Goal: Task Accomplishment & Management: Use online tool/utility

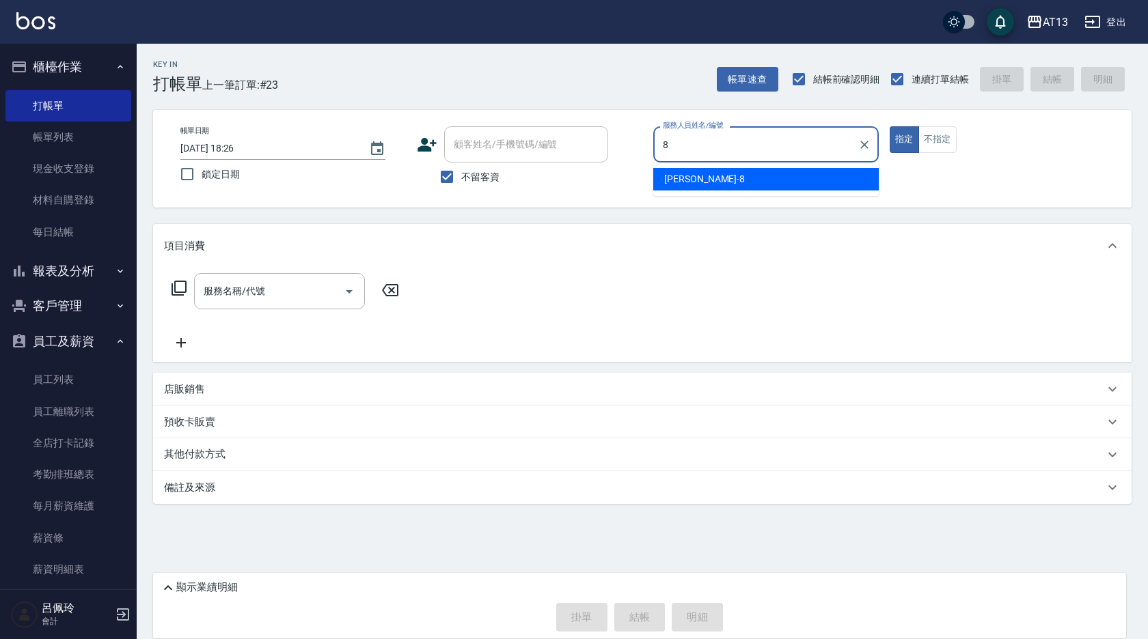
click at [704, 177] on div "[PERSON_NAME] -8" at bounding box center [765, 179] width 225 height 23
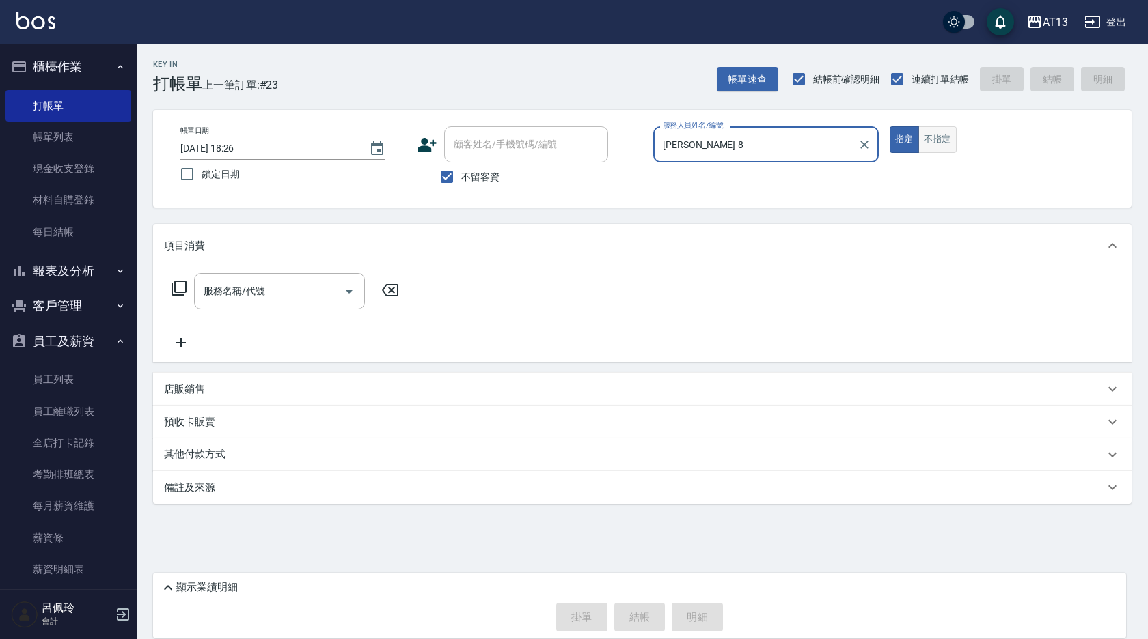
type input "[PERSON_NAME]-8"
click at [934, 144] on button "不指定" at bounding box center [937, 139] width 38 height 27
click at [311, 289] on input "服務名稱/代號" at bounding box center [269, 291] width 138 height 24
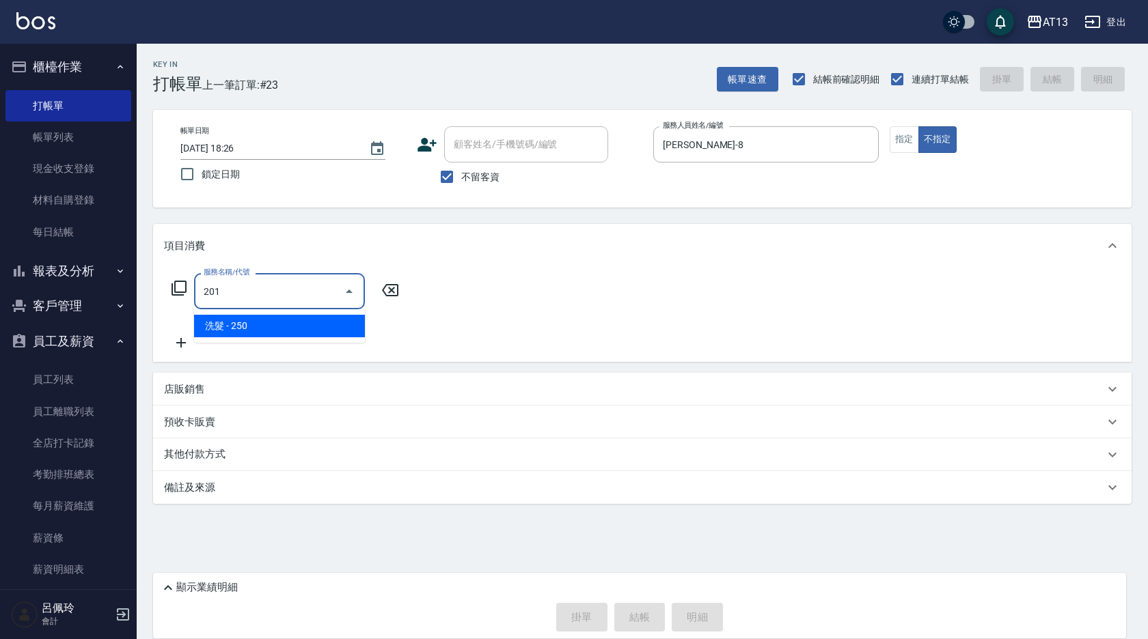
type input "洗髮(201)"
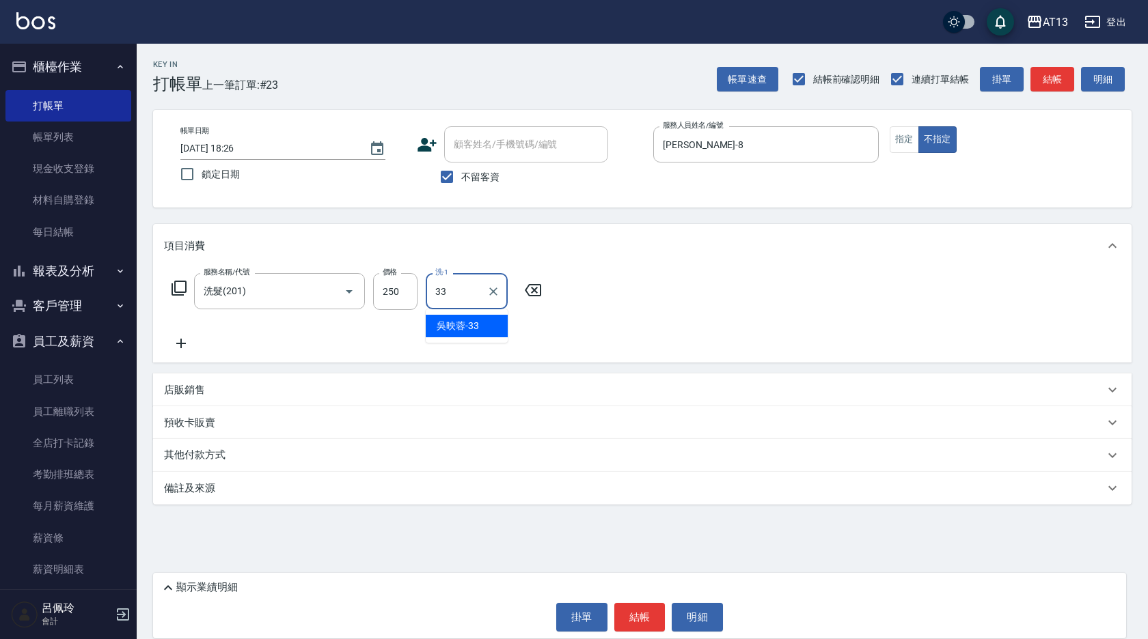
click at [443, 325] on span "[PERSON_NAME]-33" at bounding box center [458, 326] width 42 height 14
type input "[PERSON_NAME]-33"
click at [657, 614] on button "結帳" at bounding box center [639, 617] width 51 height 29
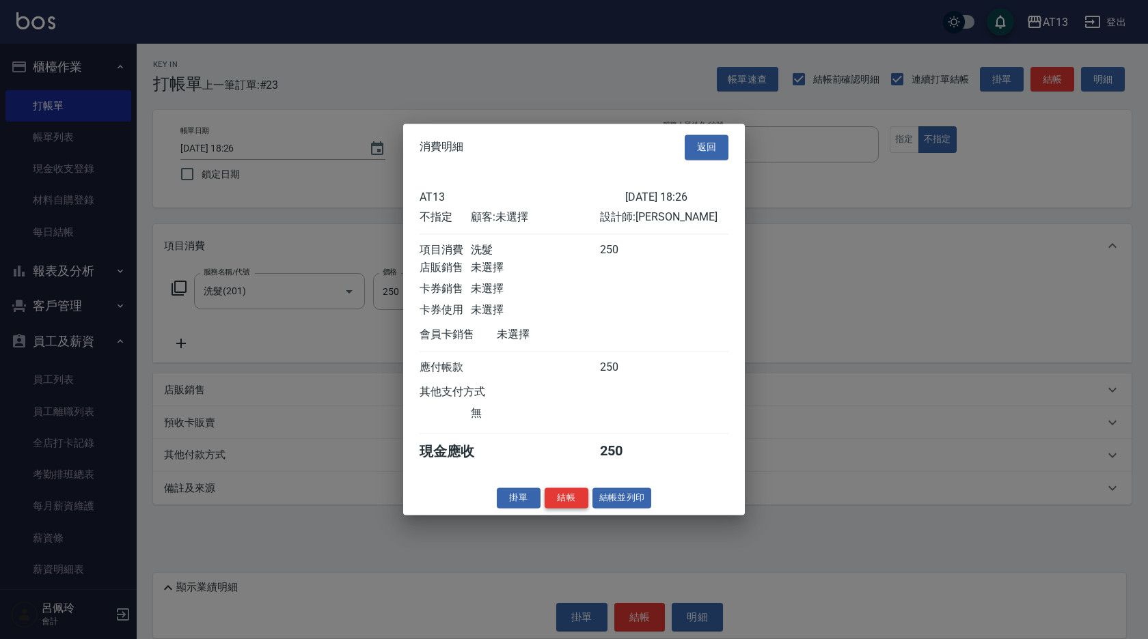
click at [567, 509] on button "結帳" at bounding box center [566, 498] width 44 height 21
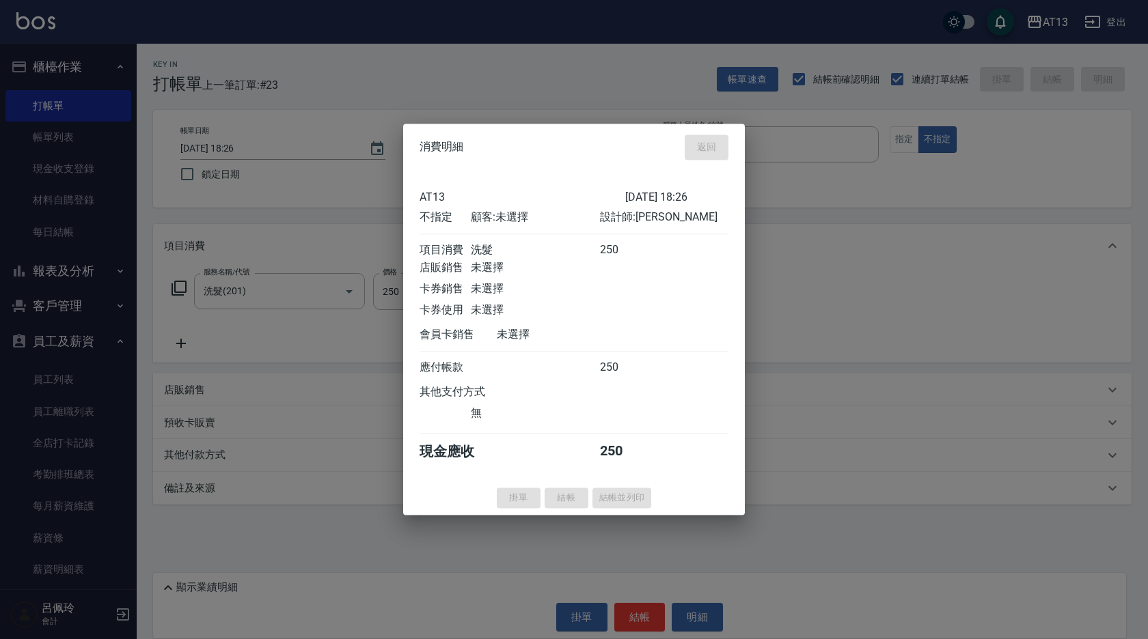
type input "[DATE] 19:03"
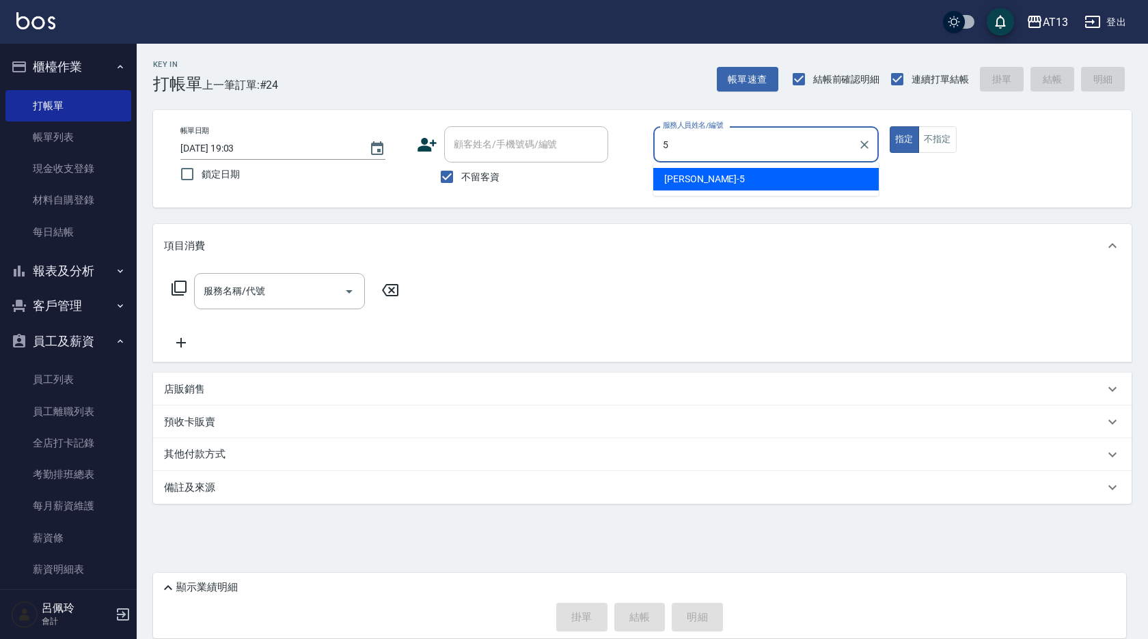
click at [708, 180] on div "[PERSON_NAME] -5" at bounding box center [765, 179] width 225 height 23
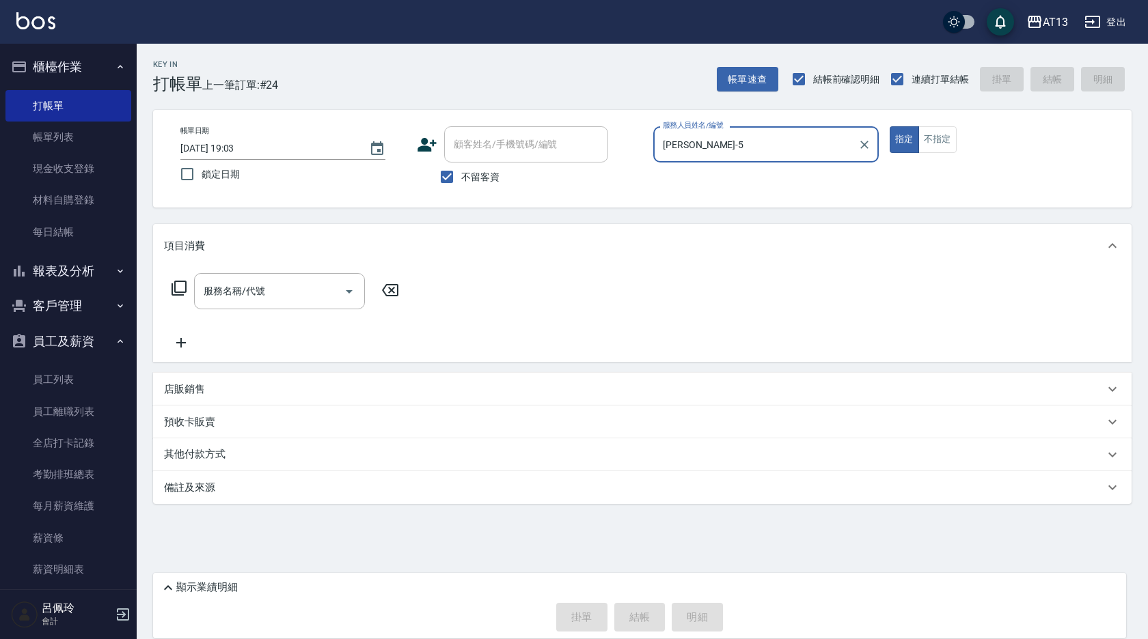
type input "[PERSON_NAME]-5"
click at [937, 154] on div "帳單日期 [DATE] 19:03 鎖定日期 顧客姓名/手機號碼/編號 顧客姓名/手機號碼/編號 不留客資 服務人員姓名/編號 [PERSON_NAME]-5…" at bounding box center [641, 158] width 945 height 65
click at [947, 148] on button "不指定" at bounding box center [937, 139] width 38 height 27
click at [281, 296] on input "服務名稱/代號" at bounding box center [269, 291] width 138 height 24
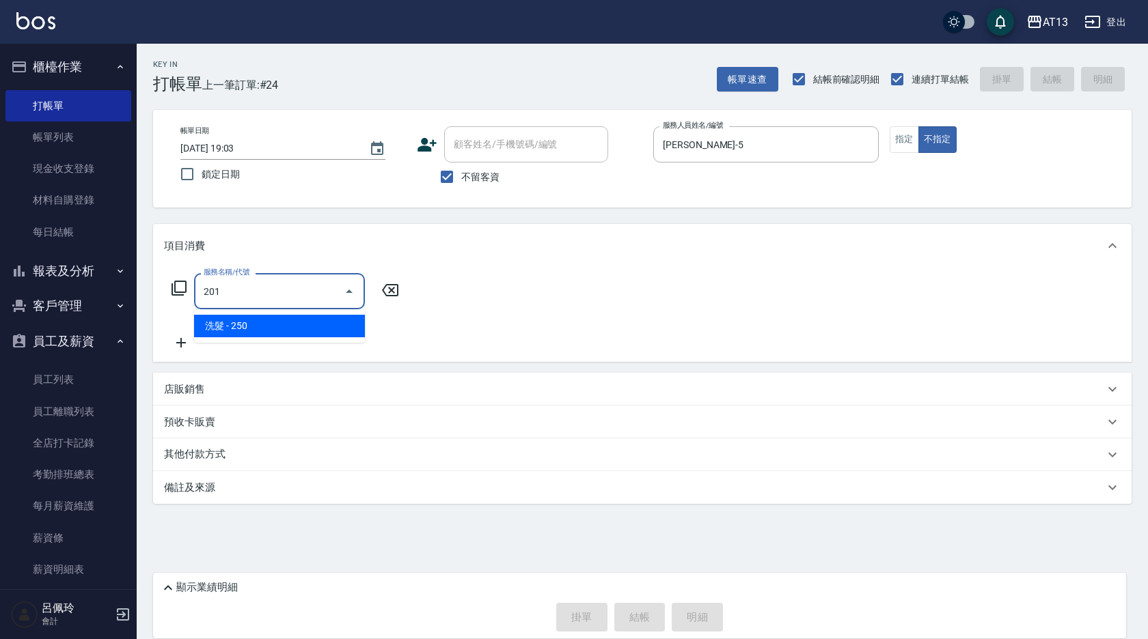
type input "洗髮(201)"
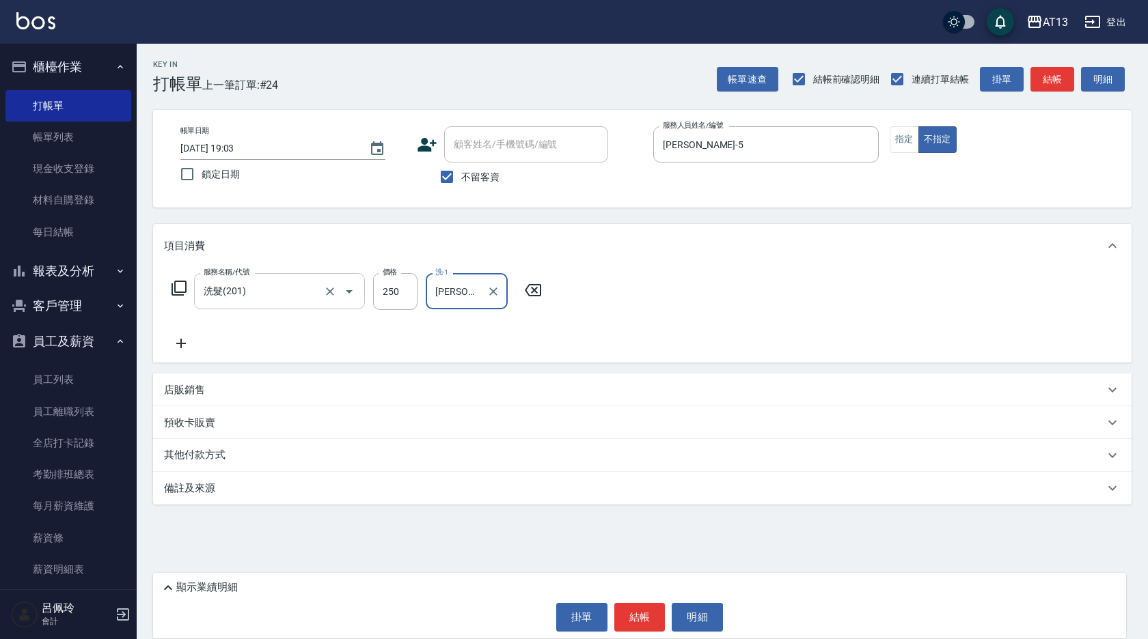
type input "[PERSON_NAME]-5"
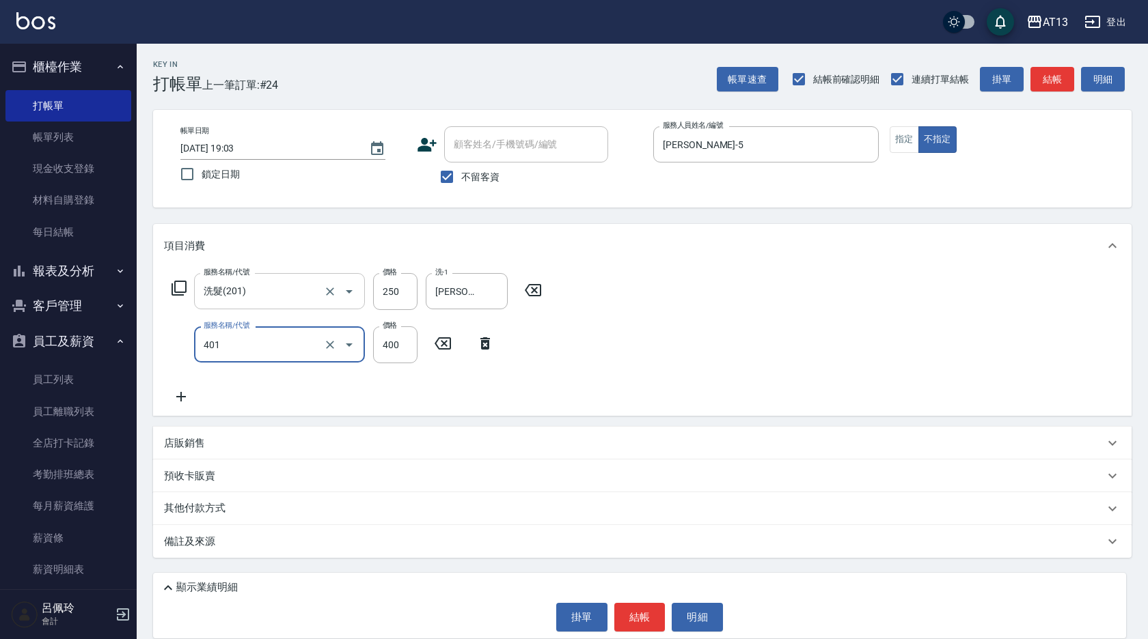
type input "剪髮(401)"
type input "150"
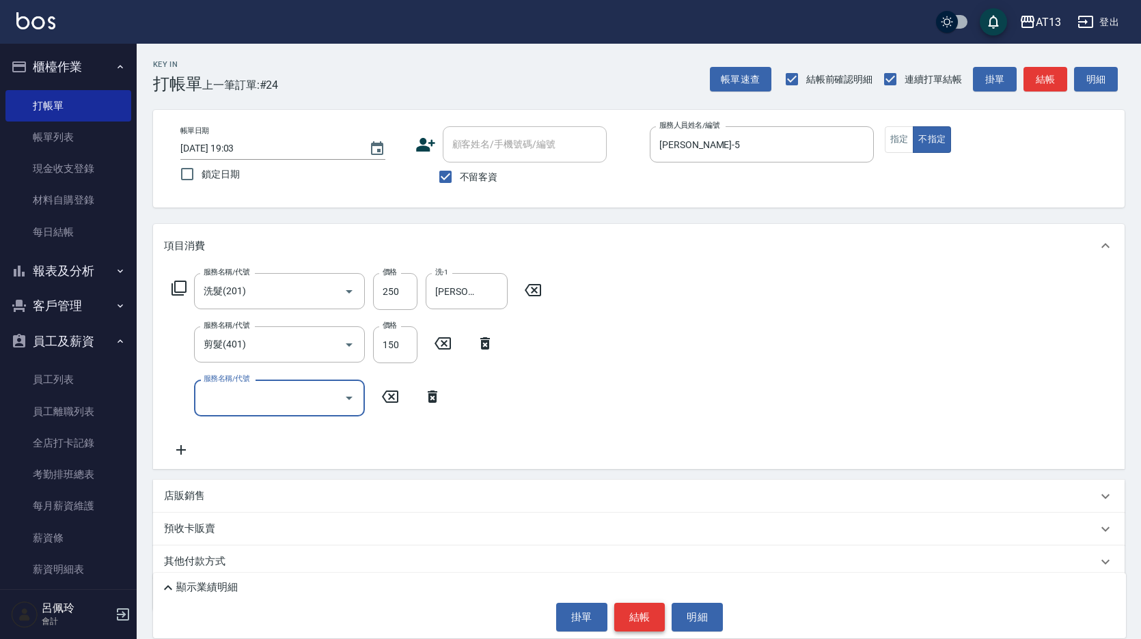
click at [644, 611] on button "結帳" at bounding box center [639, 617] width 51 height 29
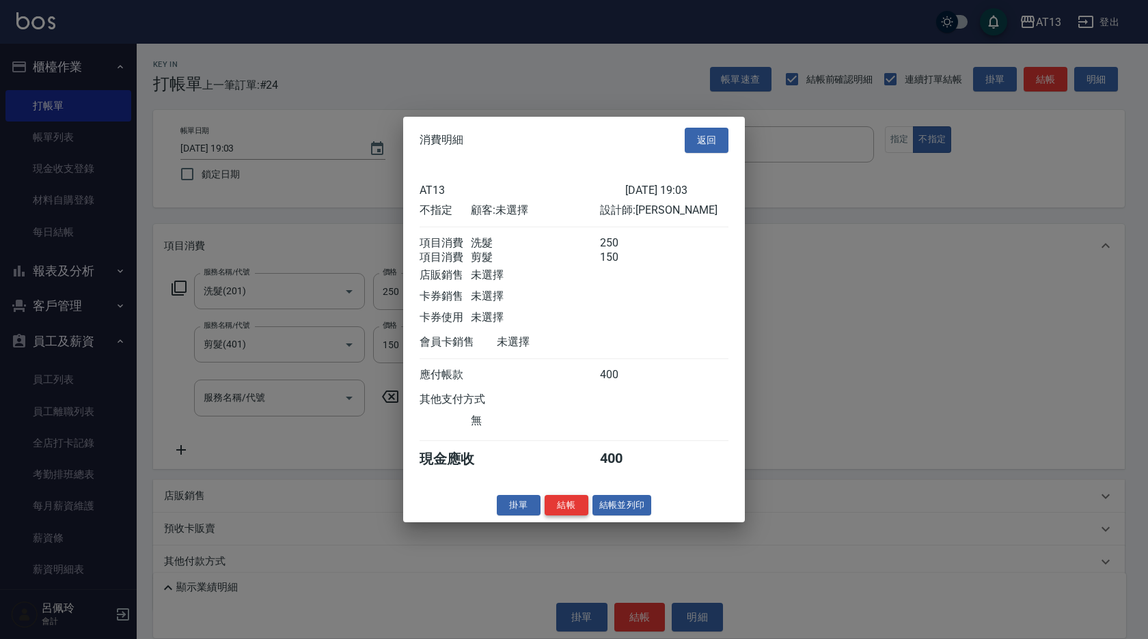
click at [565, 511] on button "結帳" at bounding box center [566, 505] width 44 height 21
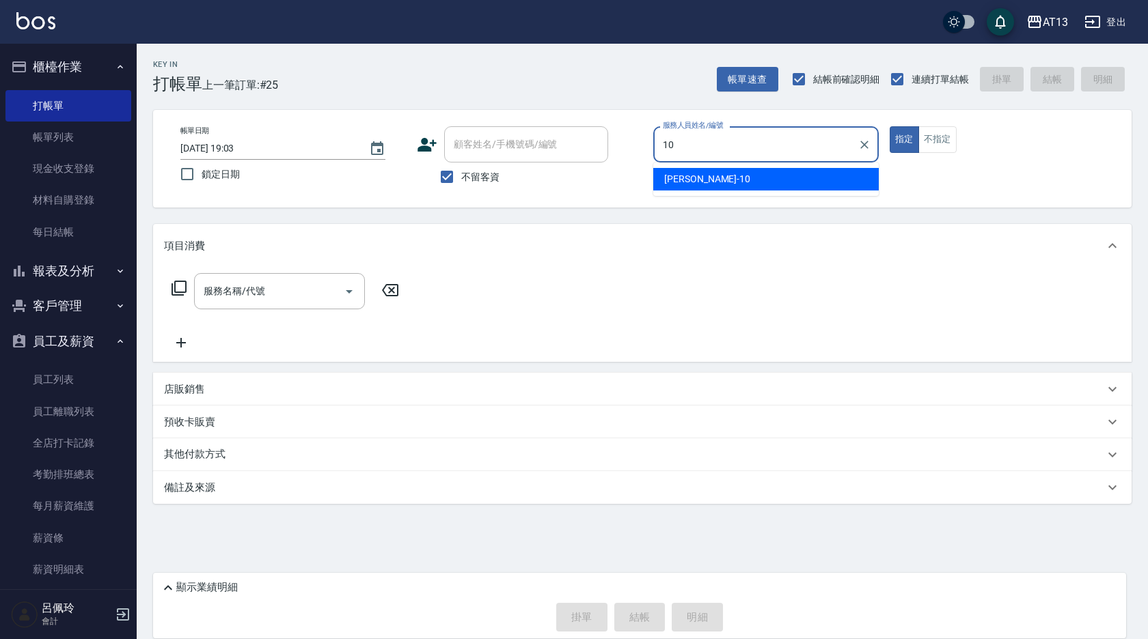
click at [758, 186] on div "[PERSON_NAME] -10" at bounding box center [765, 179] width 225 height 23
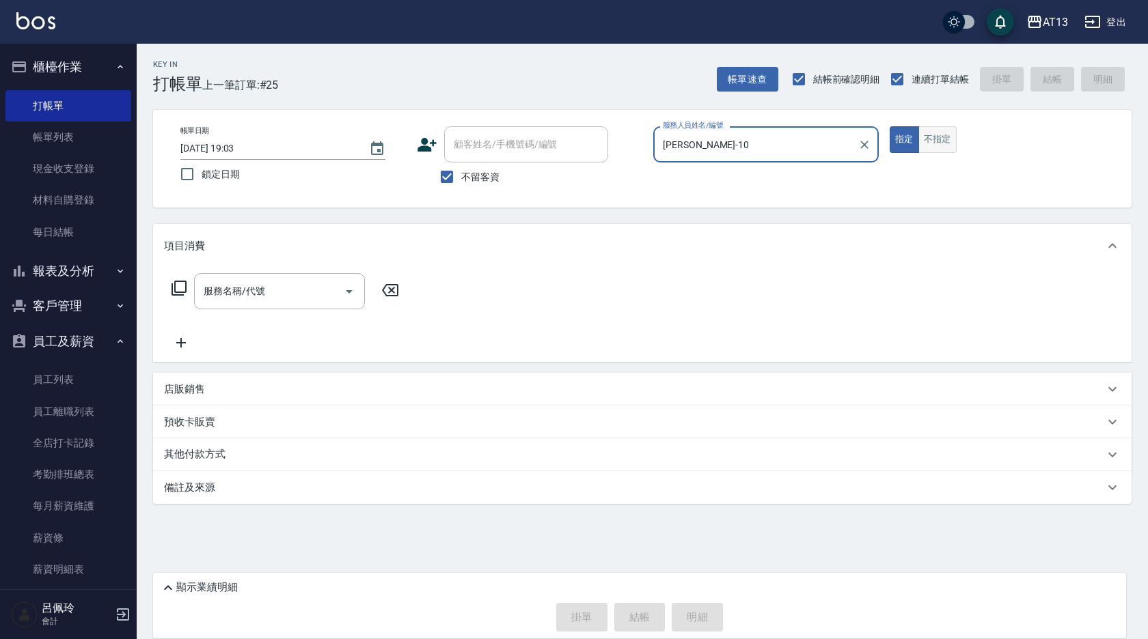
type input "[PERSON_NAME]-10"
click at [939, 139] on button "不指定" at bounding box center [937, 139] width 38 height 27
click at [279, 288] on input "服務名稱/代號" at bounding box center [269, 291] width 138 height 24
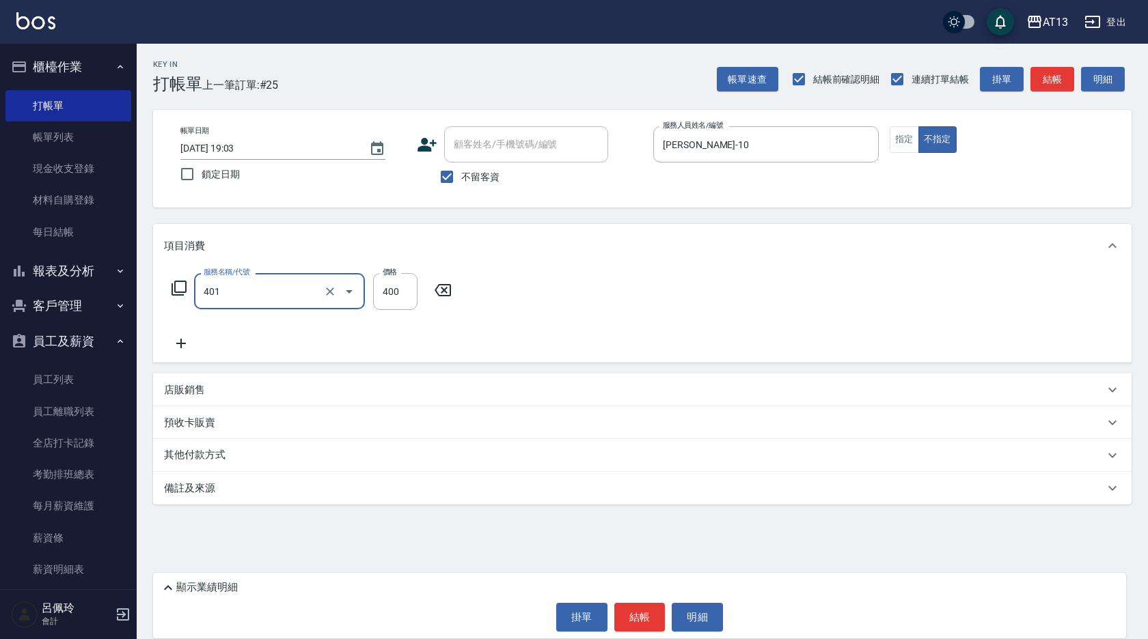
type input "剪髮(401)"
type input "150"
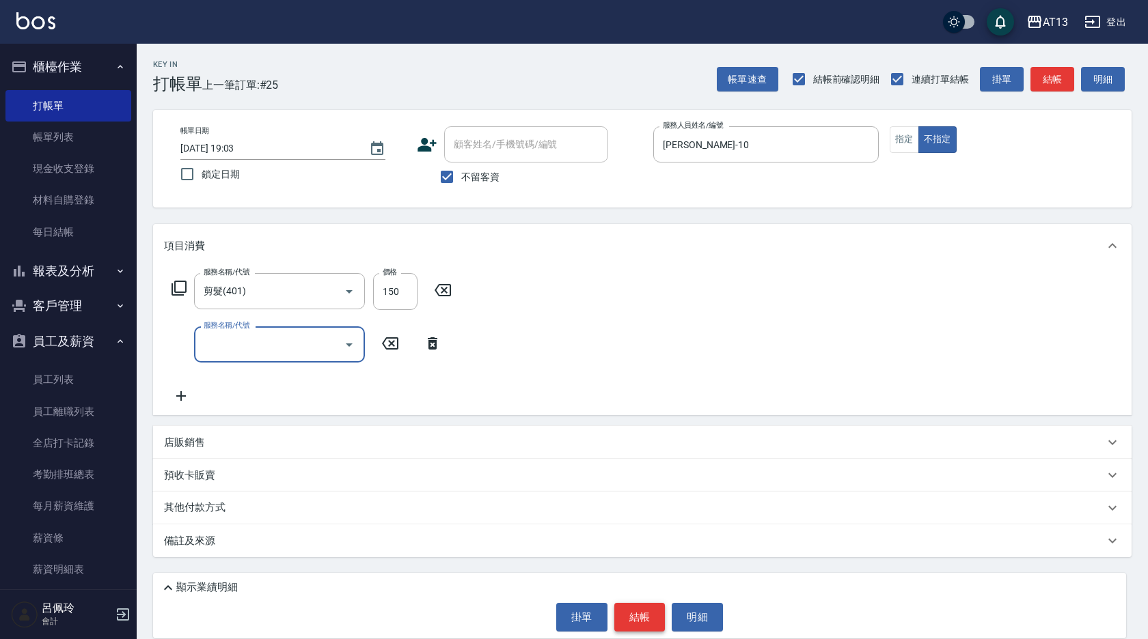
click at [633, 621] on button "結帳" at bounding box center [639, 617] width 51 height 29
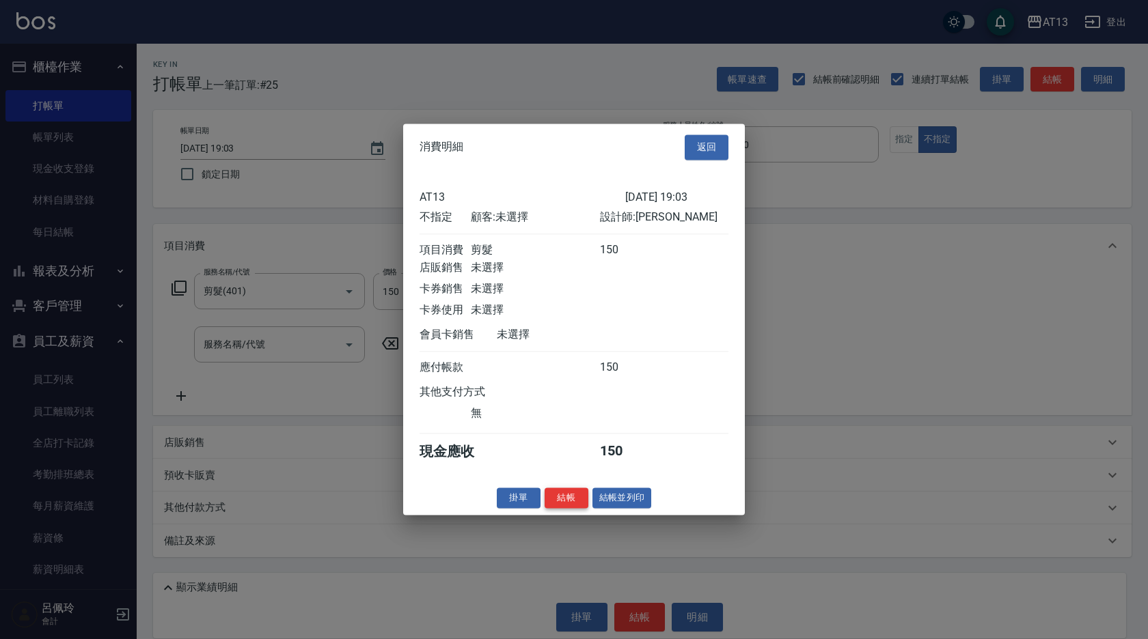
click at [557, 506] on button "結帳" at bounding box center [566, 498] width 44 height 21
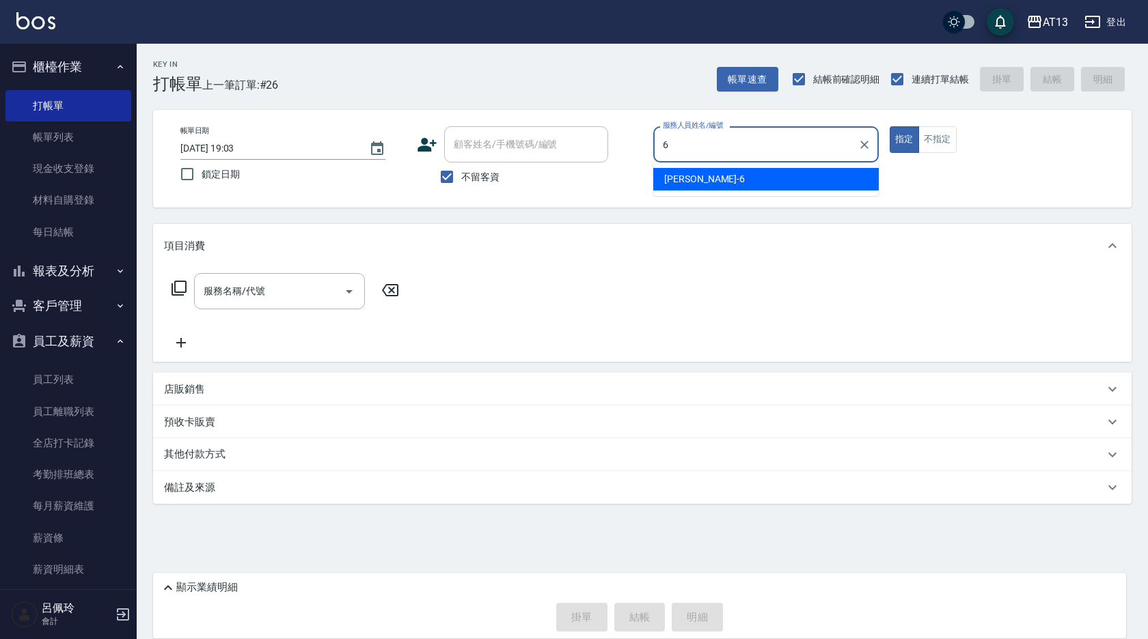
click at [702, 179] on div "[PERSON_NAME] -6" at bounding box center [765, 179] width 225 height 23
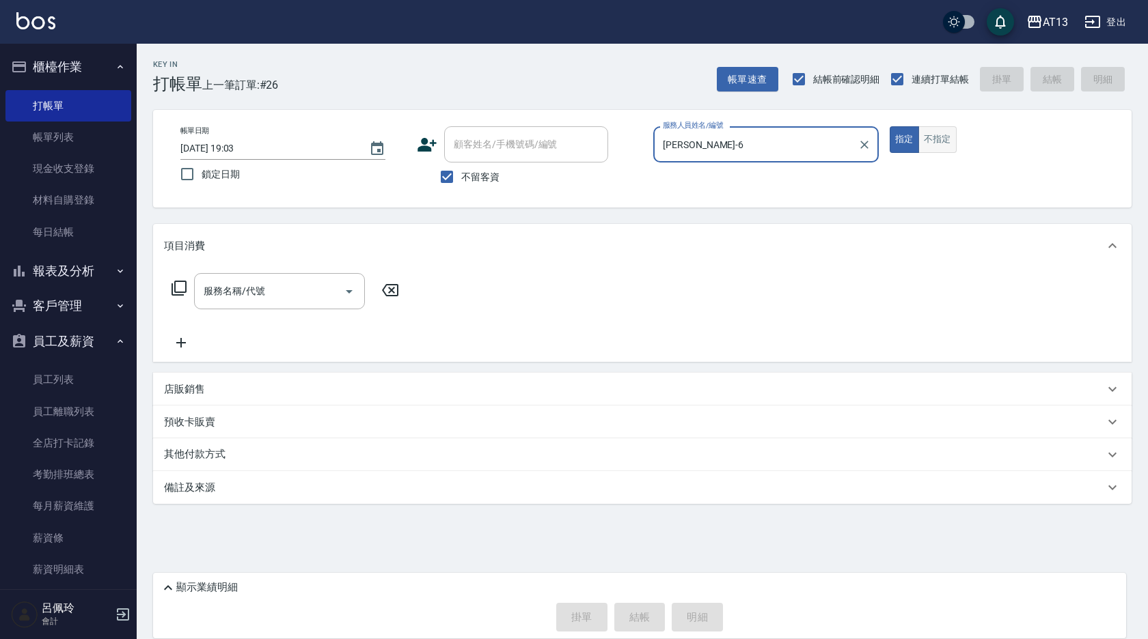
type input "[PERSON_NAME]-6"
click at [928, 146] on button "不指定" at bounding box center [937, 139] width 38 height 27
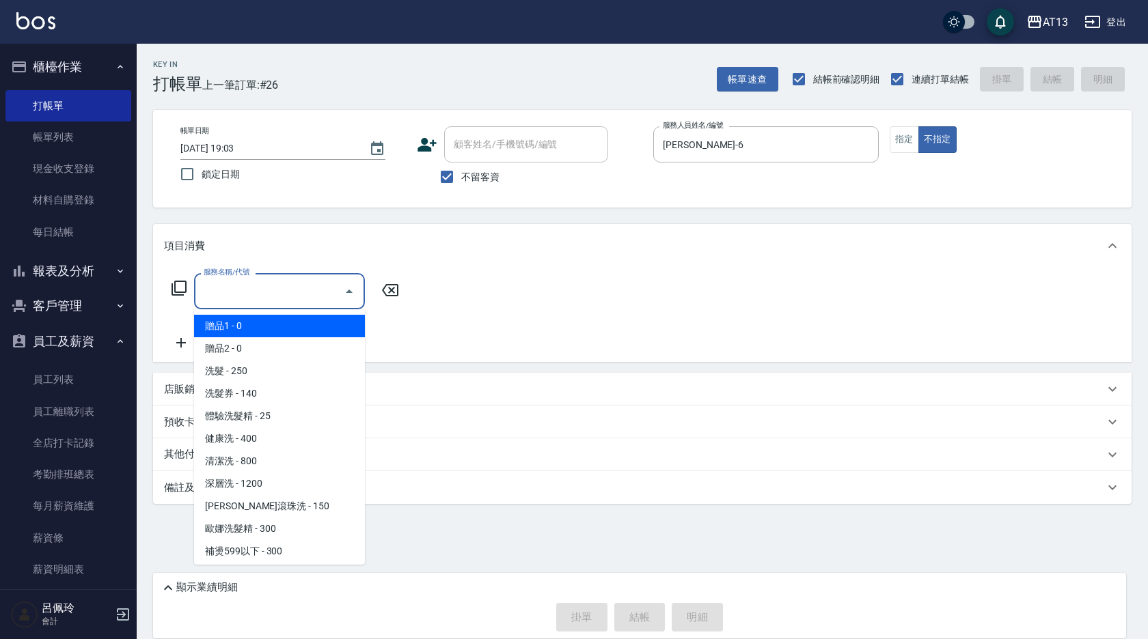
click at [313, 283] on input "服務名稱/代號" at bounding box center [269, 291] width 138 height 24
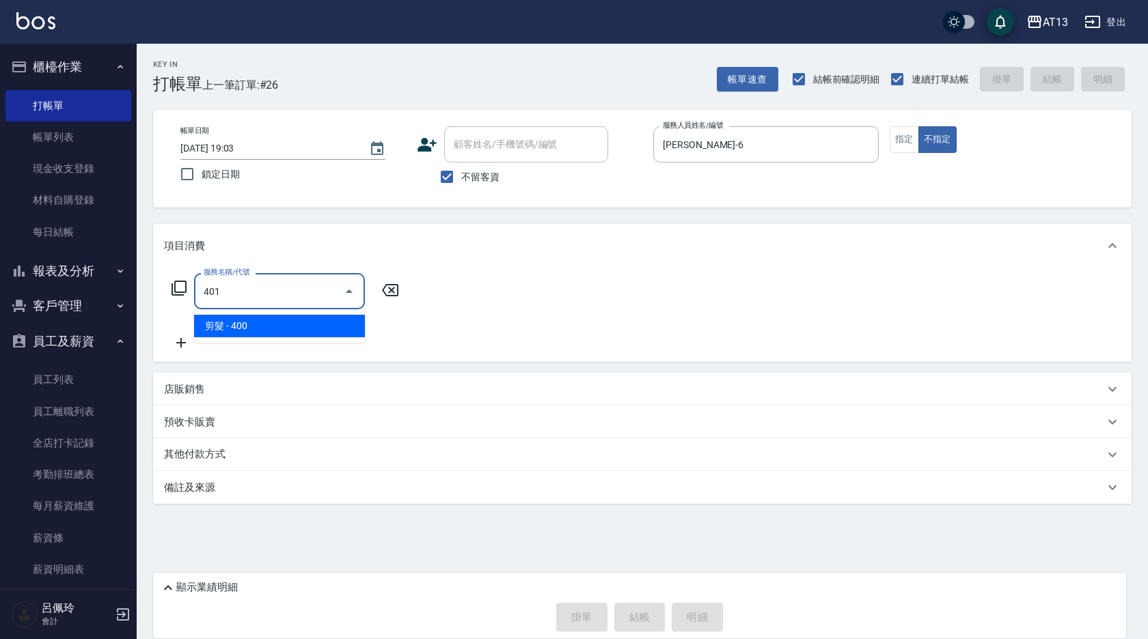
type input "剪髮(401)"
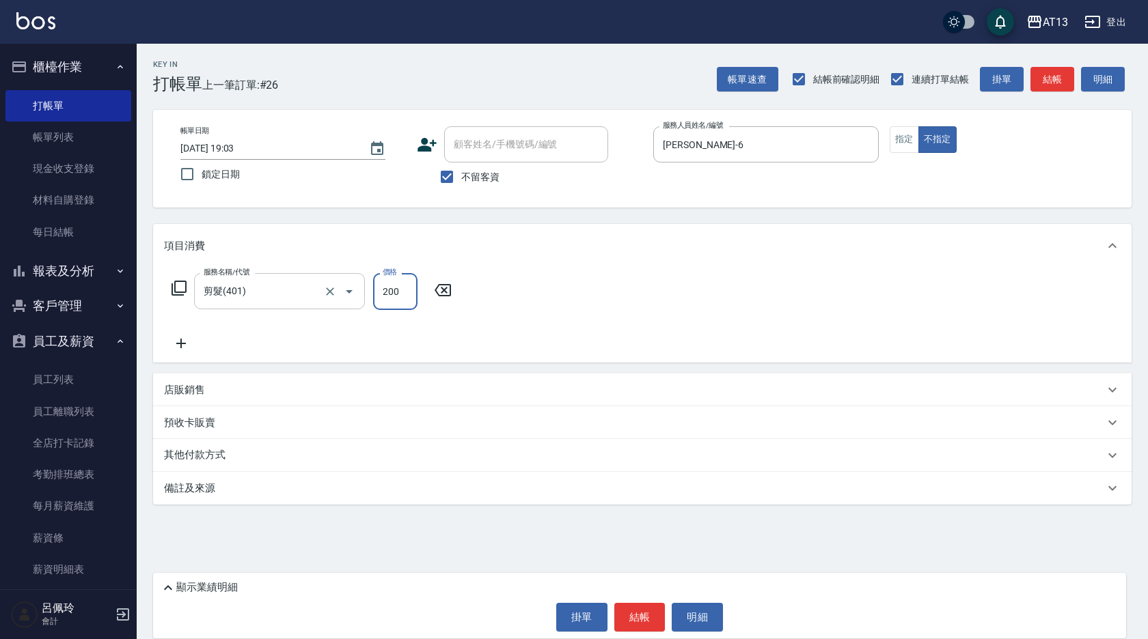
type input "200"
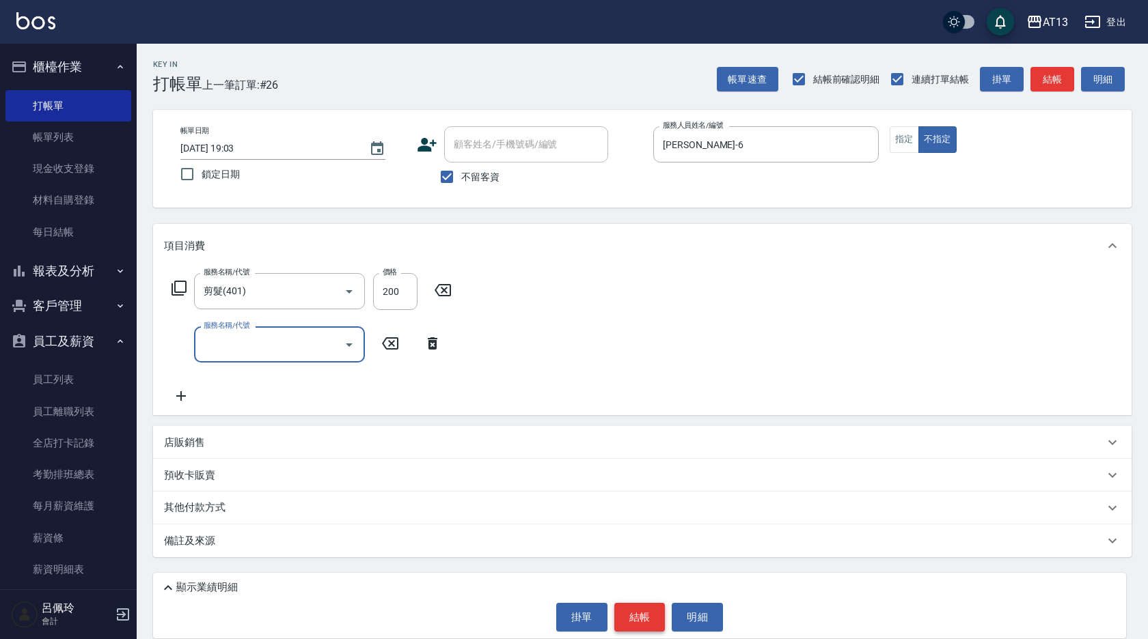
click at [648, 616] on button "結帳" at bounding box center [639, 617] width 51 height 29
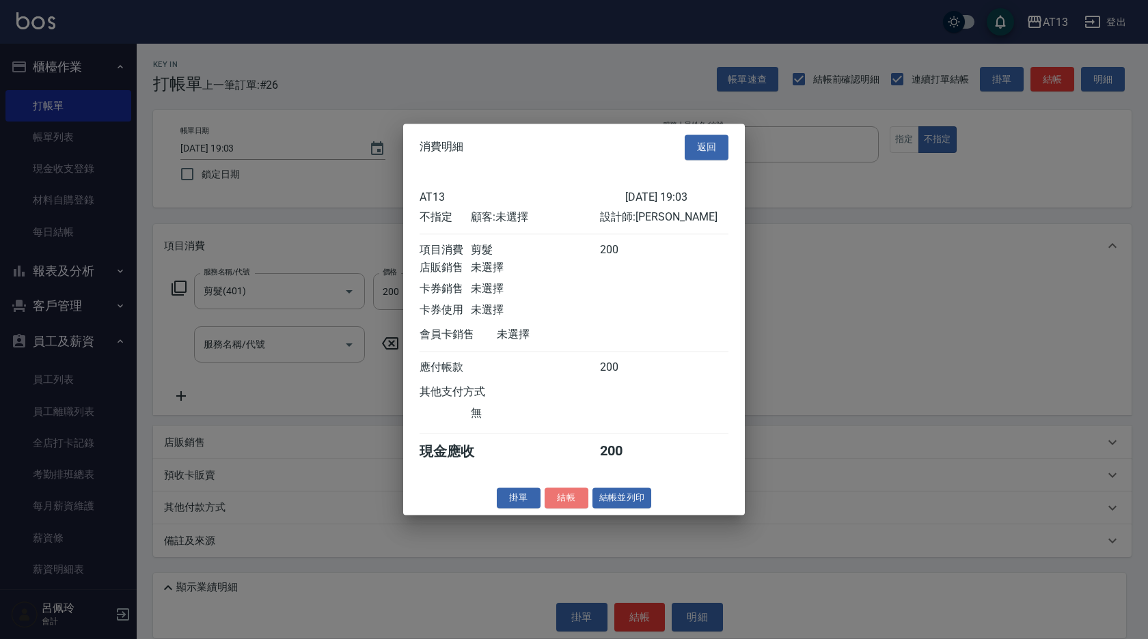
click at [562, 509] on button "結帳" at bounding box center [566, 498] width 44 height 21
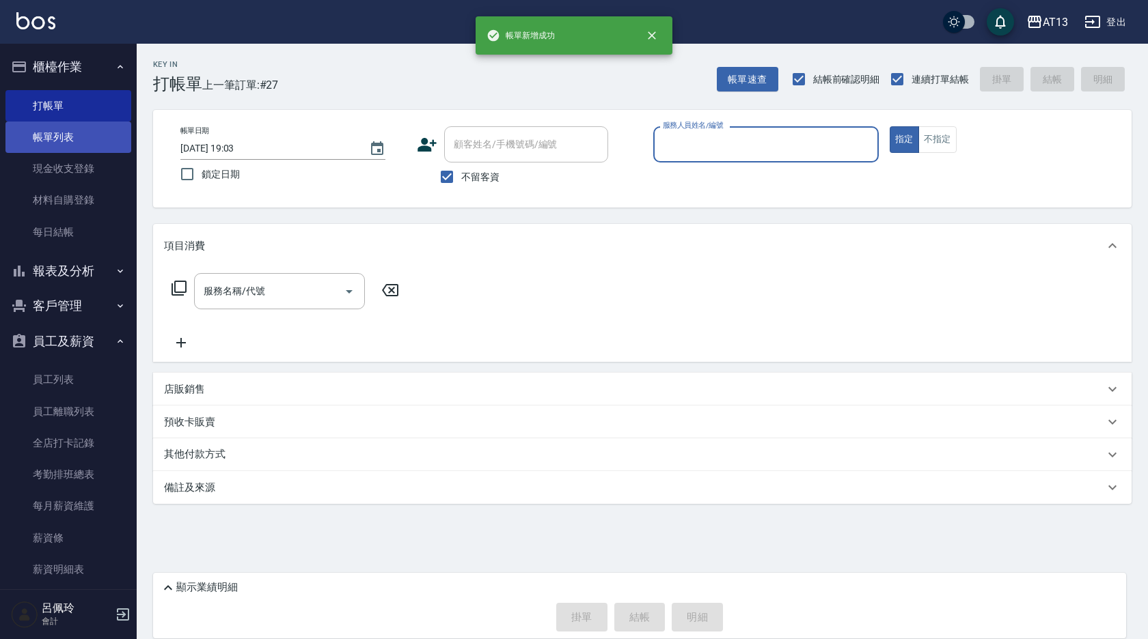
drag, startPoint x: 49, startPoint y: 158, endPoint x: 72, endPoint y: 140, distance: 29.8
click at [49, 157] on link "現金收支登錄" at bounding box center [68, 168] width 126 height 31
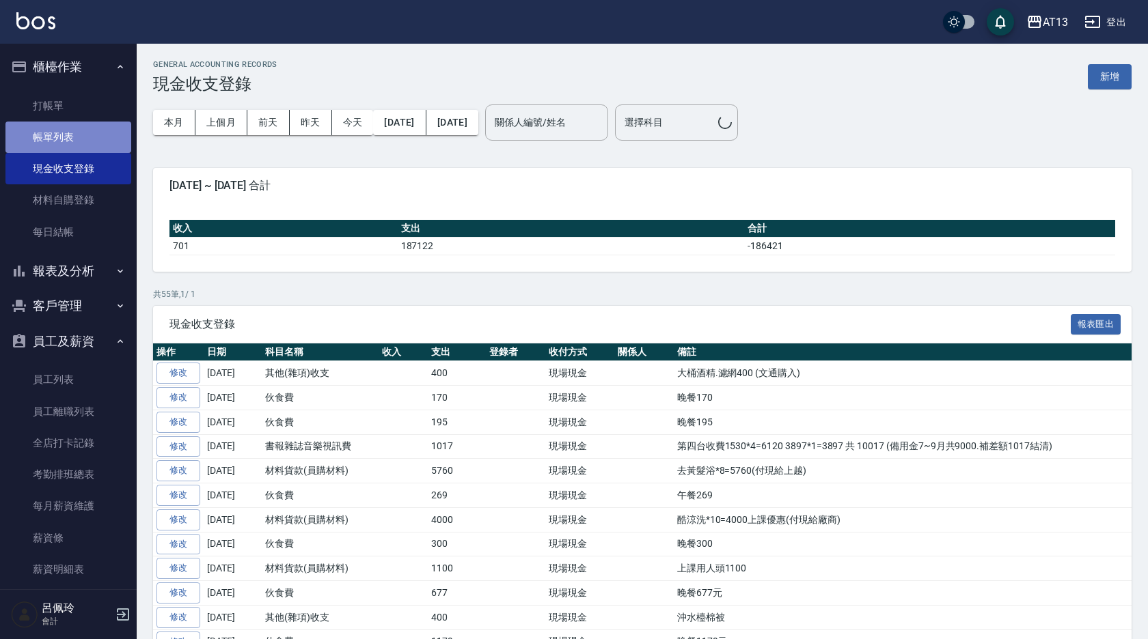
click at [72, 140] on link "帳單列表" at bounding box center [68, 137] width 126 height 31
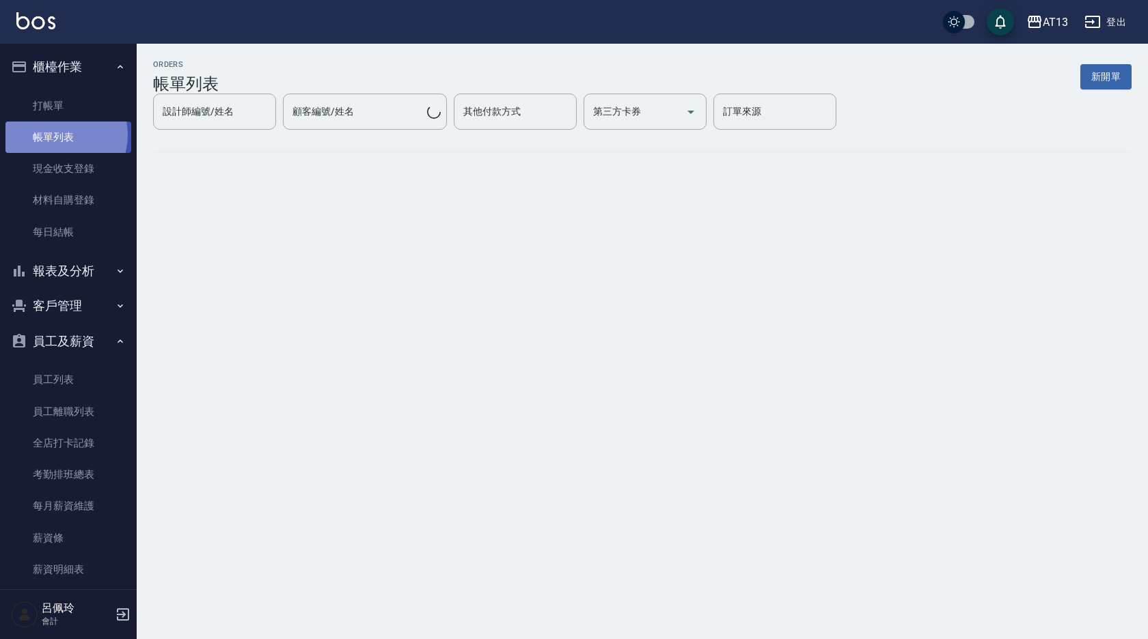
click at [58, 135] on link "帳單列表" at bounding box center [68, 137] width 126 height 31
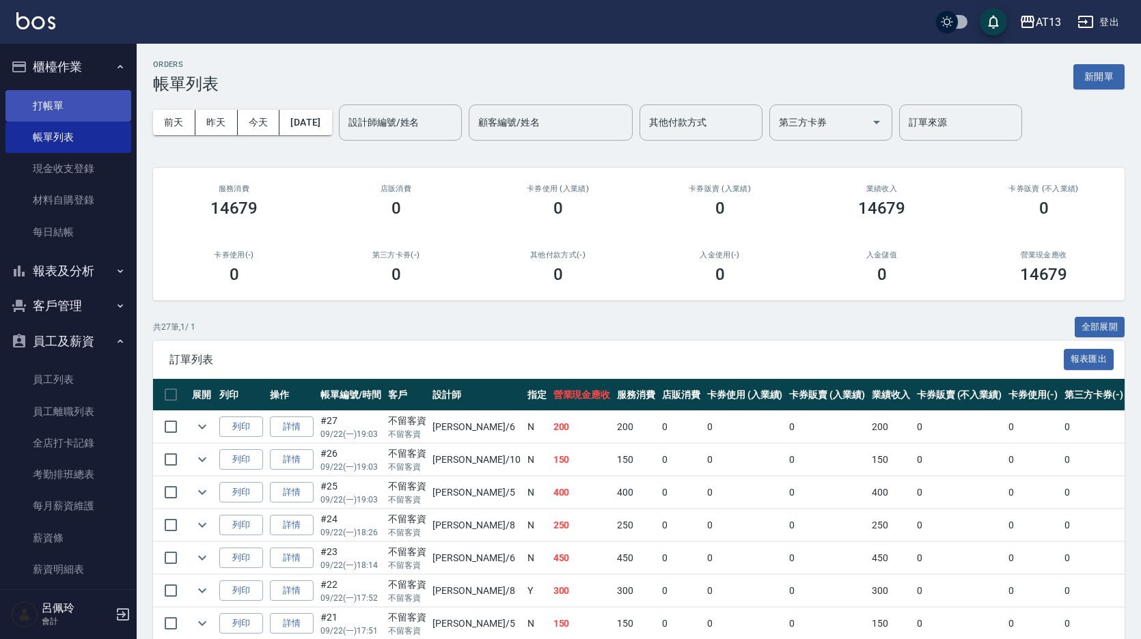
click at [78, 109] on link "打帳單" at bounding box center [68, 105] width 126 height 31
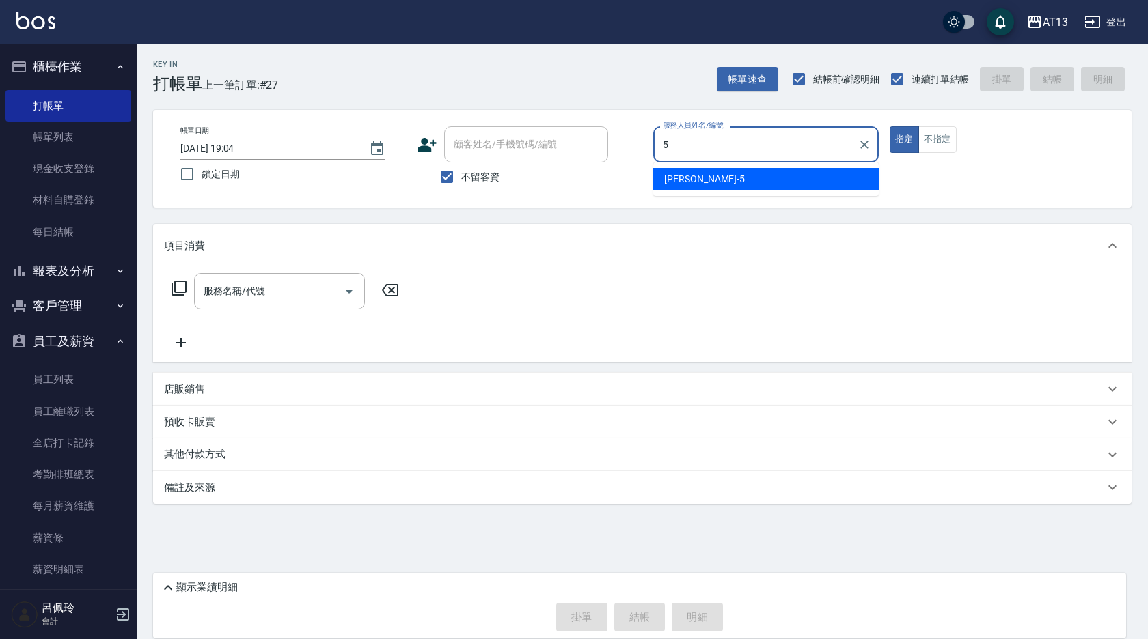
click at [834, 178] on div "[PERSON_NAME] -5" at bounding box center [765, 179] width 225 height 23
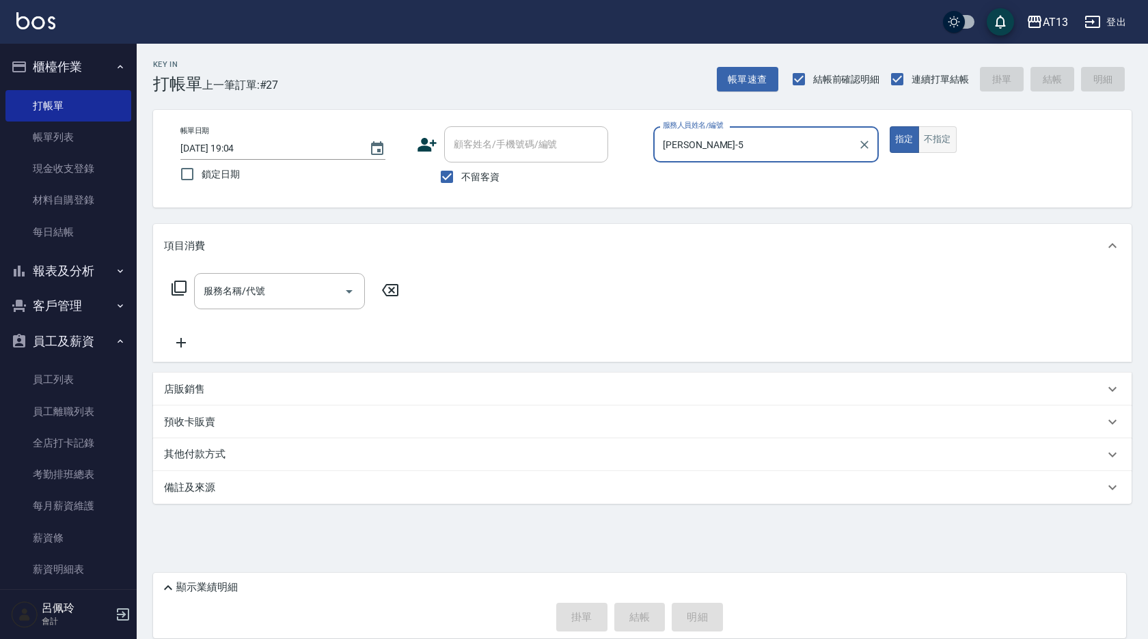
type input "[PERSON_NAME]-5"
click at [952, 141] on button "不指定" at bounding box center [937, 139] width 38 height 27
click at [234, 292] on div "服務名稱/代號 服務名稱/代號" at bounding box center [279, 291] width 171 height 36
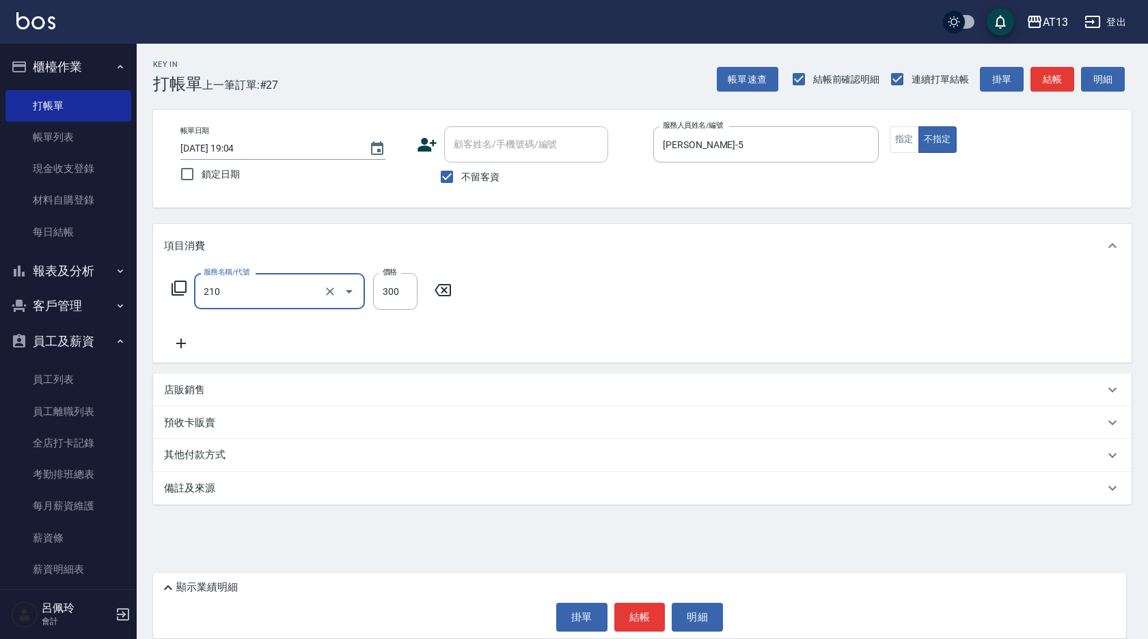
type input "歐娜洗髮精(210)"
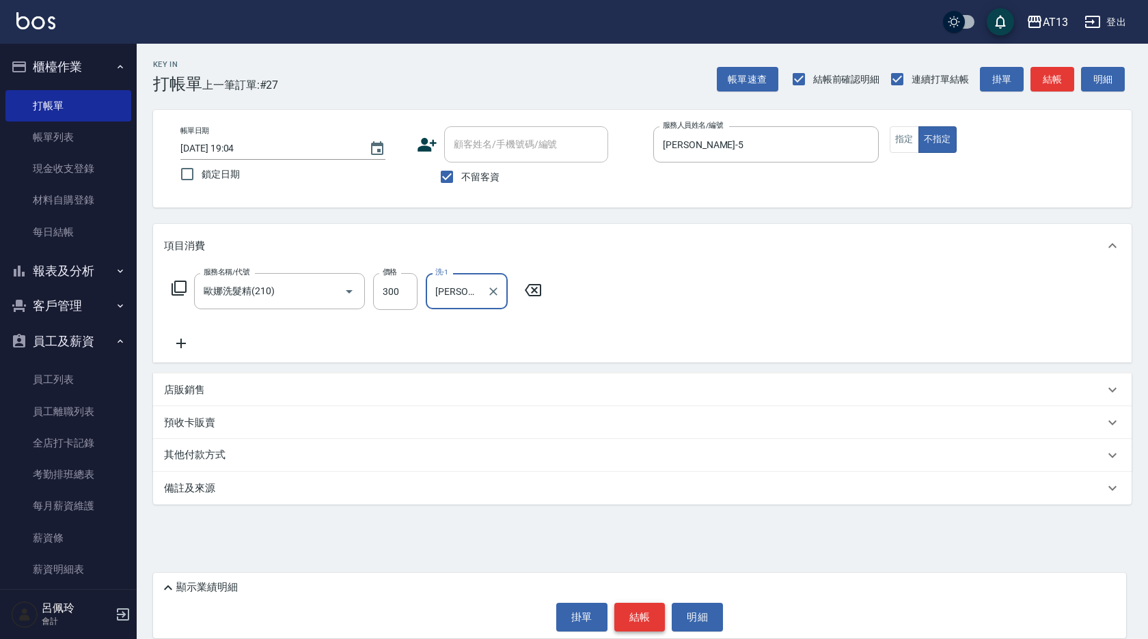
type input "[PERSON_NAME]-33"
click at [654, 607] on button "結帳" at bounding box center [639, 617] width 51 height 29
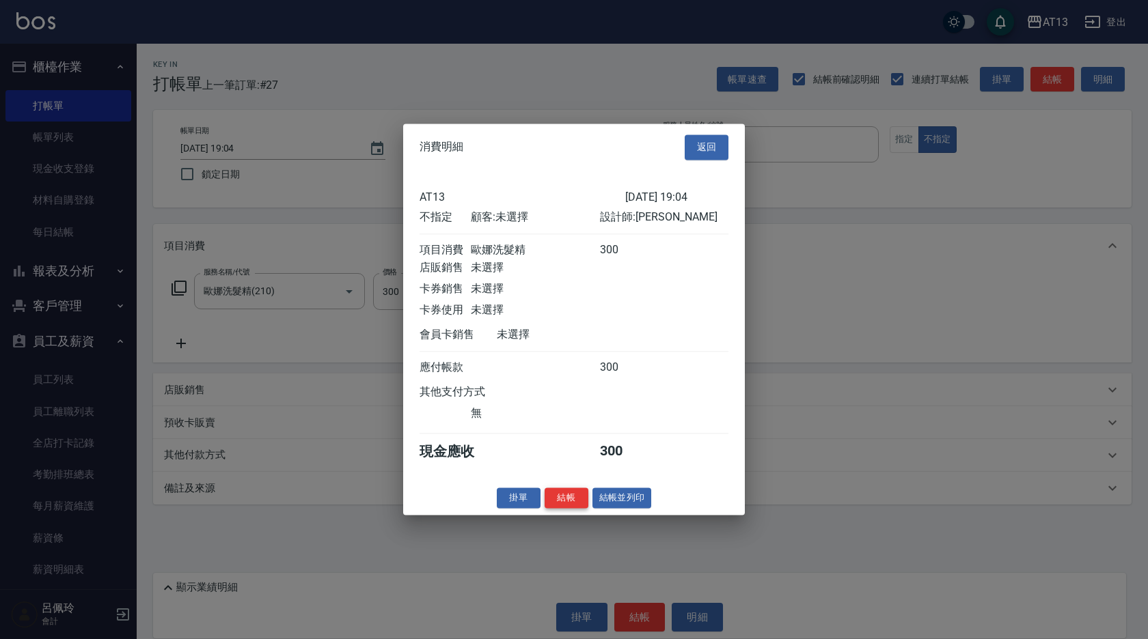
click at [572, 509] on button "結帳" at bounding box center [566, 498] width 44 height 21
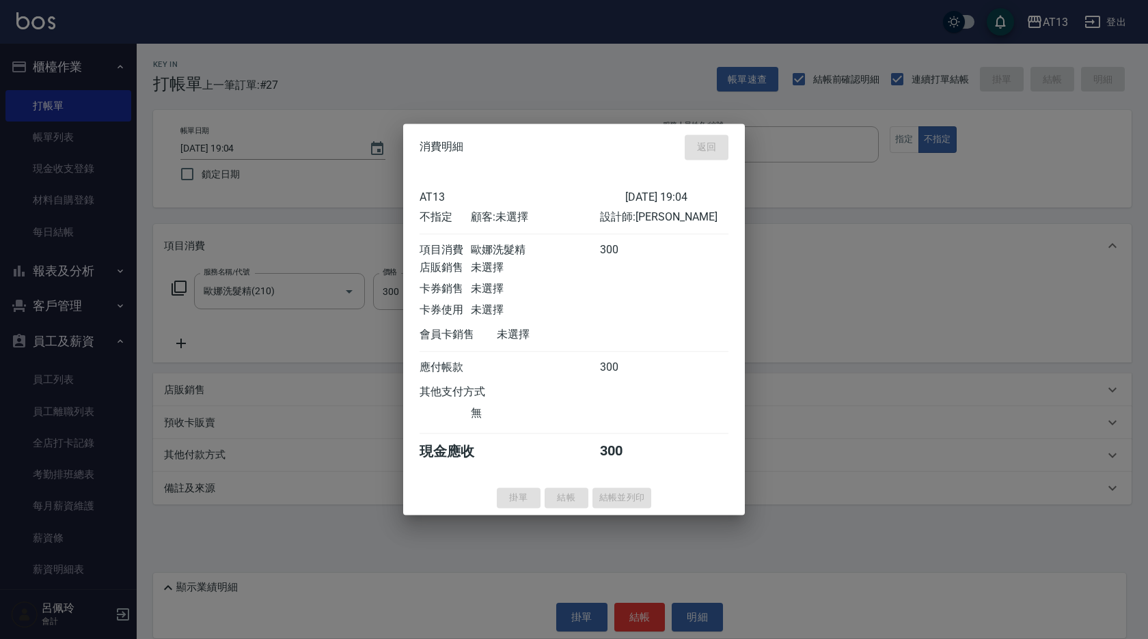
type input "[DATE] 19:13"
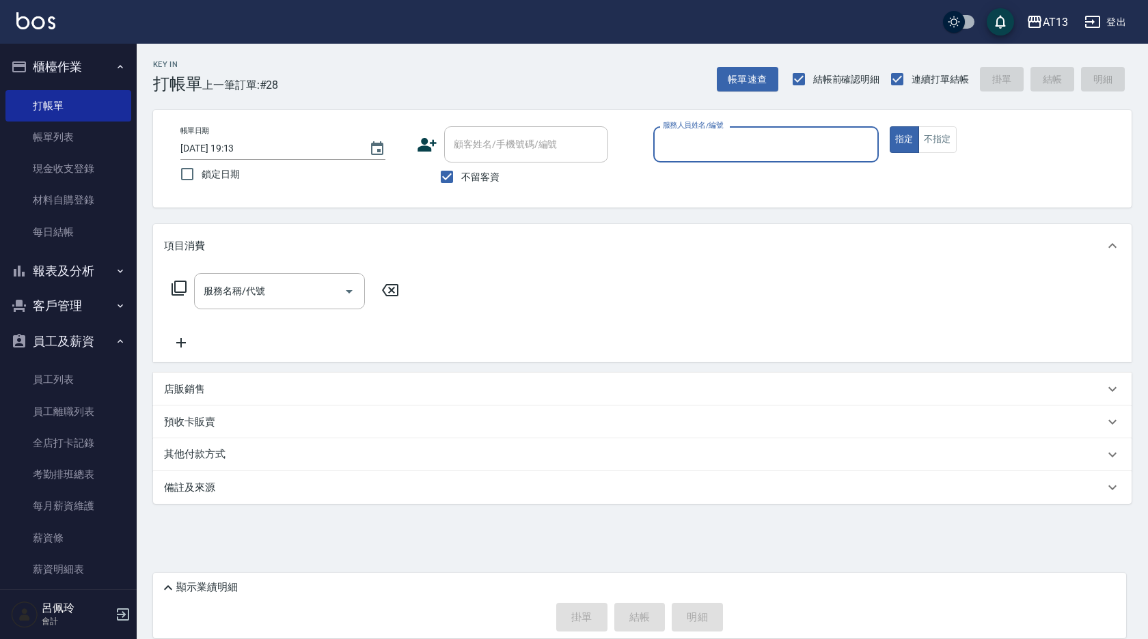
click at [73, 262] on button "報表及分析" at bounding box center [68, 271] width 126 height 36
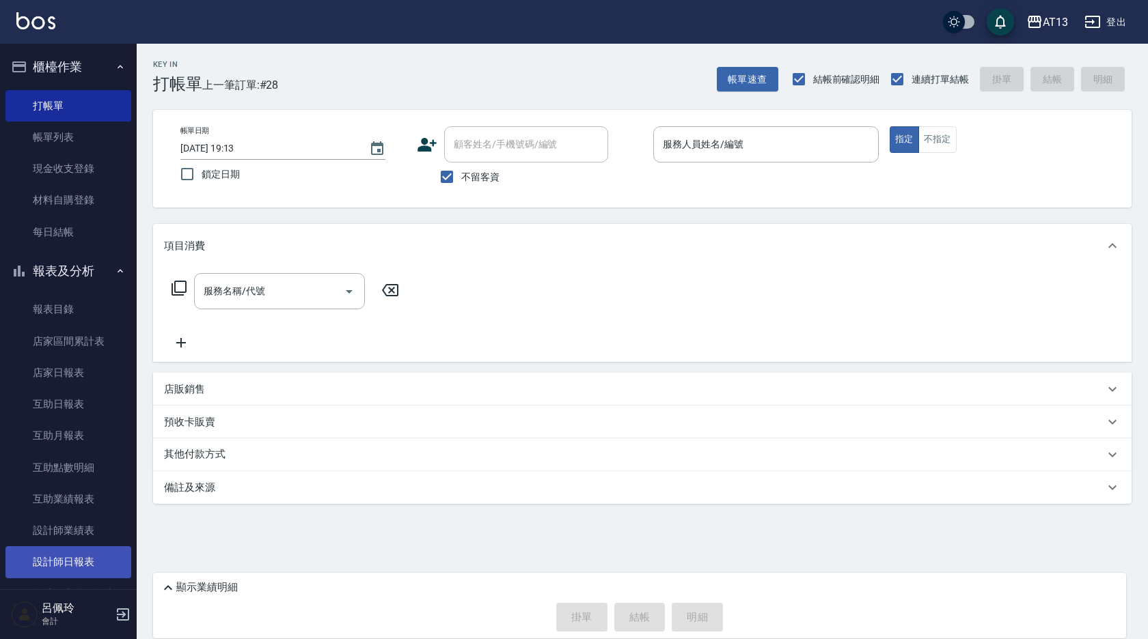
click at [85, 562] on link "設計師日報表" at bounding box center [68, 561] width 126 height 31
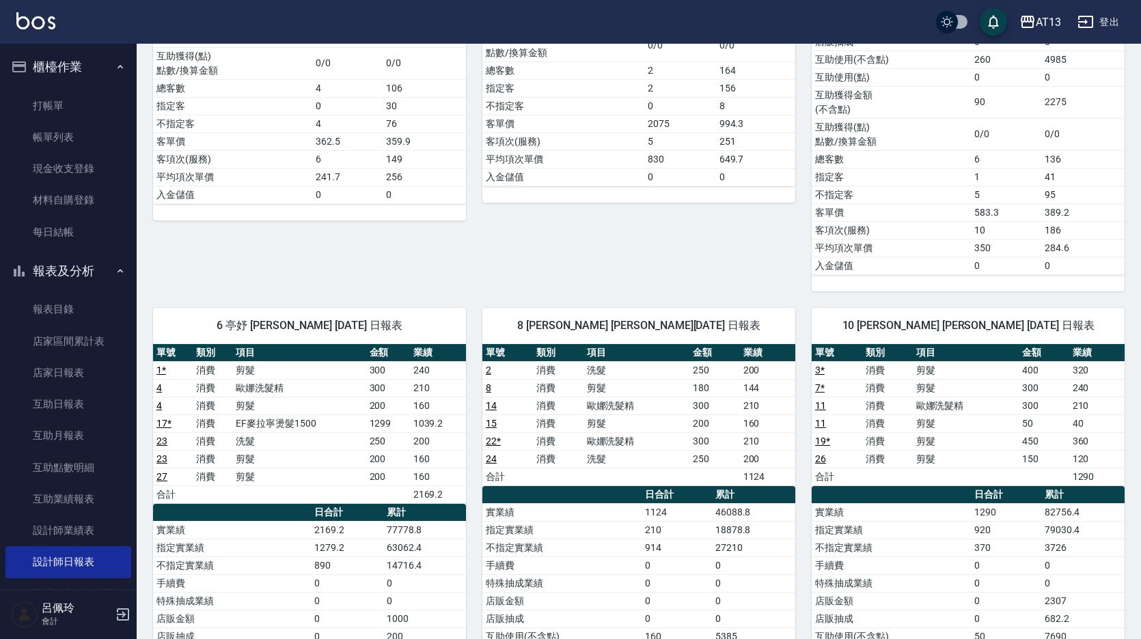
scroll to position [615, 0]
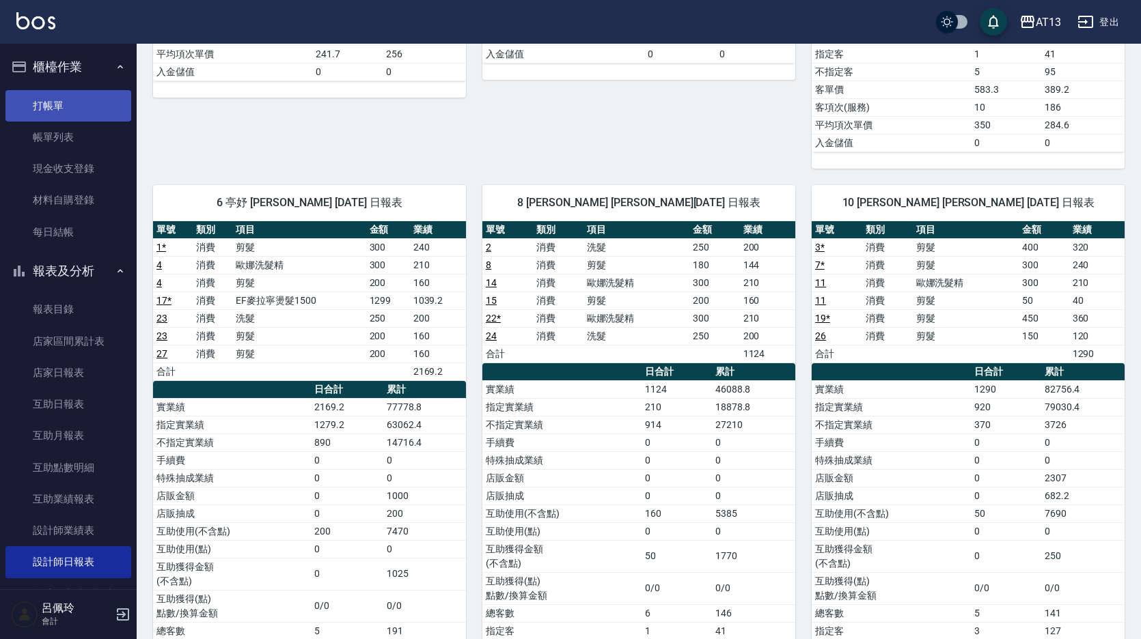
click at [70, 106] on link "打帳單" at bounding box center [68, 105] width 126 height 31
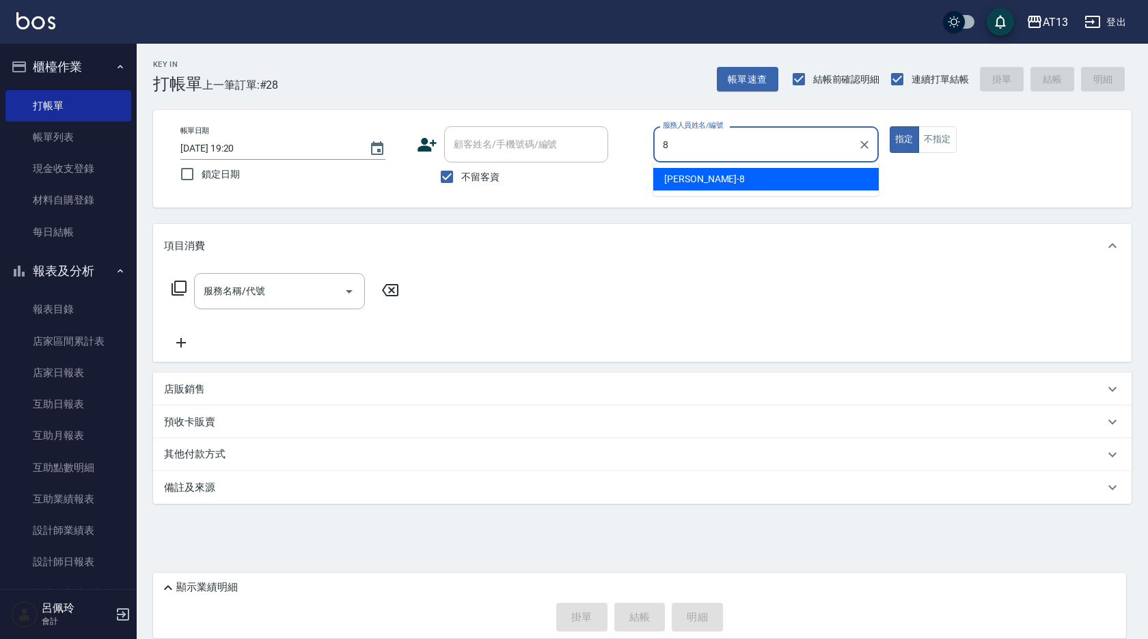
click at [699, 186] on div "[PERSON_NAME] -8" at bounding box center [765, 179] width 225 height 23
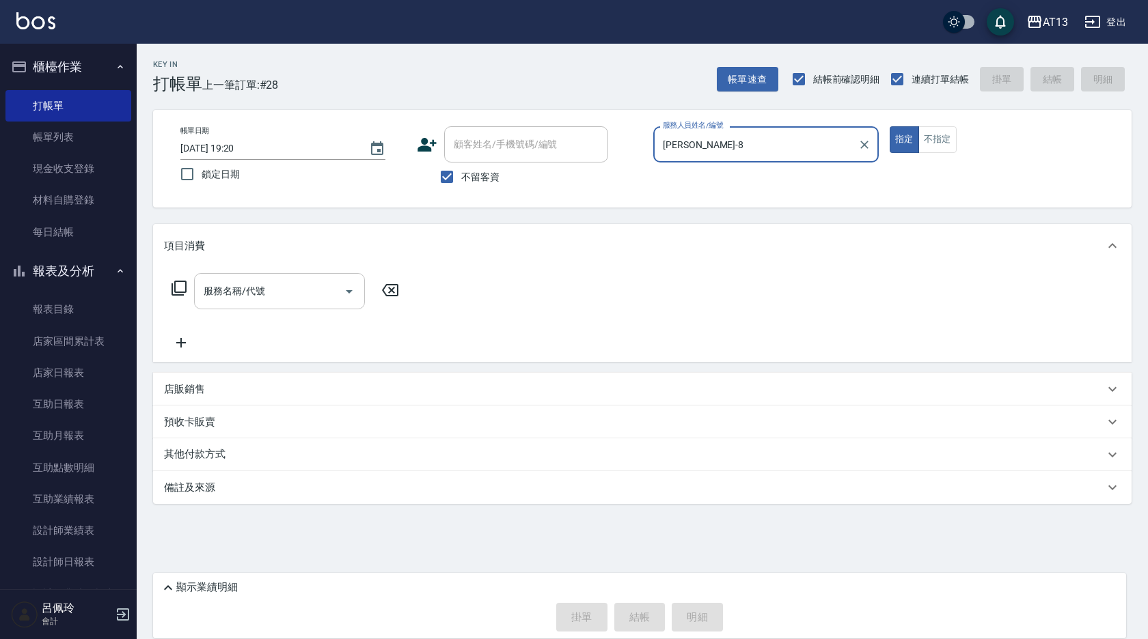
type input "[PERSON_NAME]-8"
click at [304, 290] on input "服務名稱/代號" at bounding box center [269, 291] width 138 height 24
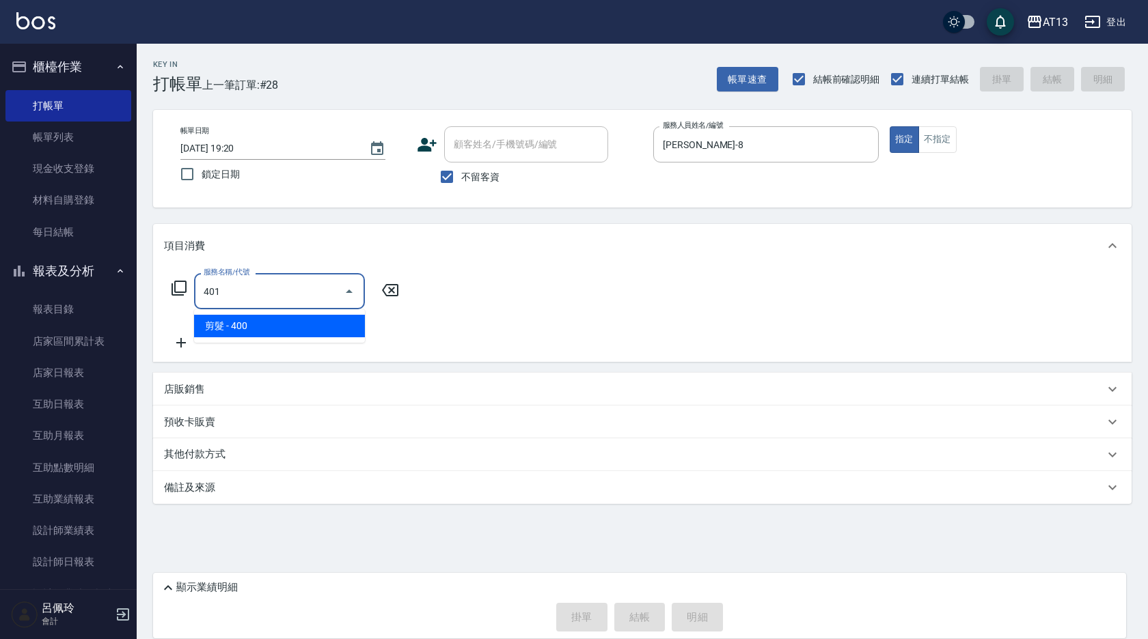
type input "剪髮(401)"
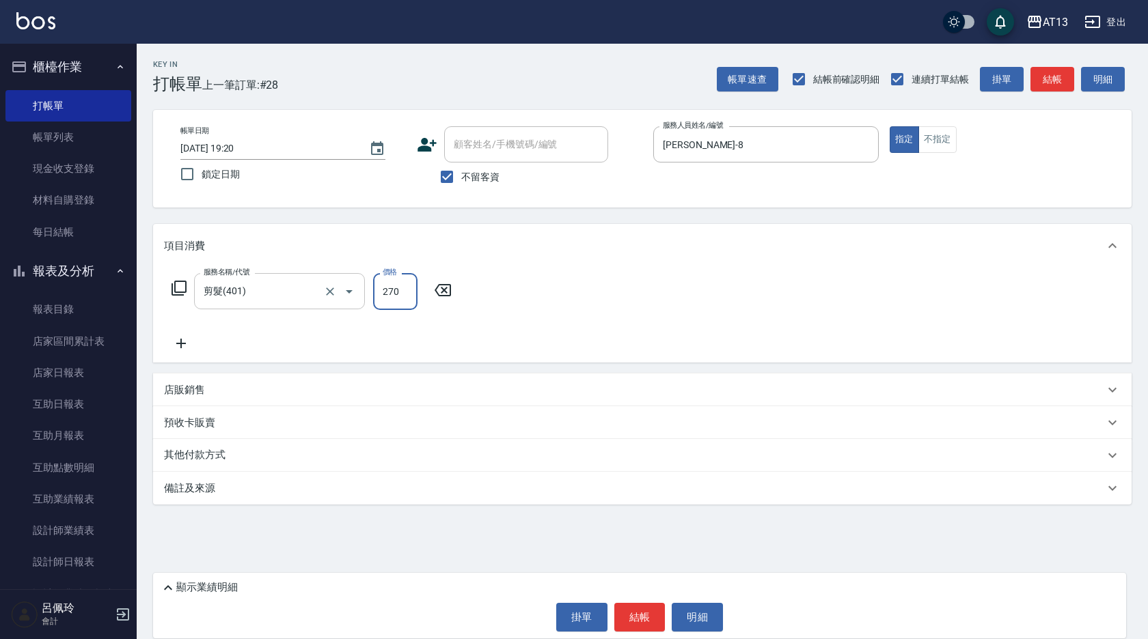
type input "270"
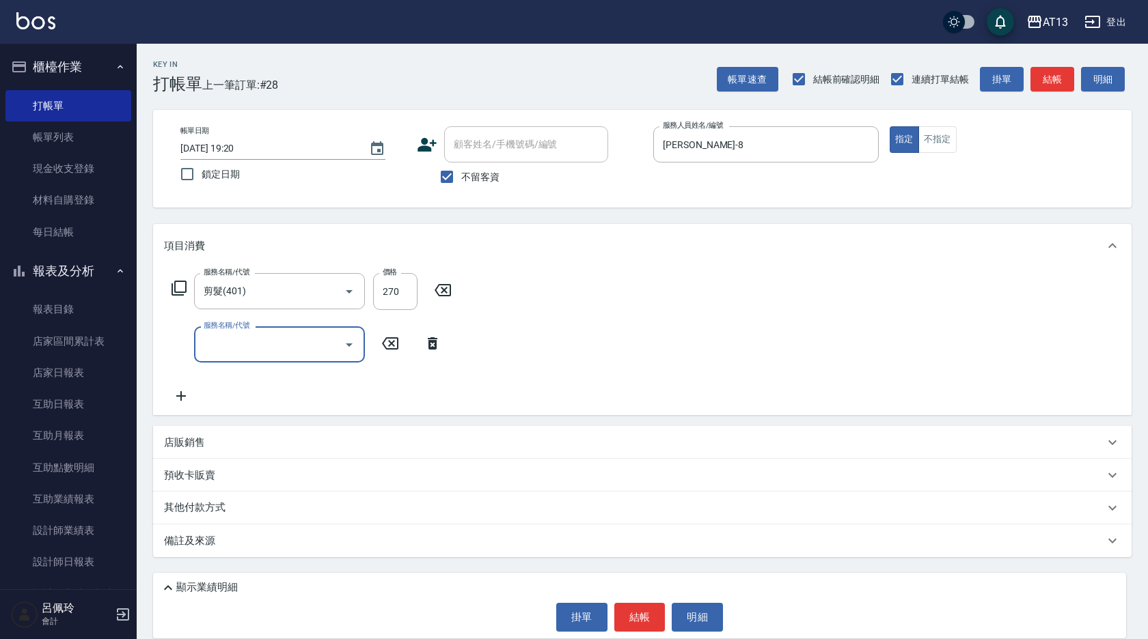
click at [560, 326] on div "服務名稱/代號 剪髮(401) 服務名稱/代號 價格 270 價格 服務名稱/代號 服務名稱/代號" at bounding box center [642, 342] width 978 height 148
click at [635, 616] on button "結帳" at bounding box center [639, 617] width 51 height 29
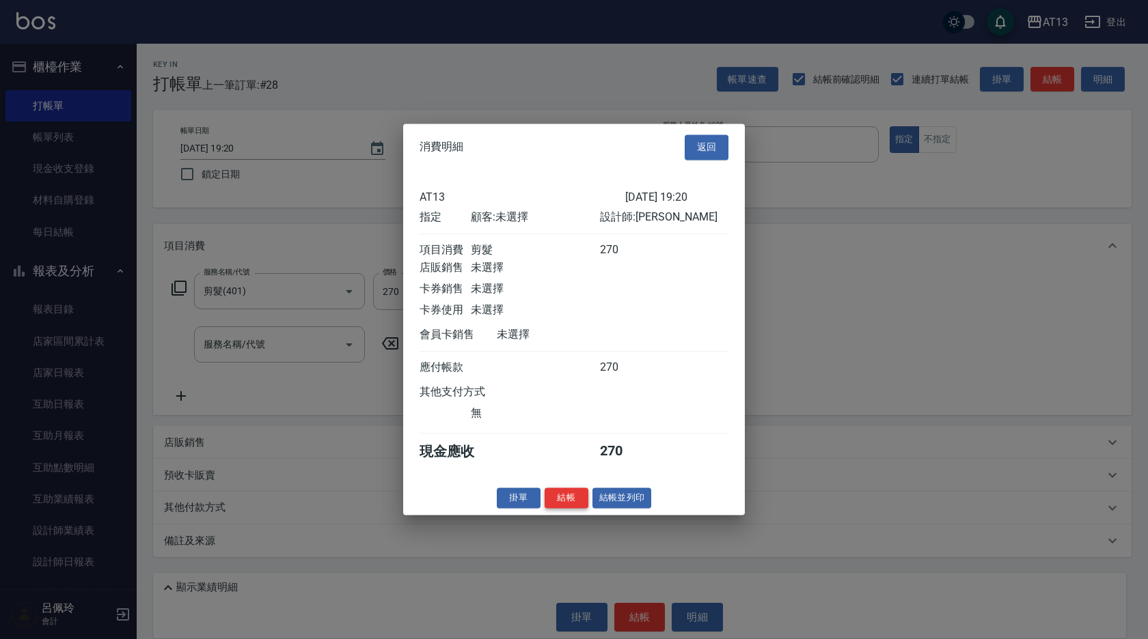
click at [566, 509] on button "結帳" at bounding box center [566, 498] width 44 height 21
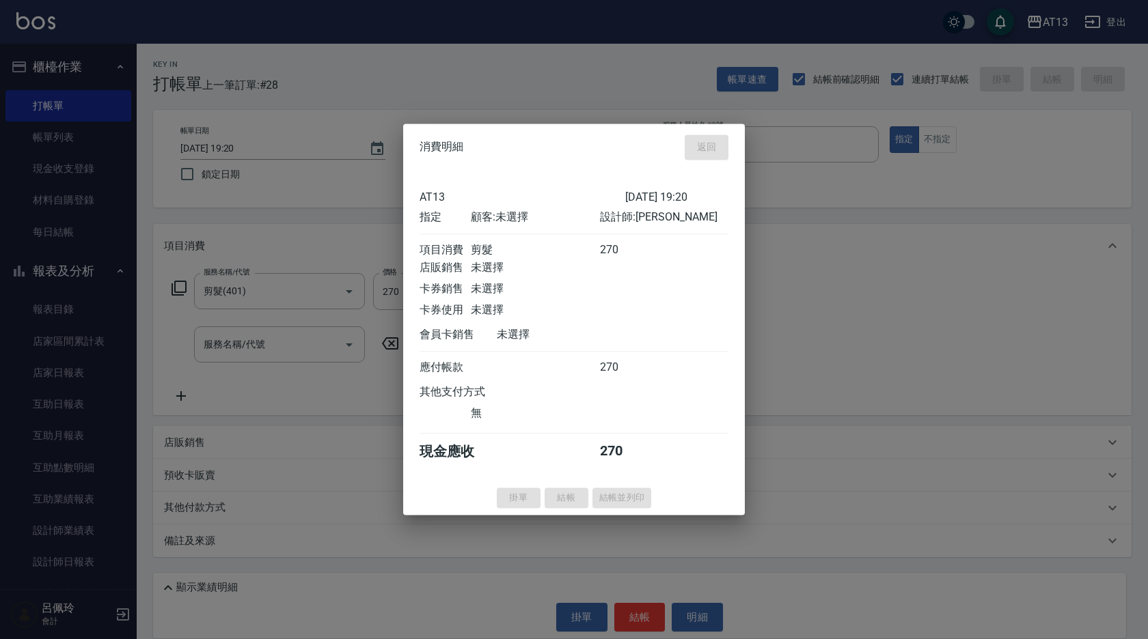
type input "[DATE] 19:39"
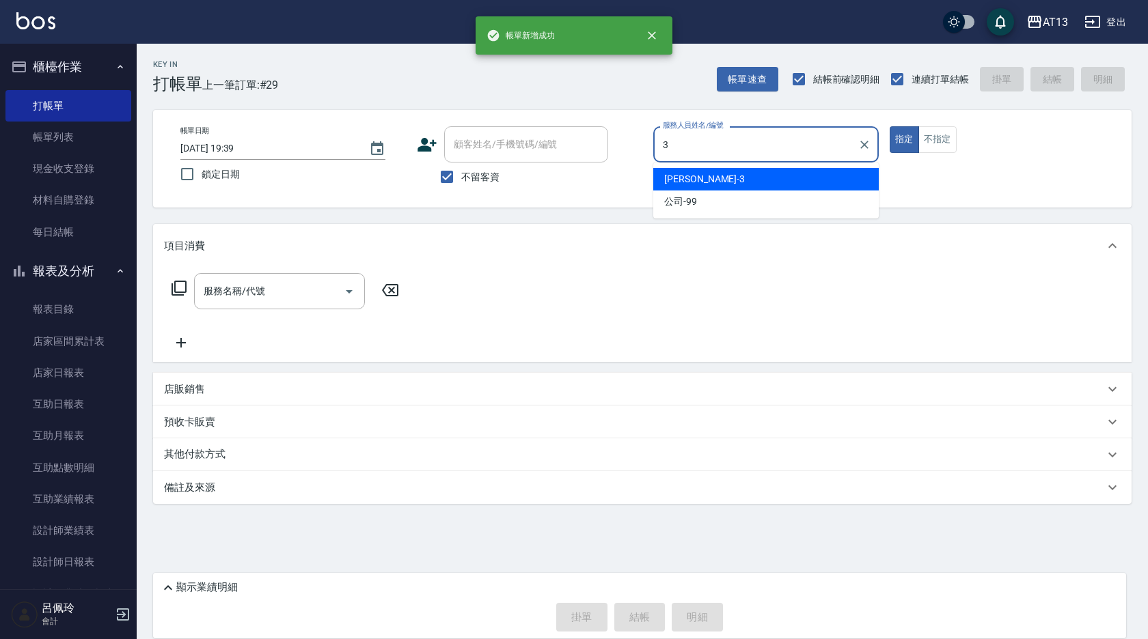
click at [679, 172] on span "[PERSON_NAME] -3" at bounding box center [704, 179] width 81 height 14
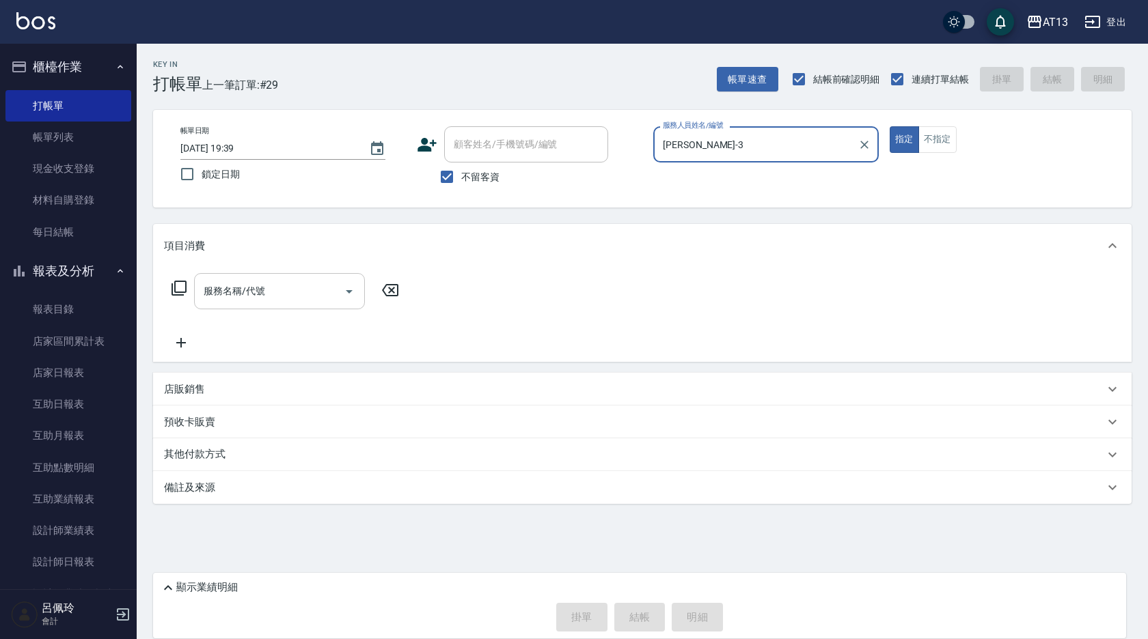
type input "[PERSON_NAME]-3"
click at [275, 291] on input "服務名稱/代號" at bounding box center [269, 291] width 138 height 24
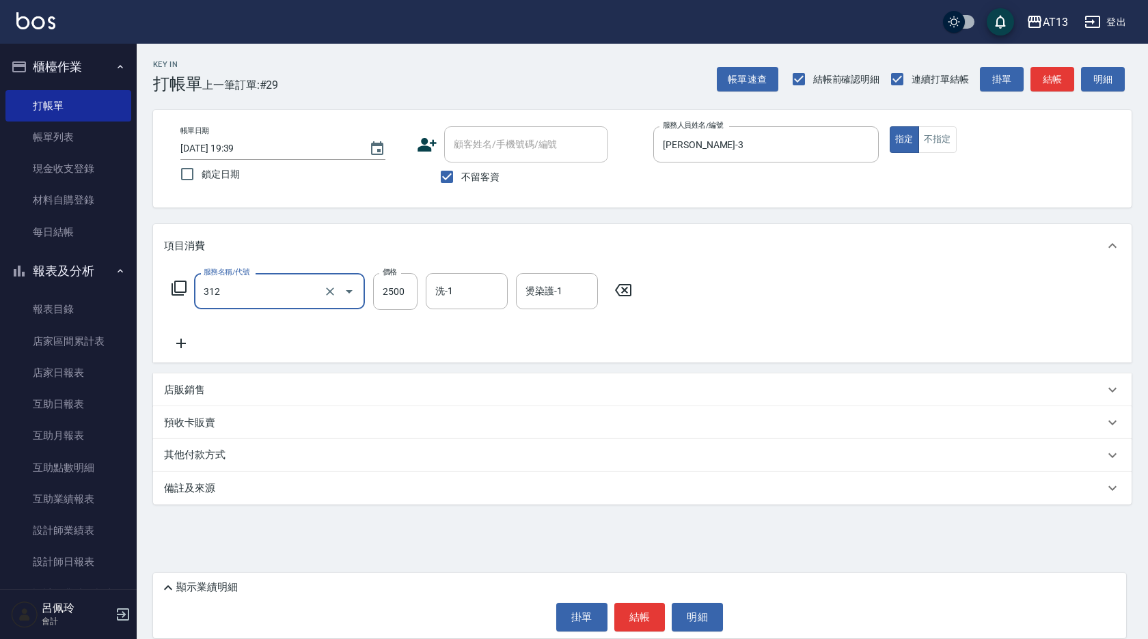
type input "有氧水離子燙2500(312)"
type input "2200"
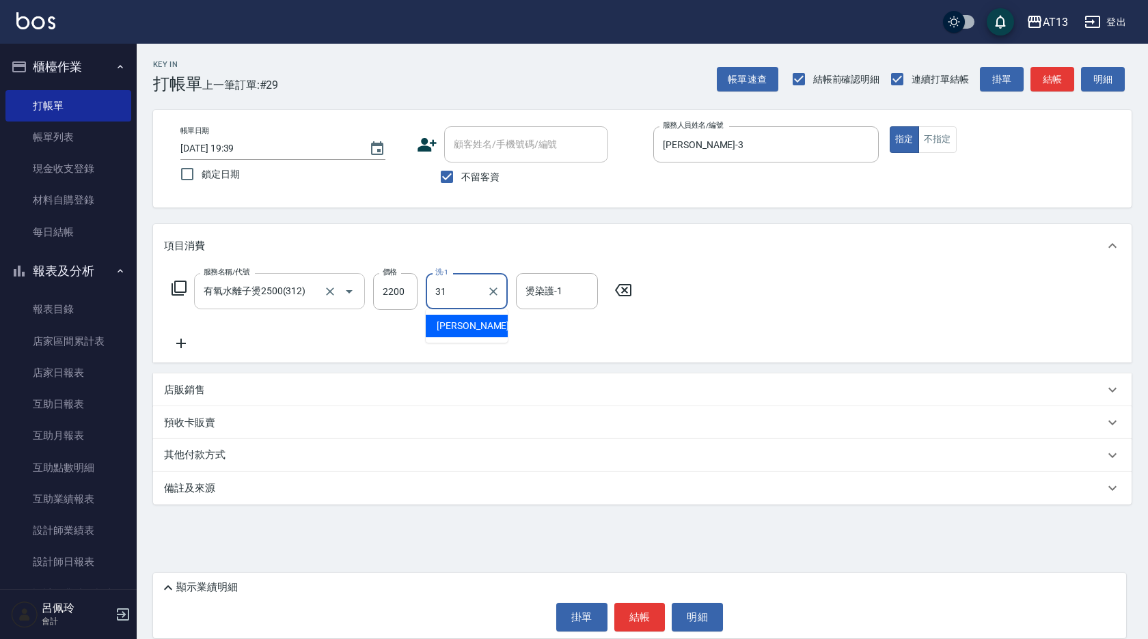
type input "[PERSON_NAME]-31"
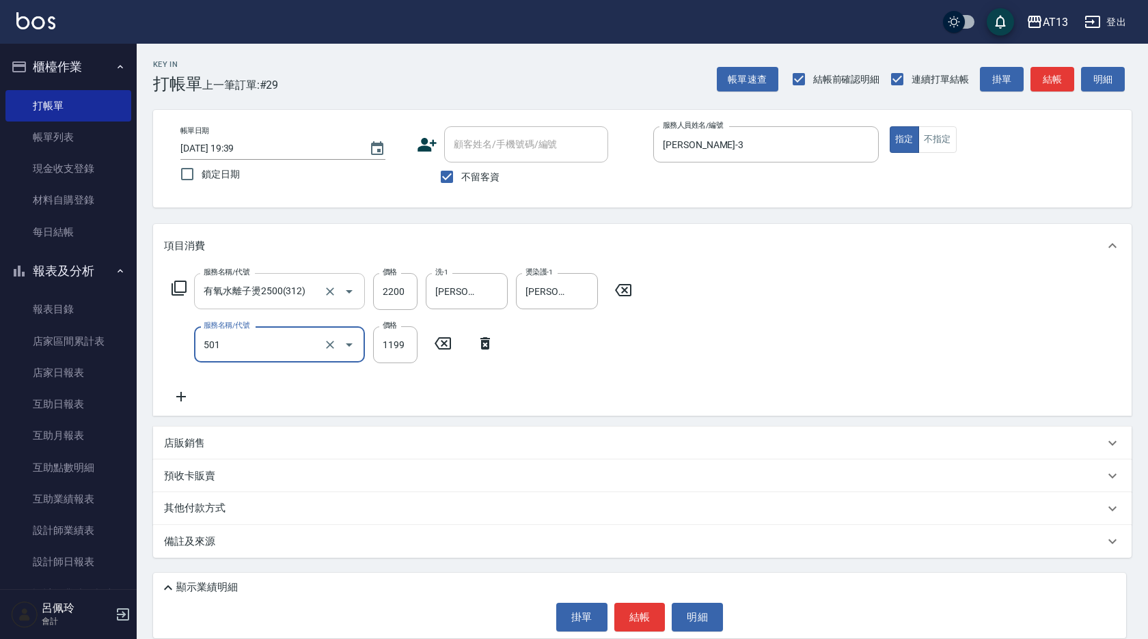
type input "染髮(501)"
type input "1800"
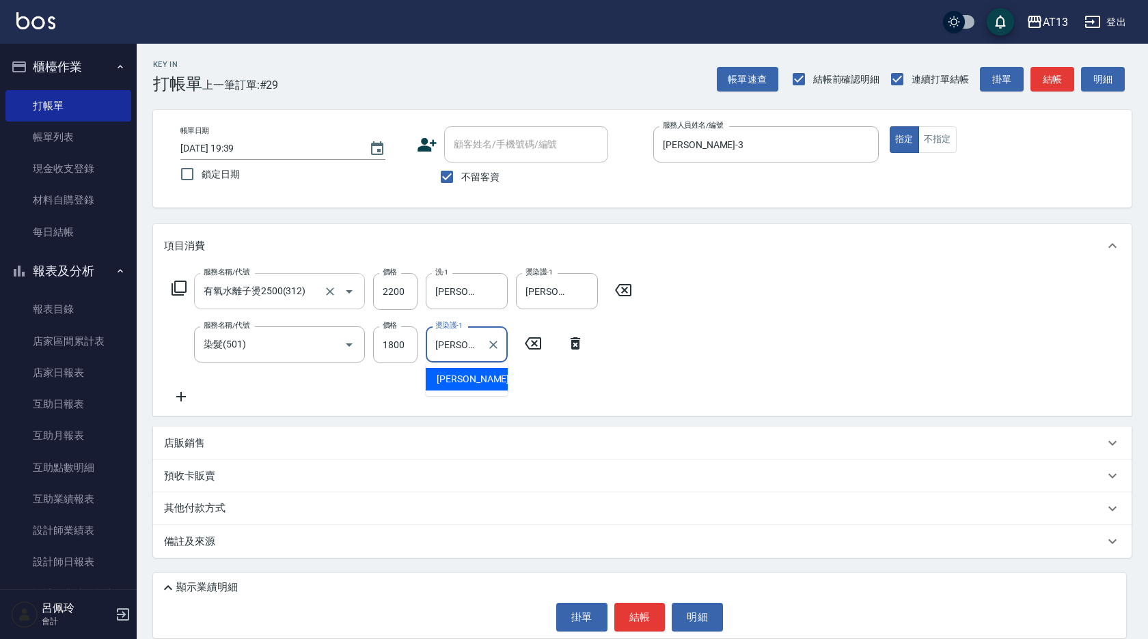
type input "[PERSON_NAME]-31"
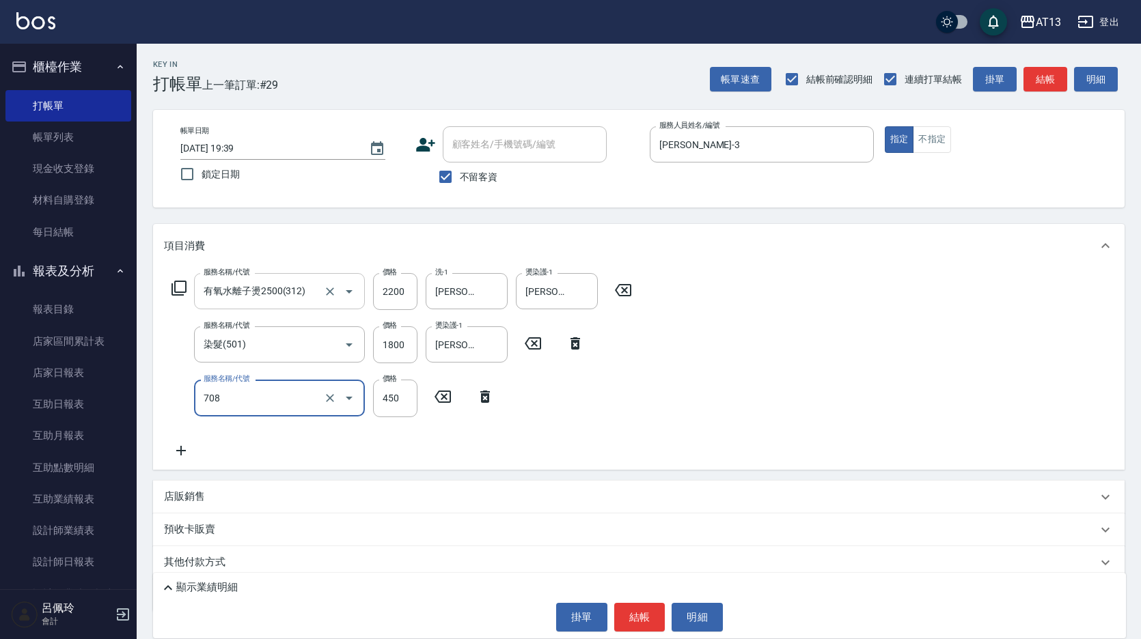
type input "松島舞鶴450(708)"
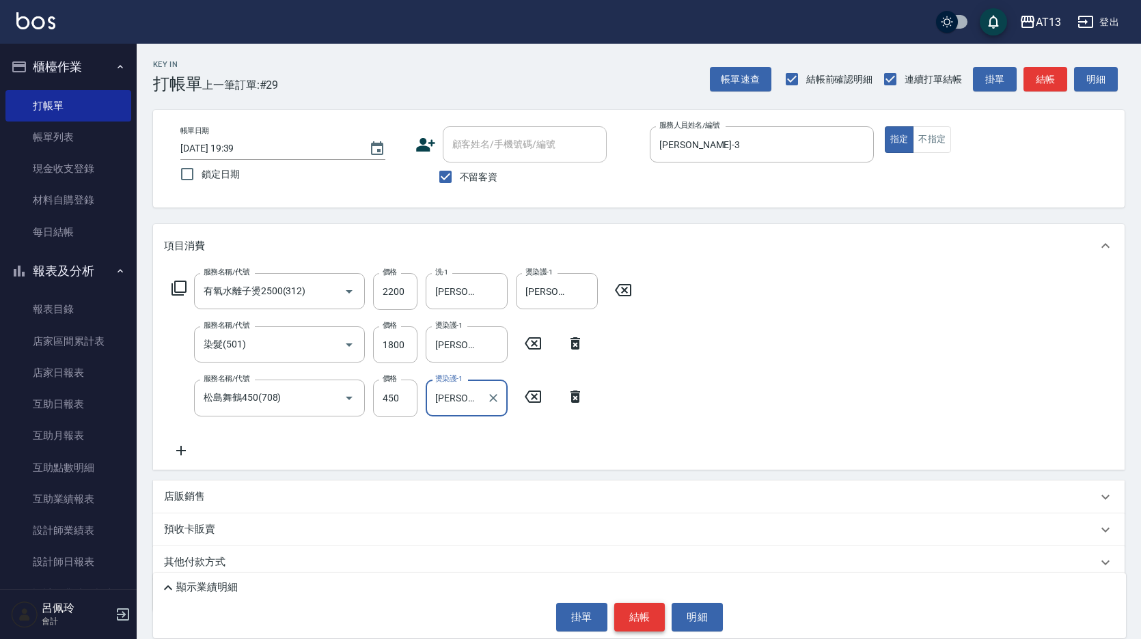
type input "[PERSON_NAME]-31"
click at [652, 614] on button "結帳" at bounding box center [639, 617] width 51 height 29
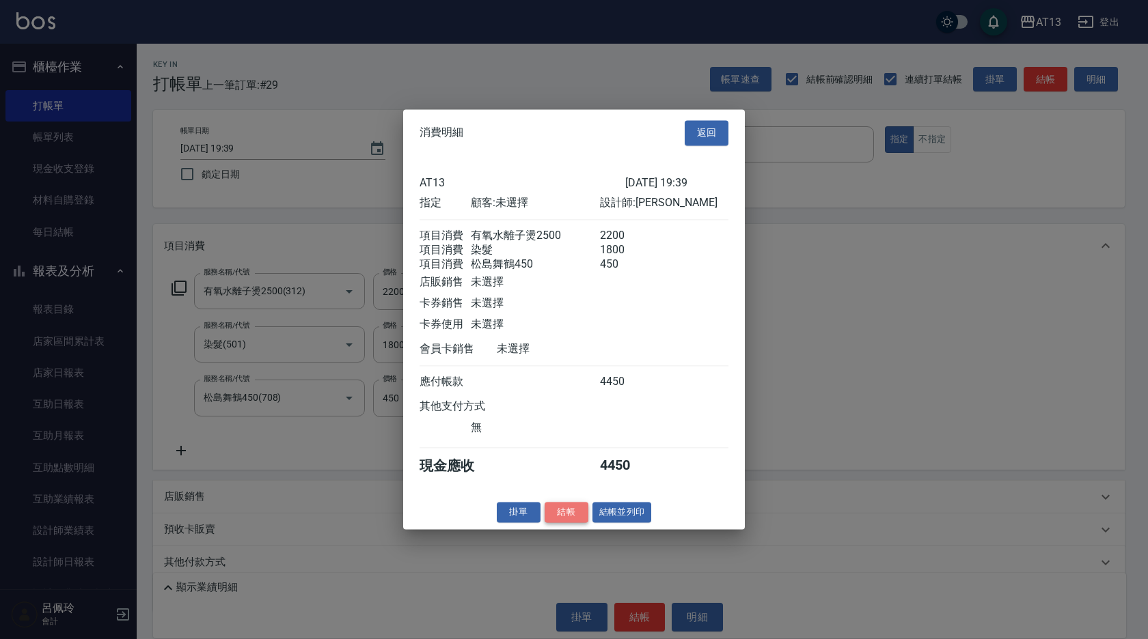
click at [569, 521] on button "結帳" at bounding box center [566, 512] width 44 height 21
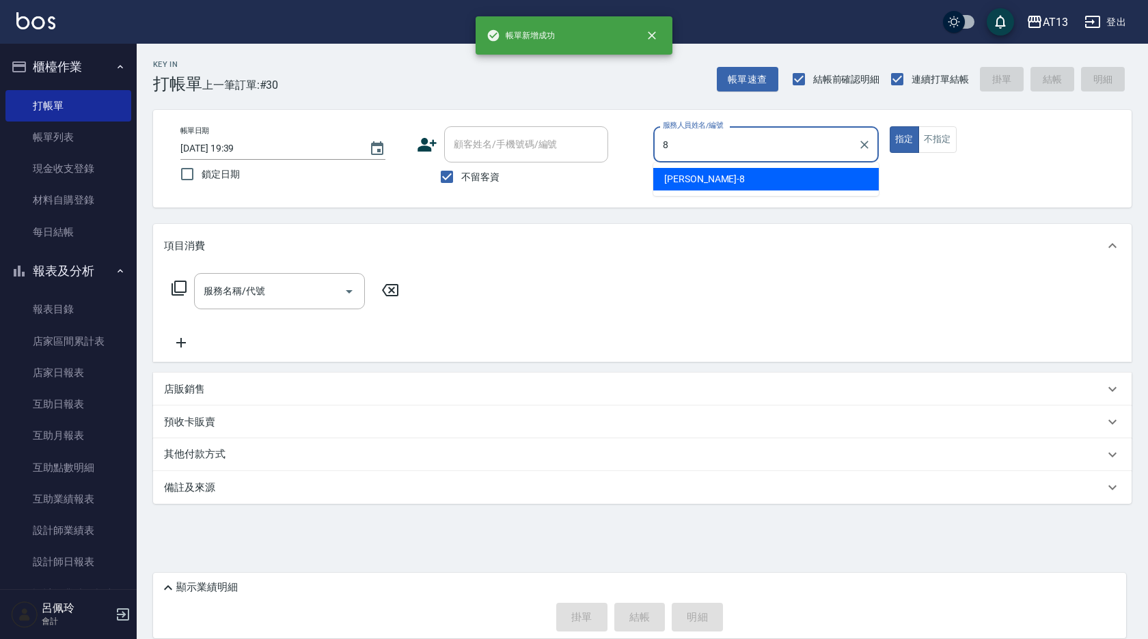
click at [741, 184] on div "[PERSON_NAME] -8" at bounding box center [765, 179] width 225 height 23
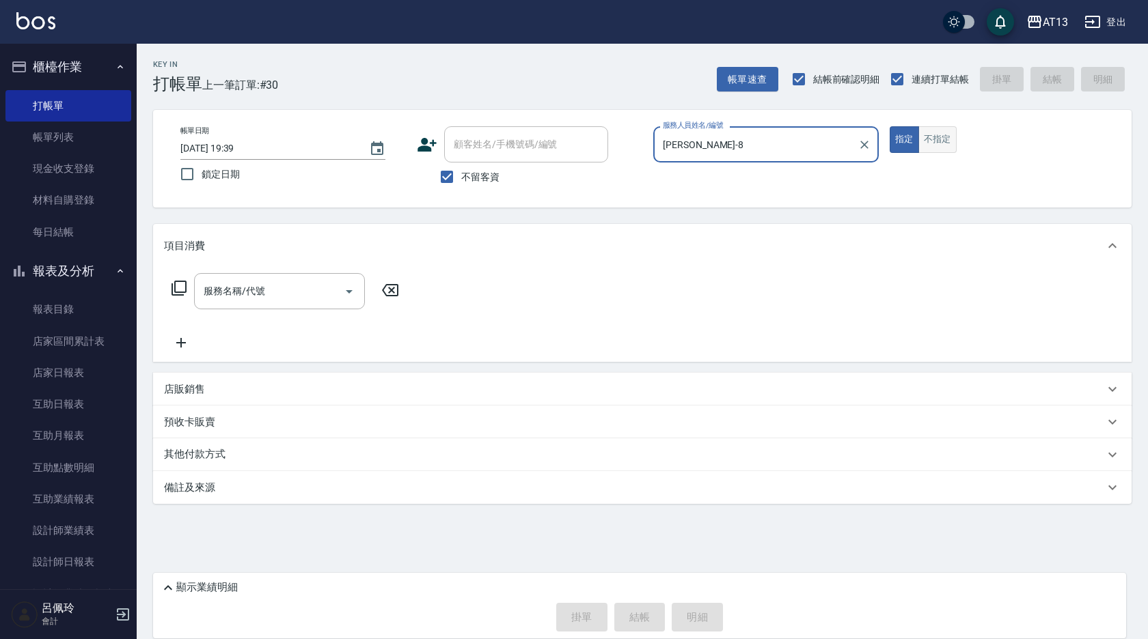
type input "[PERSON_NAME]-8"
click at [933, 128] on button "不指定" at bounding box center [937, 139] width 38 height 27
click at [299, 283] on input "服務名稱/代號" at bounding box center [269, 291] width 138 height 24
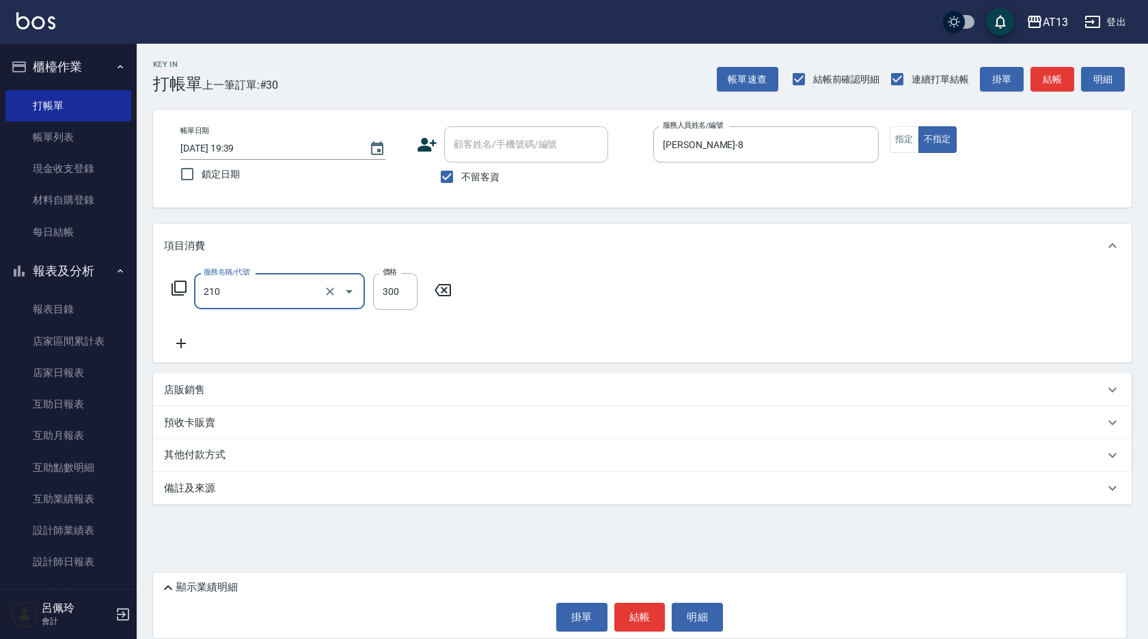
type input "歐娜洗髮精(210)"
type input "[PERSON_NAME]-31"
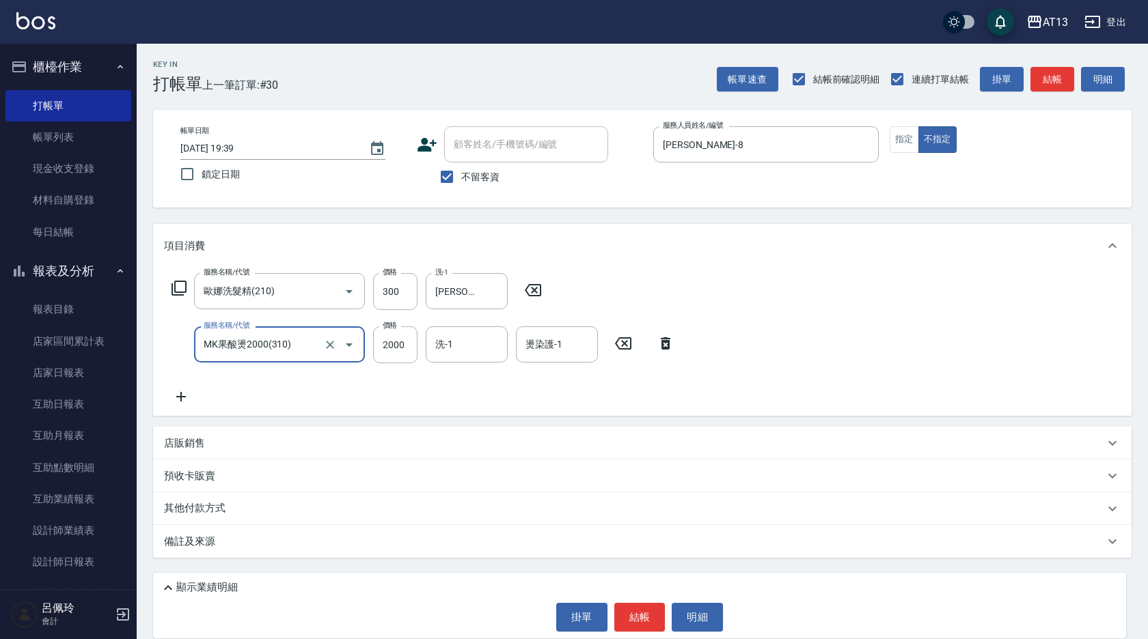
type input "MK果酸燙2000(310)"
click at [661, 351] on icon at bounding box center [665, 343] width 34 height 16
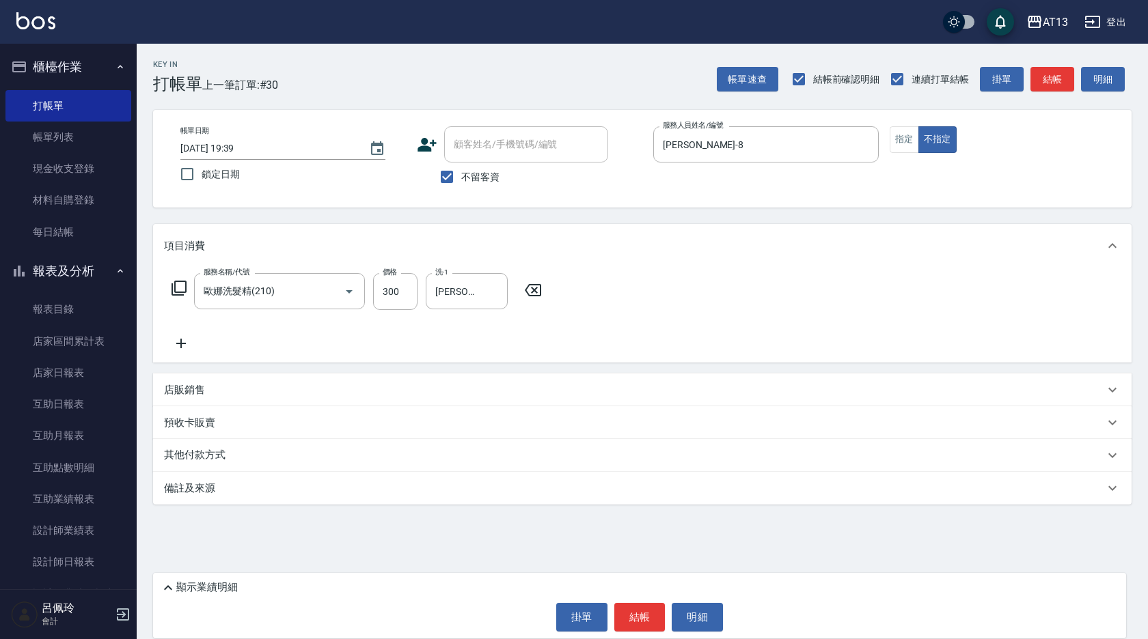
click at [178, 344] on icon at bounding box center [181, 344] width 10 height 10
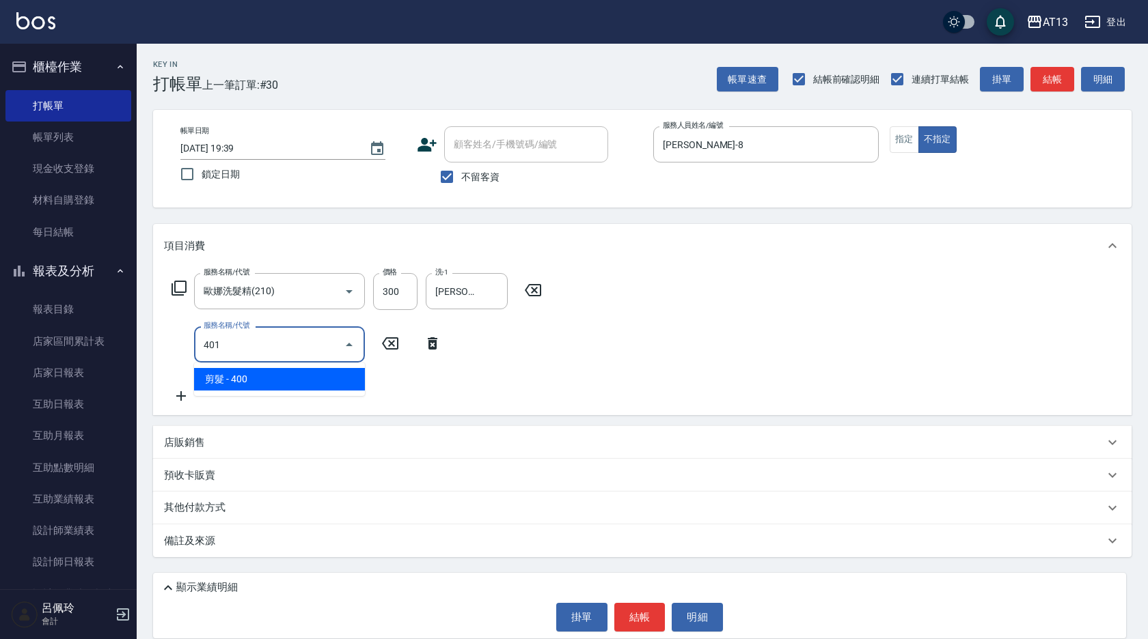
type input "剪髮(401)"
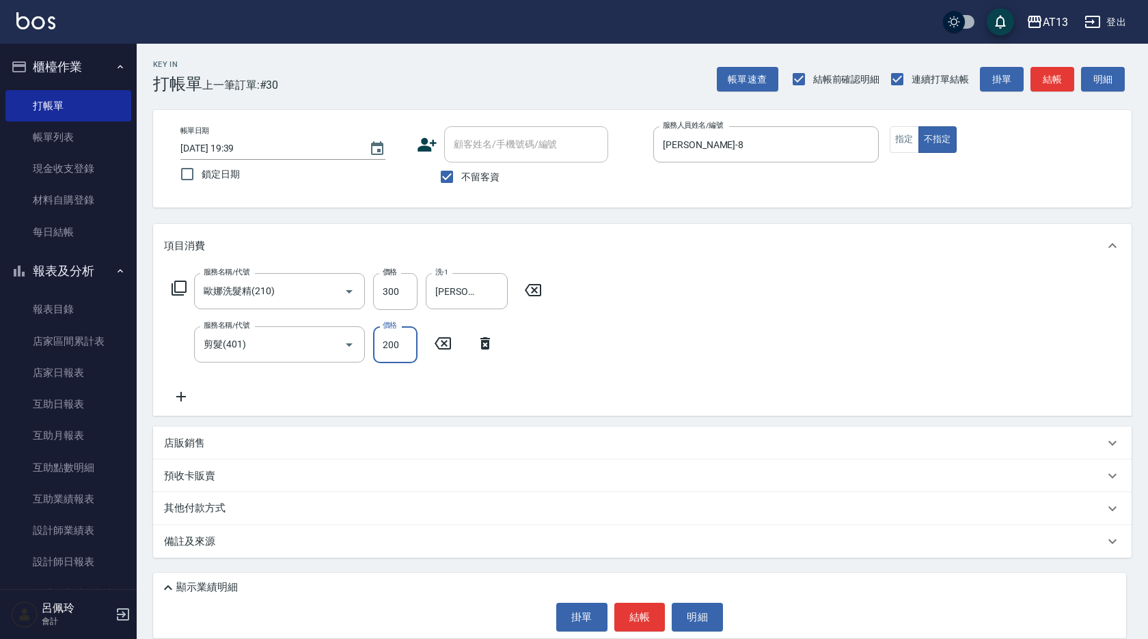
type input "200"
drag, startPoint x: 674, startPoint y: 355, endPoint x: 686, endPoint y: 387, distance: 34.4
click at [674, 355] on div "服務名稱/代號 [PERSON_NAME]洗髮精(210) 服務名稱/代號 價格 300 價格 洗-1 [PERSON_NAME]-31 洗-1 服務名稱/代…" at bounding box center [642, 342] width 978 height 148
click at [639, 609] on button "結帳" at bounding box center [639, 617] width 51 height 29
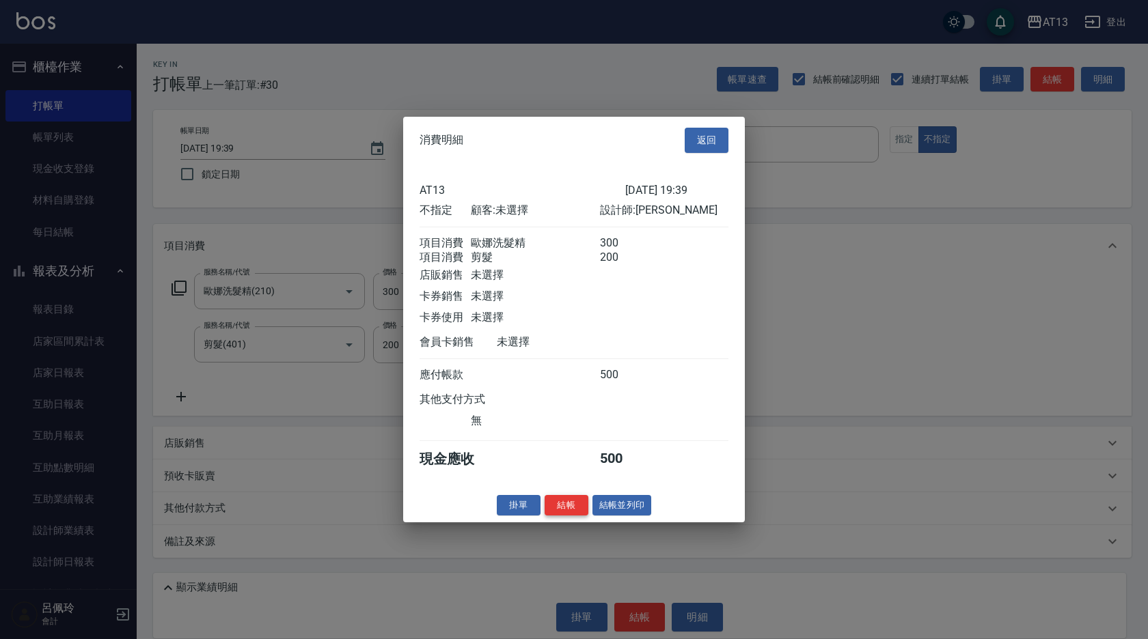
click at [551, 511] on button "結帳" at bounding box center [566, 505] width 44 height 21
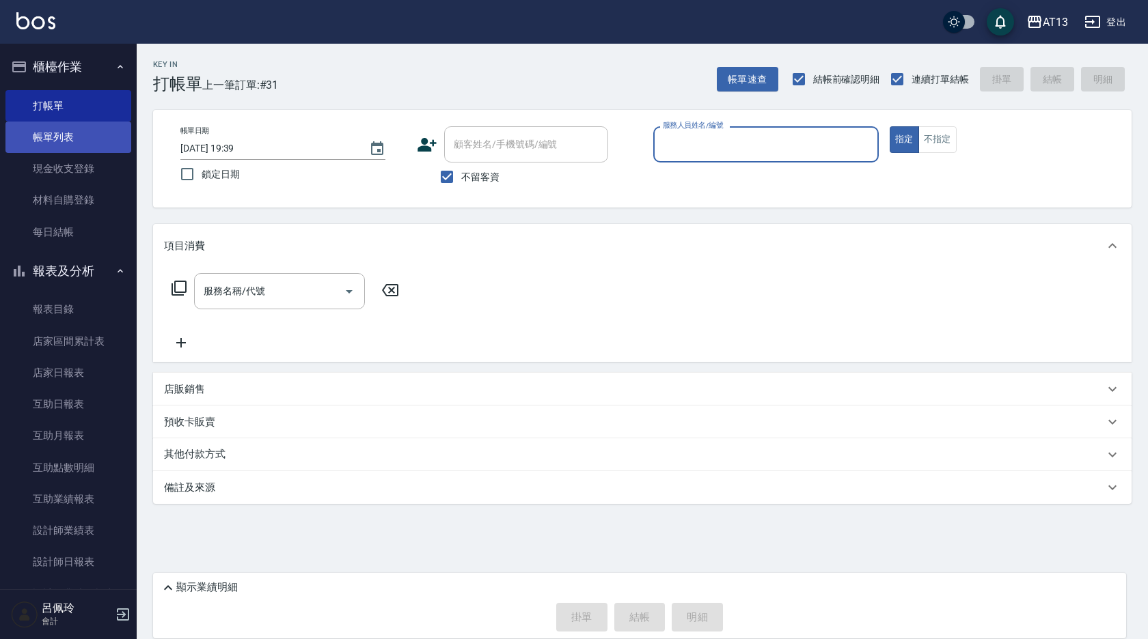
click at [60, 141] on link "帳單列表" at bounding box center [68, 137] width 126 height 31
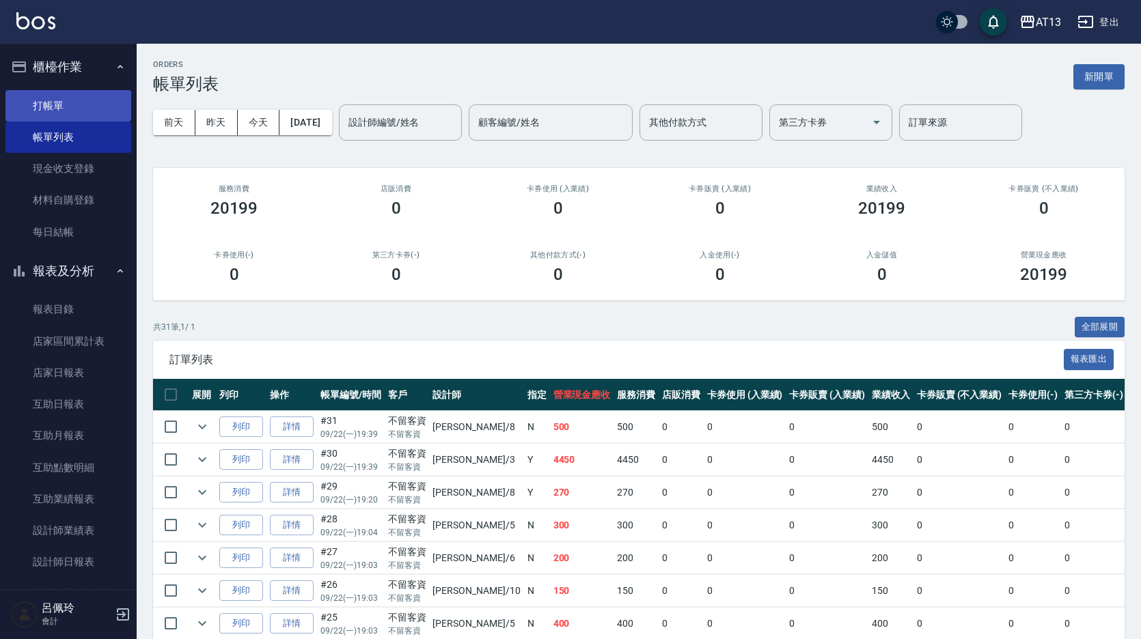
click at [64, 102] on link "打帳單" at bounding box center [68, 105] width 126 height 31
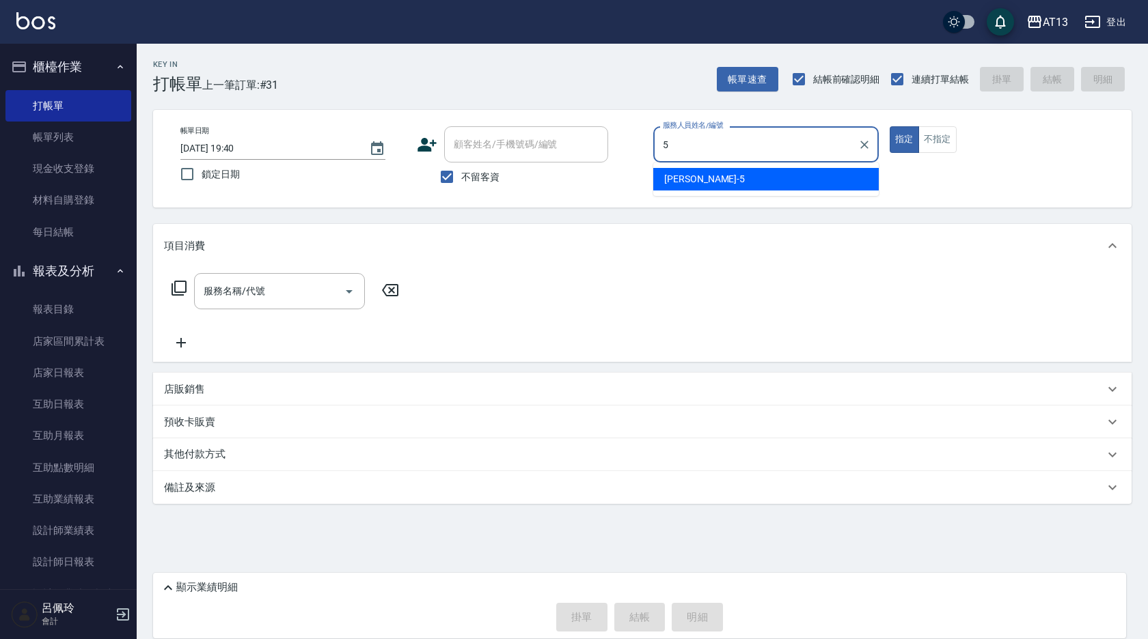
click at [816, 184] on div "[PERSON_NAME] -5" at bounding box center [765, 179] width 225 height 23
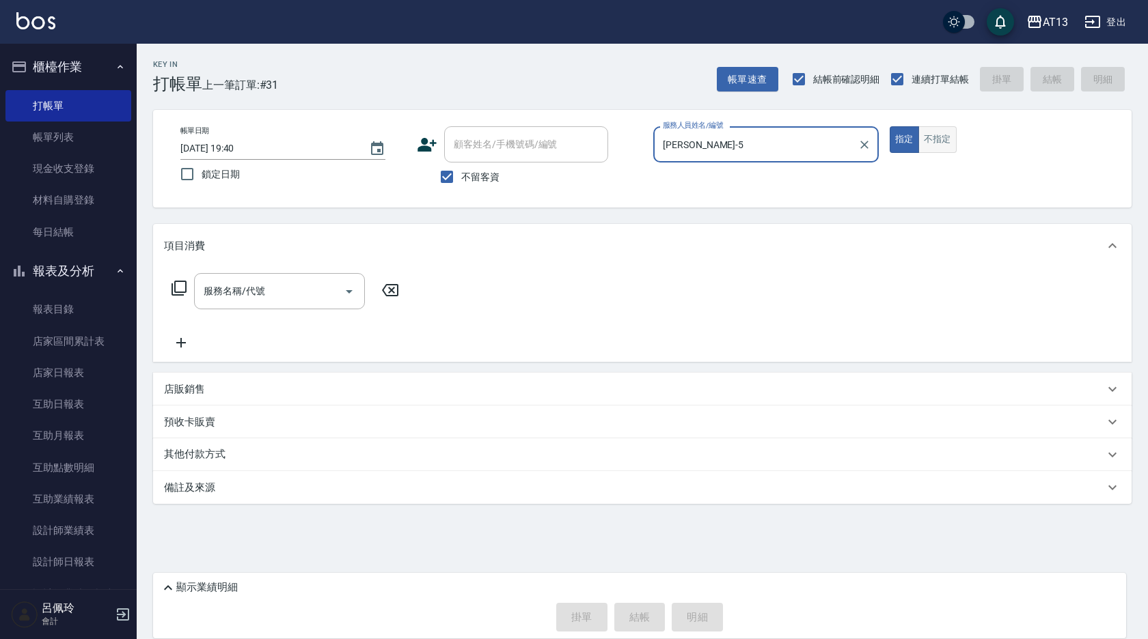
type input "[PERSON_NAME]-5"
click at [944, 147] on button "不指定" at bounding box center [937, 139] width 38 height 27
click at [304, 294] on input "服務名稱/代號" at bounding box center [269, 291] width 138 height 24
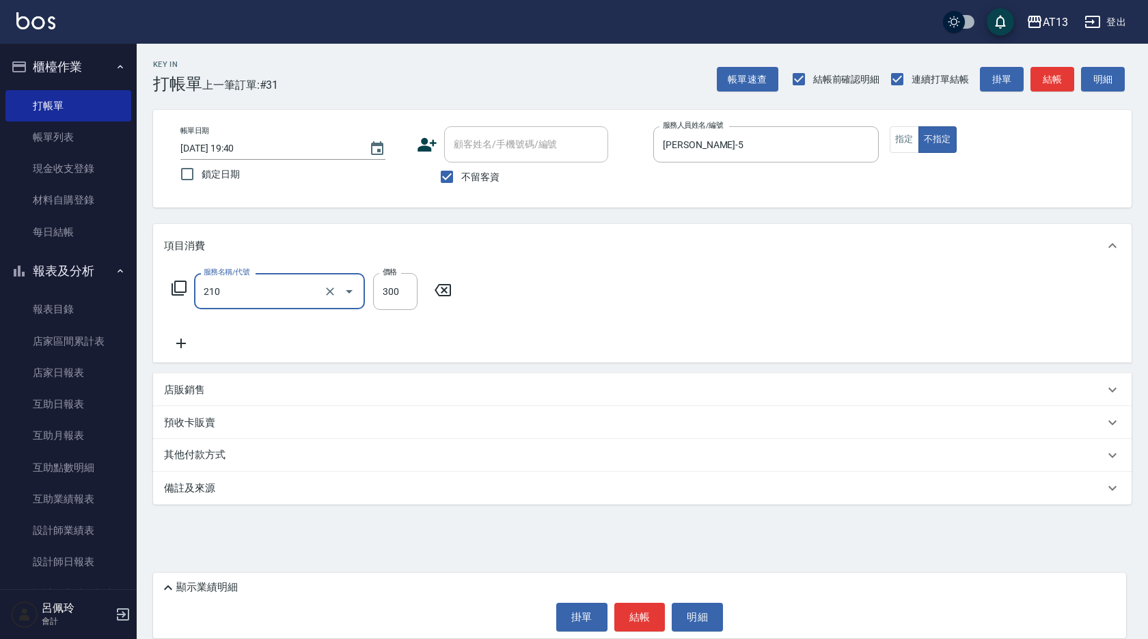
type input "歐娜洗髮精(210)"
type input "[PERSON_NAME]-33"
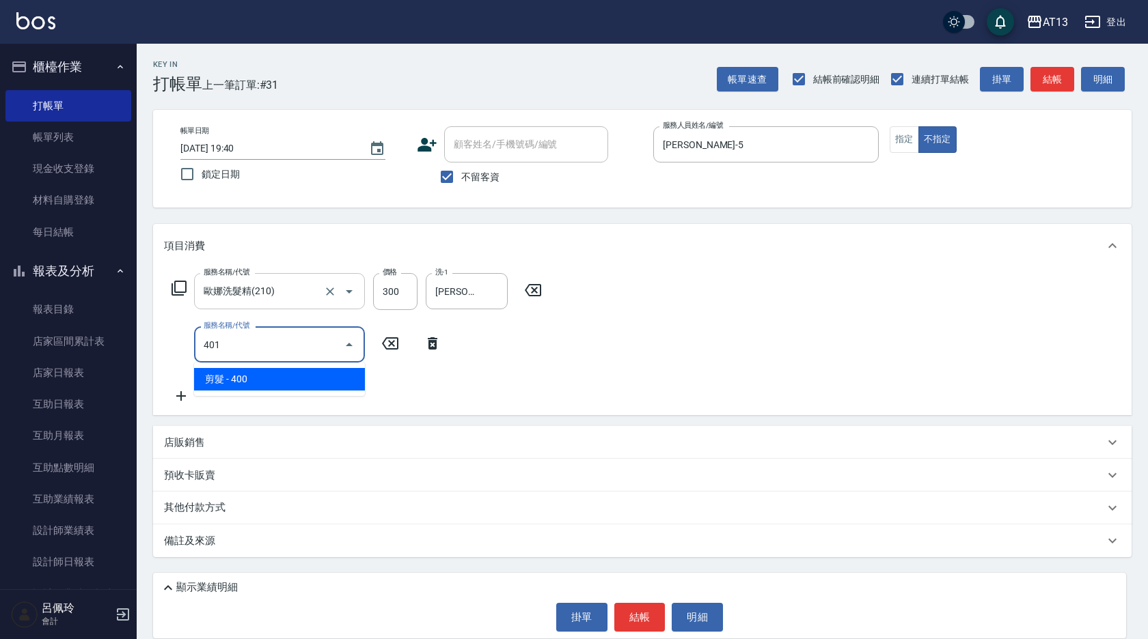
type input "剪髮(401)"
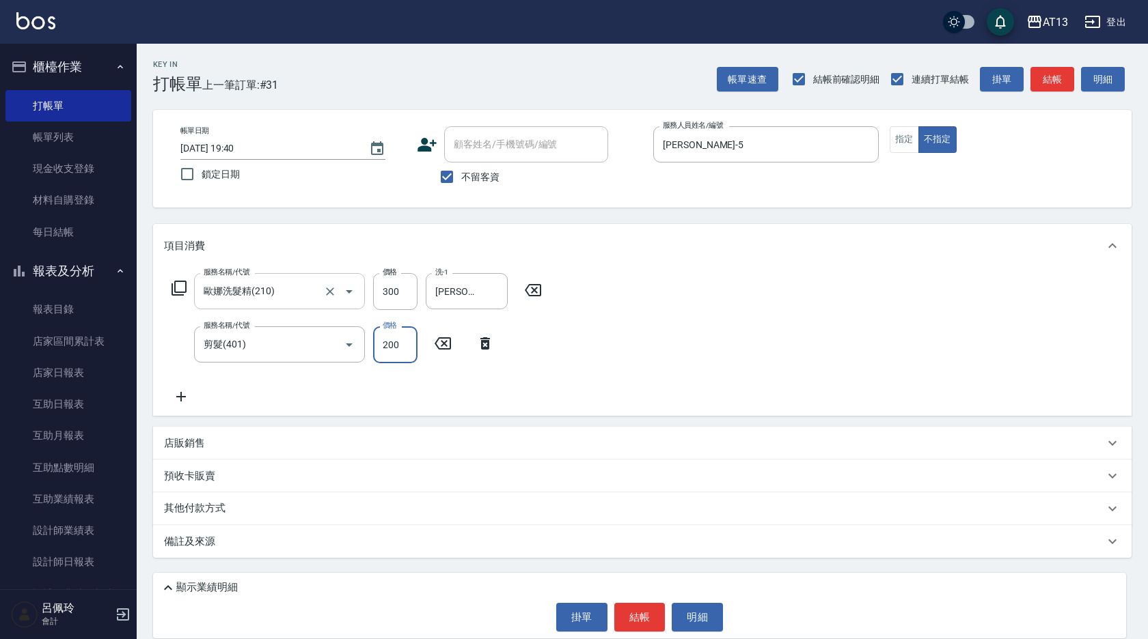
type input "200"
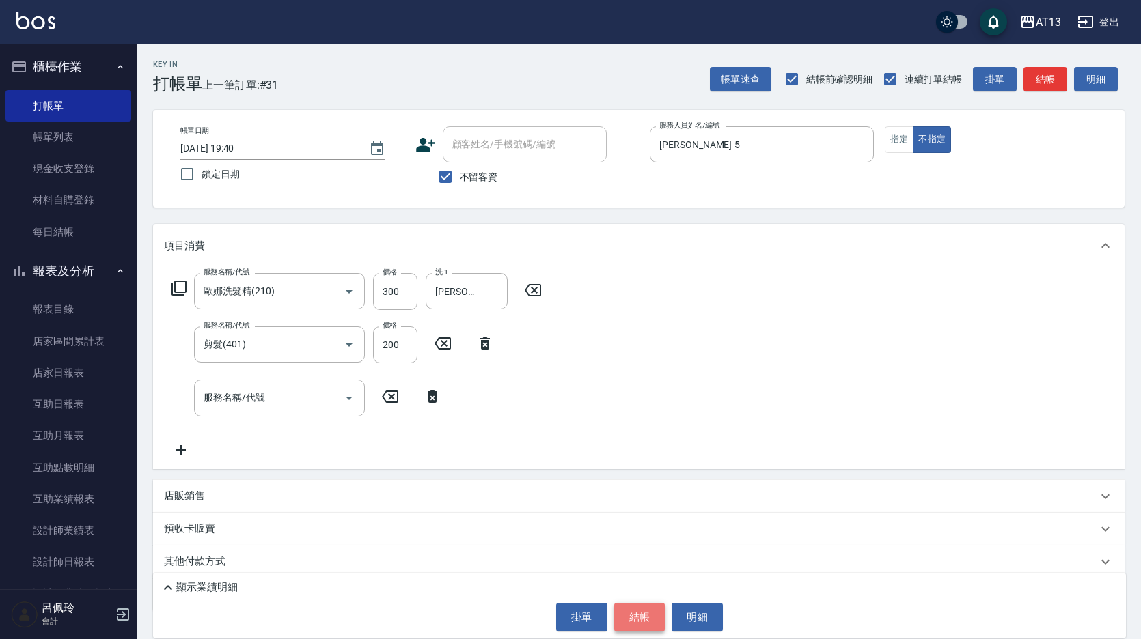
click at [647, 620] on button "結帳" at bounding box center [639, 617] width 51 height 29
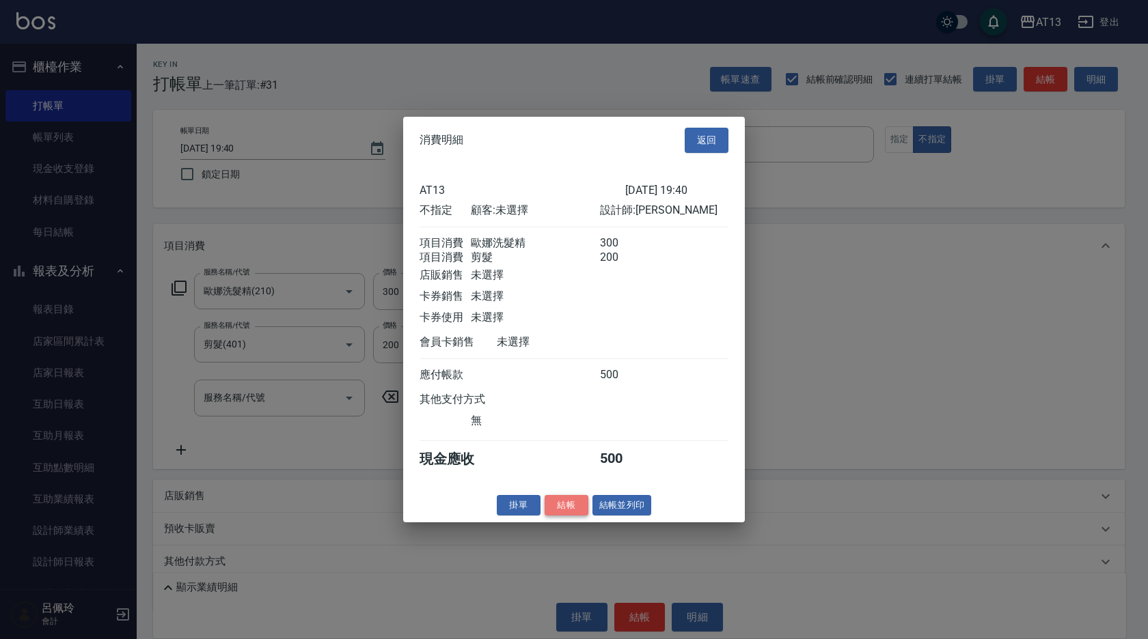
click at [570, 516] on button "結帳" at bounding box center [566, 505] width 44 height 21
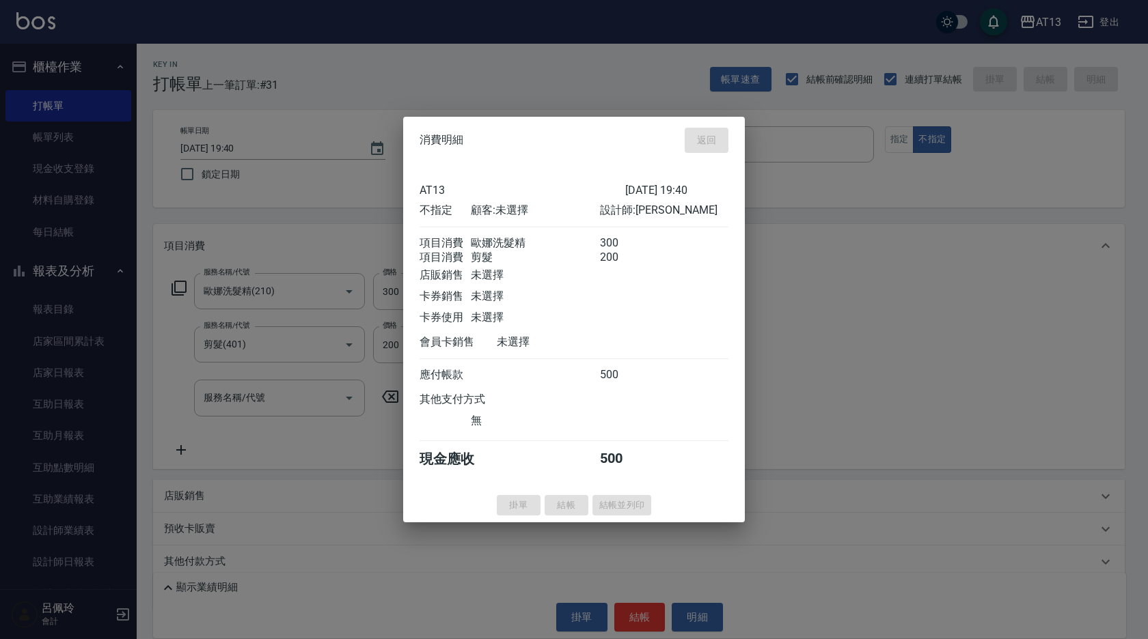
type input "[DATE] 19:43"
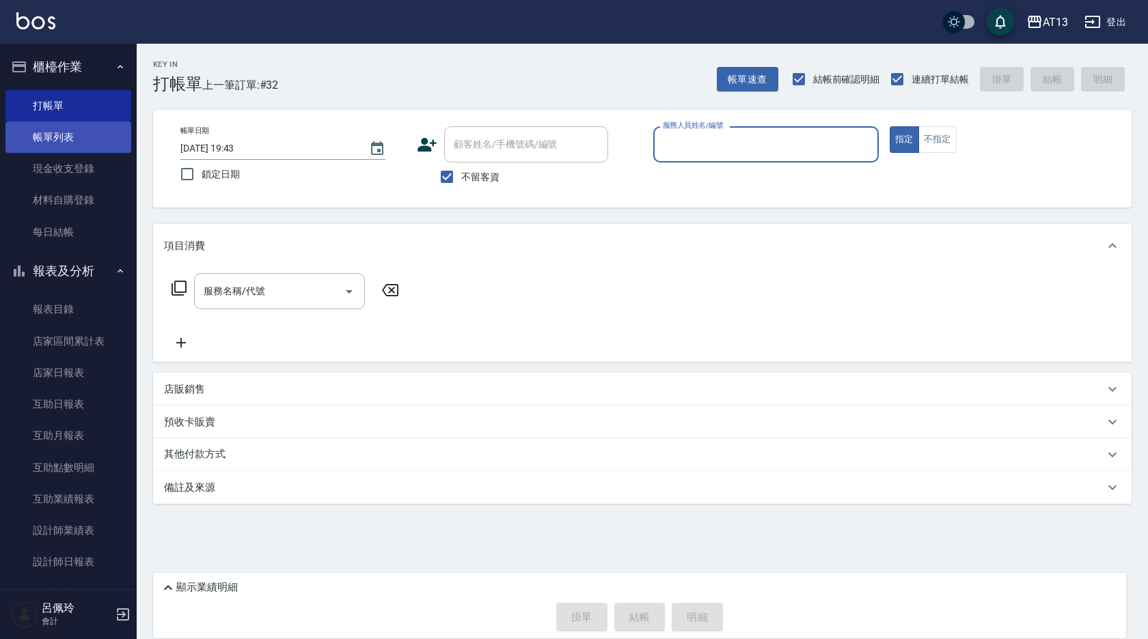
drag, startPoint x: 53, startPoint y: 142, endPoint x: 104, endPoint y: 147, distance: 50.8
click at [53, 142] on link "帳單列表" at bounding box center [68, 137] width 126 height 31
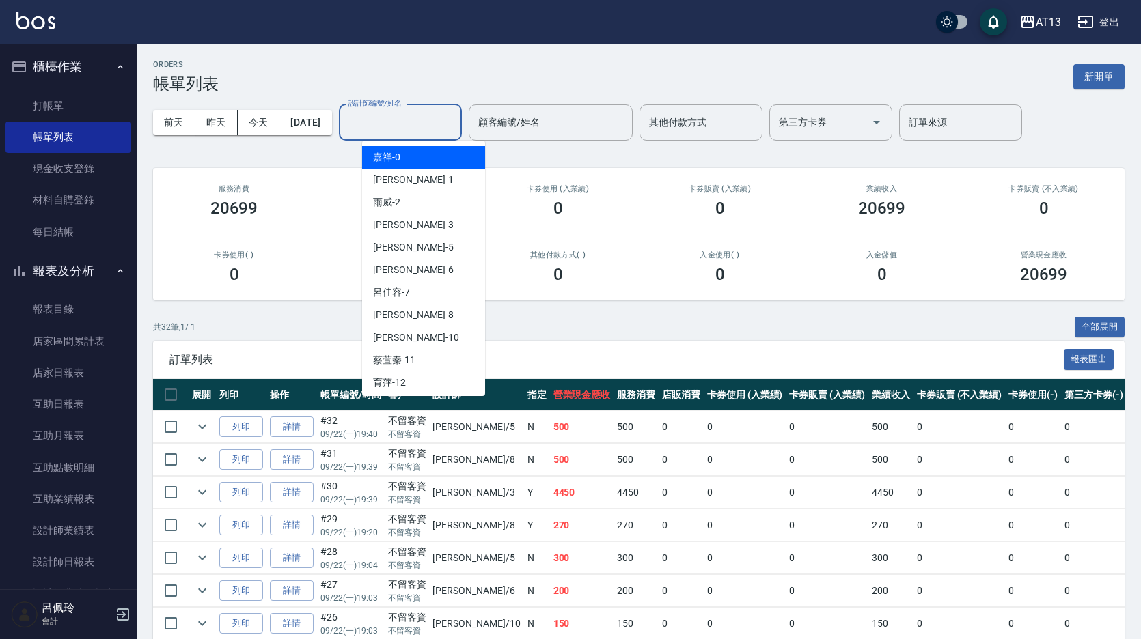
click at [456, 114] on input "設計師編號/姓名" at bounding box center [400, 123] width 111 height 24
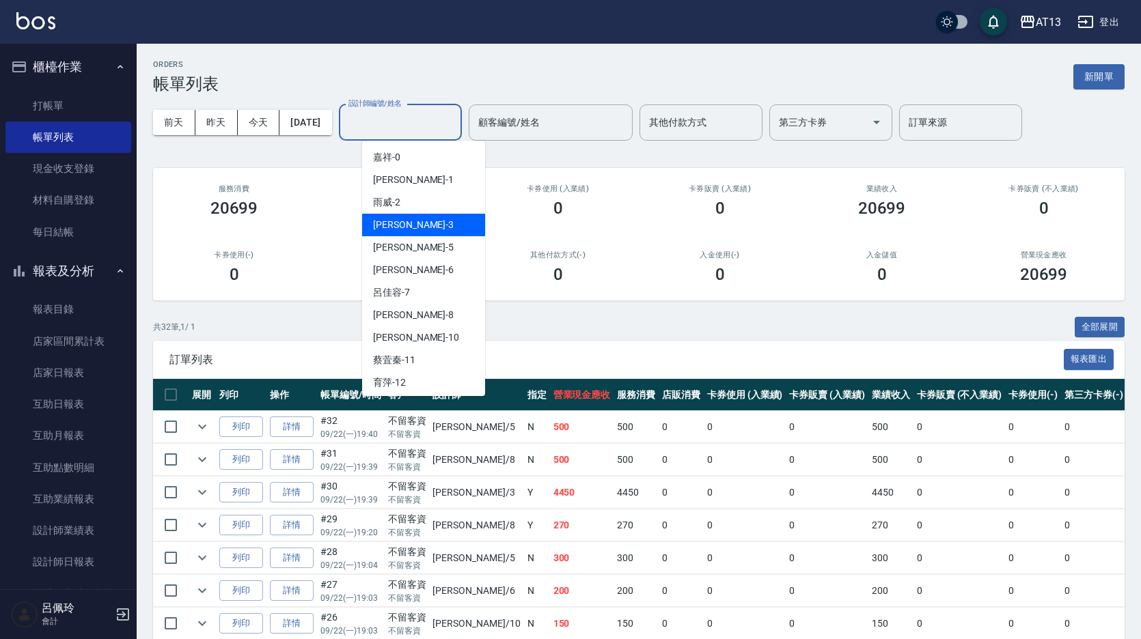
click at [429, 220] on div "[PERSON_NAME] -3" at bounding box center [423, 225] width 123 height 23
type input "[PERSON_NAME]-3"
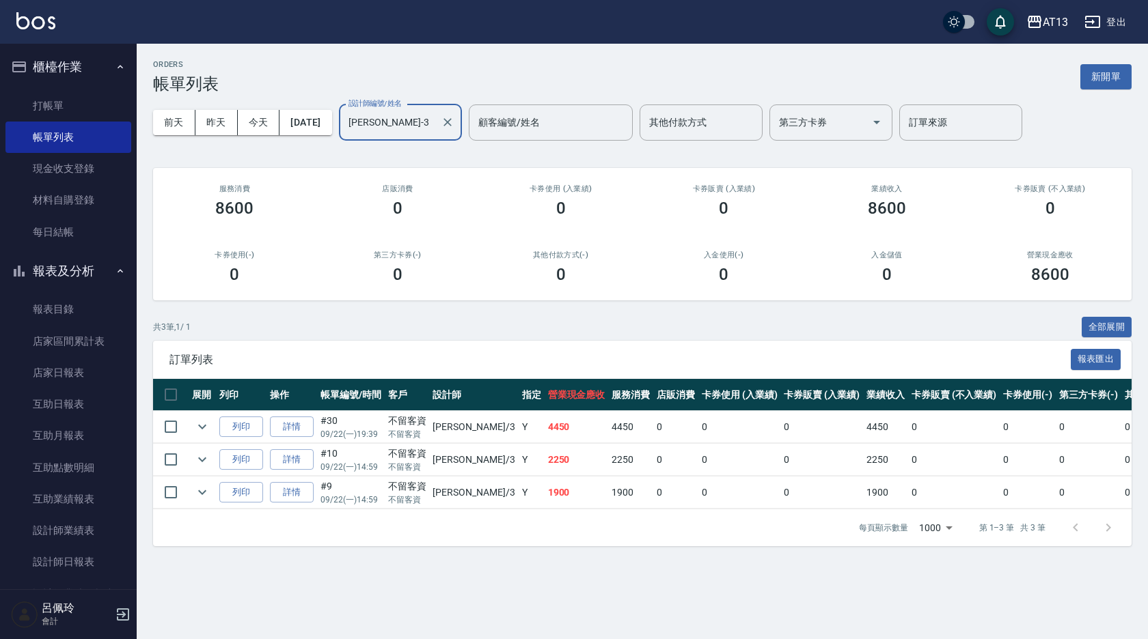
click at [462, 120] on div "[PERSON_NAME]-3 設計師編號/姓名" at bounding box center [400, 123] width 123 height 36
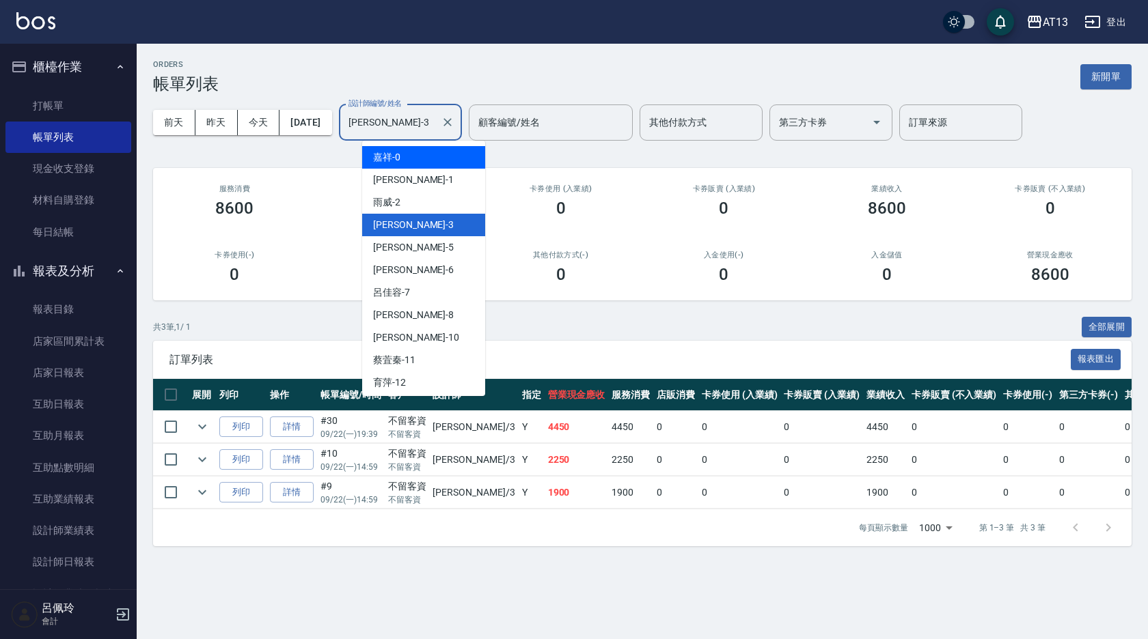
click at [454, 120] on icon "Clear" at bounding box center [448, 122] width 14 height 14
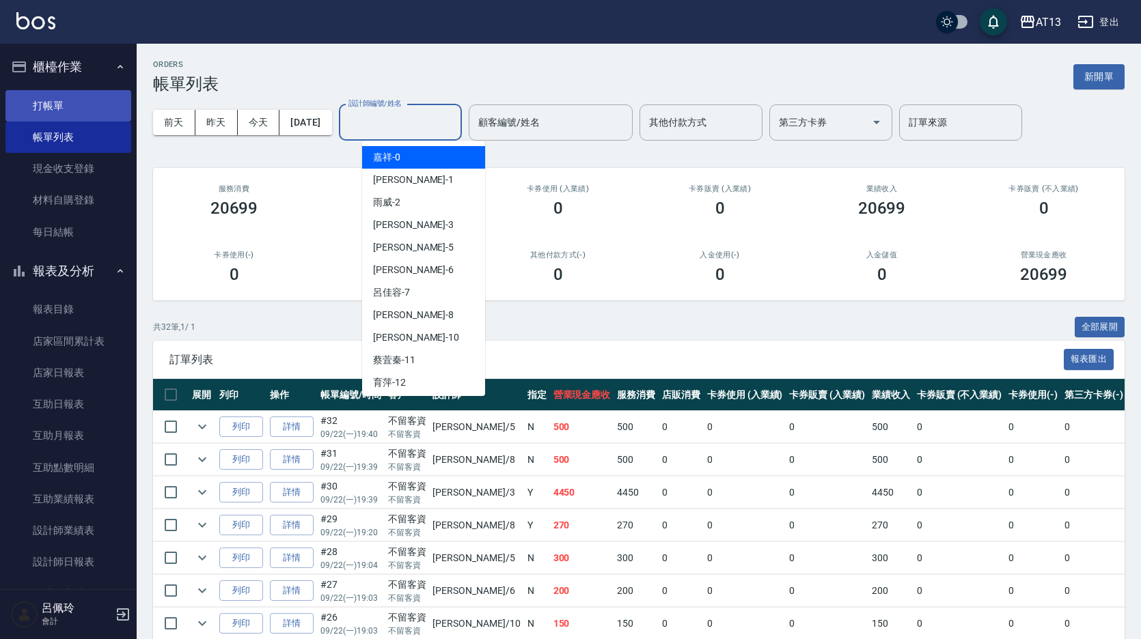
click at [85, 110] on link "打帳單" at bounding box center [68, 105] width 126 height 31
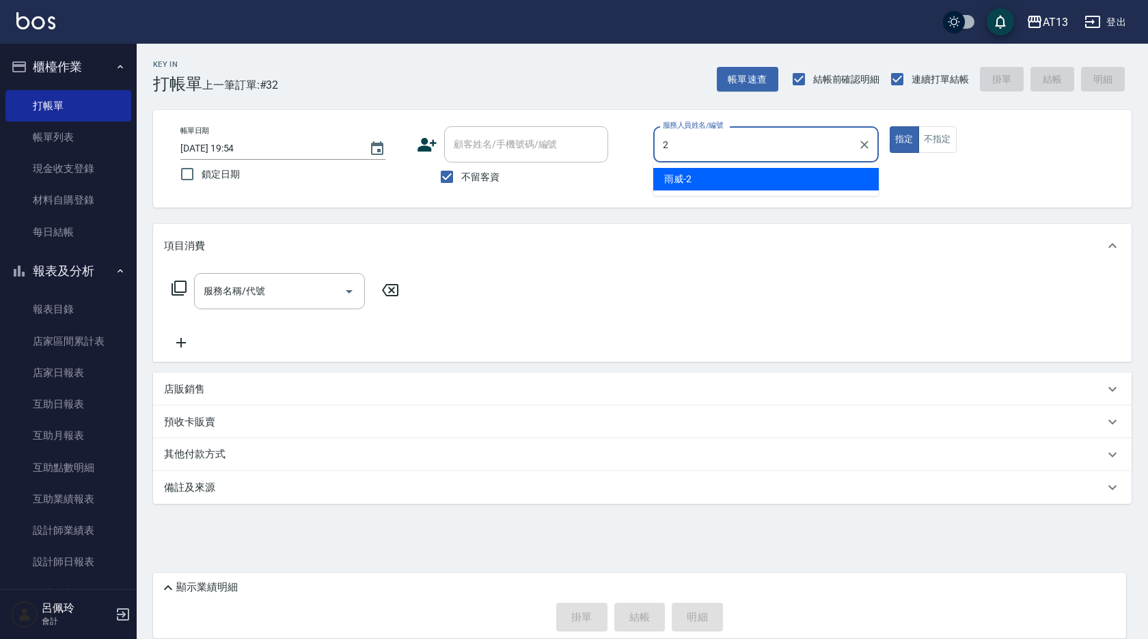
click at [754, 178] on div "雨威 -2" at bounding box center [765, 179] width 225 height 23
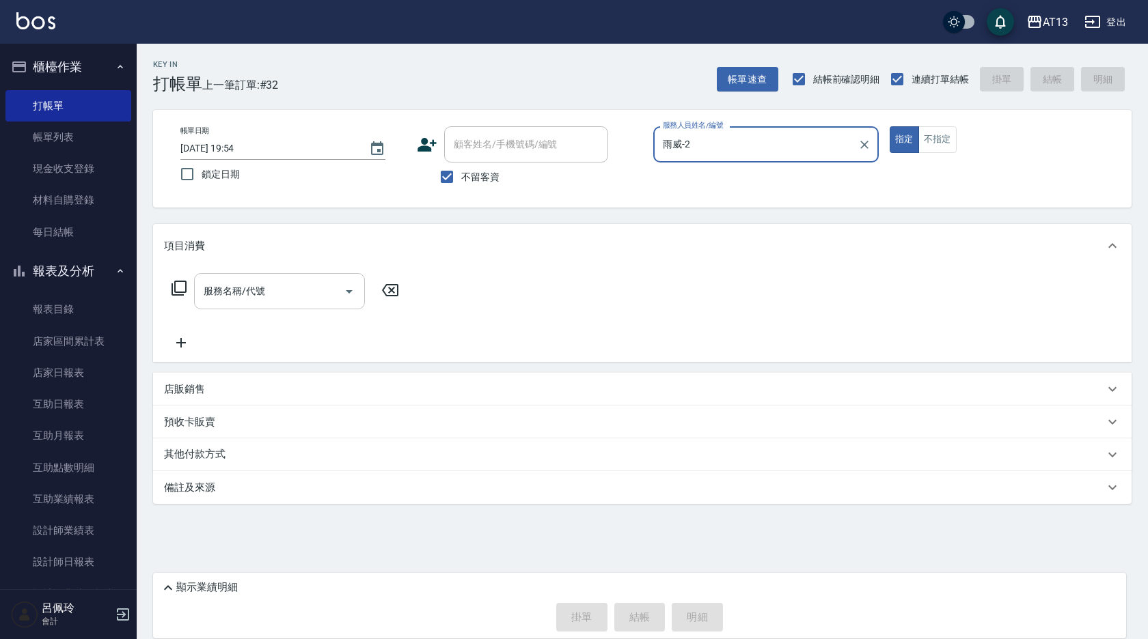
type input "雨威-2"
click at [272, 293] on input "服務名稱/代號" at bounding box center [269, 291] width 138 height 24
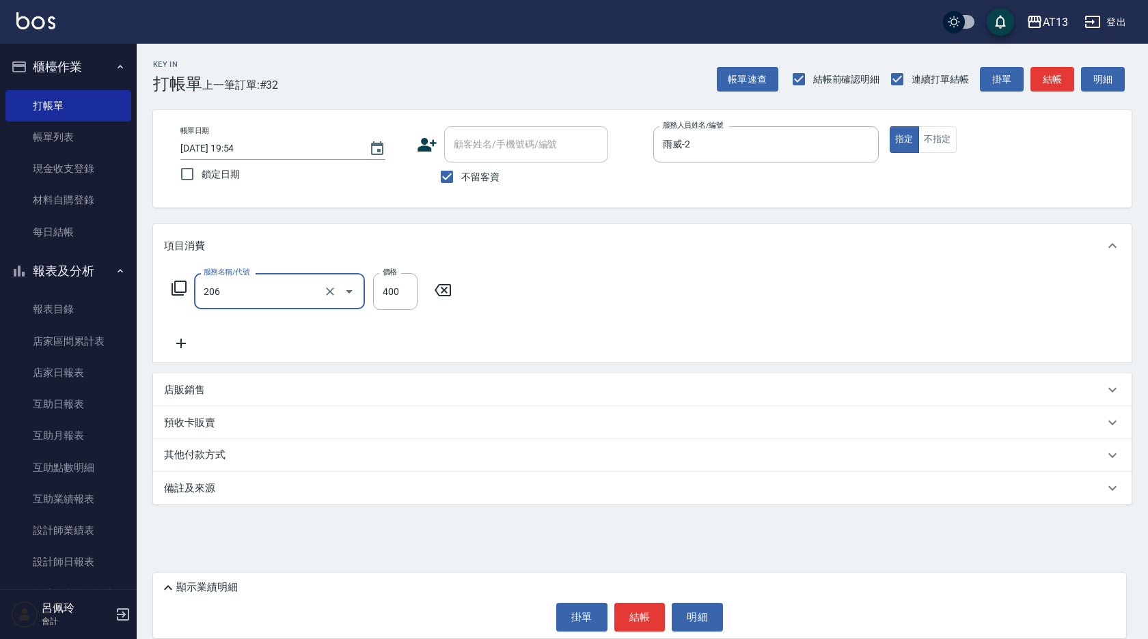
type input "健康洗(206)"
type input "雨威-2"
drag, startPoint x: 822, startPoint y: 312, endPoint x: 723, endPoint y: 573, distance: 279.1
click at [822, 317] on div "服務名稱/代號 健康洗(206) 服務名稱/代號 價格 400 價格 洗-1 雨威-2 洗-1" at bounding box center [642, 315] width 978 height 95
click at [647, 619] on button "結帳" at bounding box center [639, 617] width 51 height 29
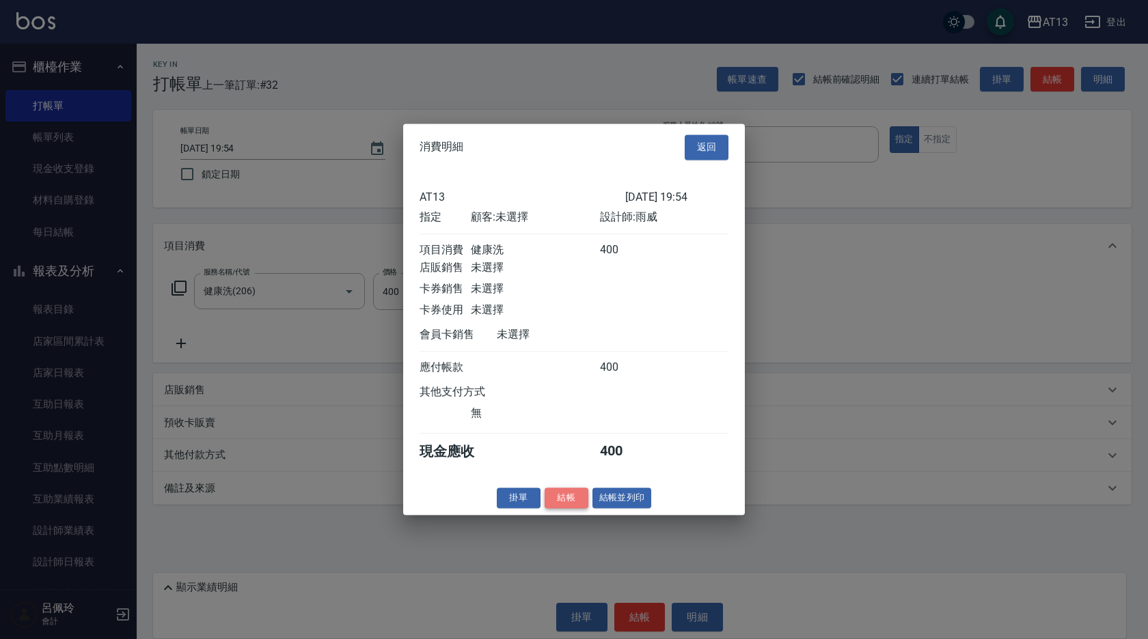
click at [558, 509] on button "結帳" at bounding box center [566, 498] width 44 height 21
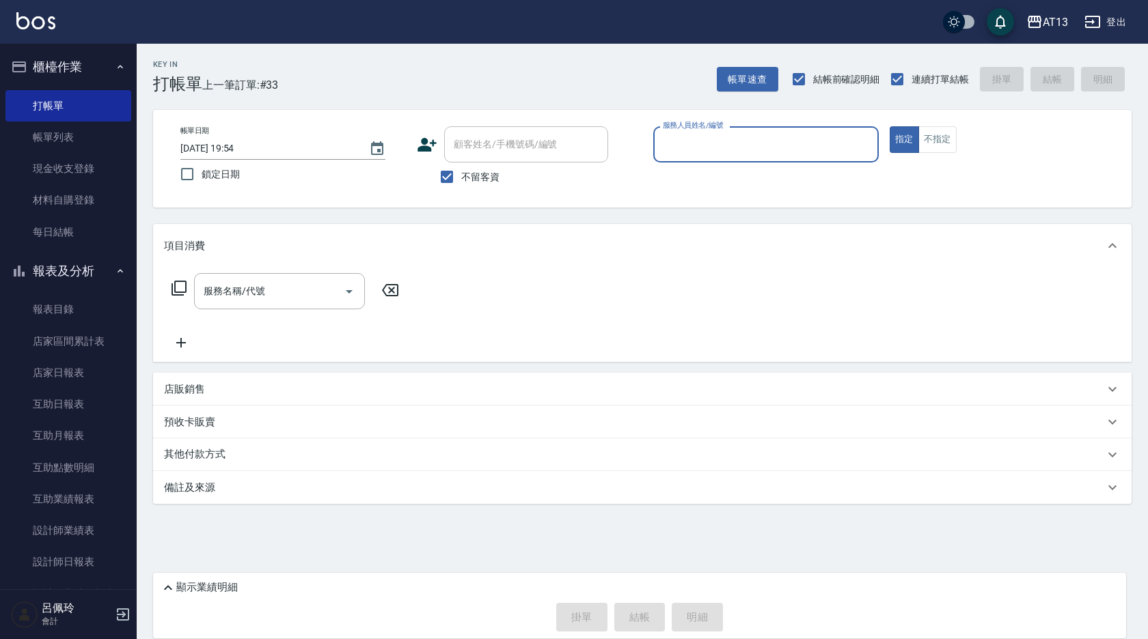
click at [669, 141] on input "服務人員姓名/編號" at bounding box center [765, 145] width 213 height 24
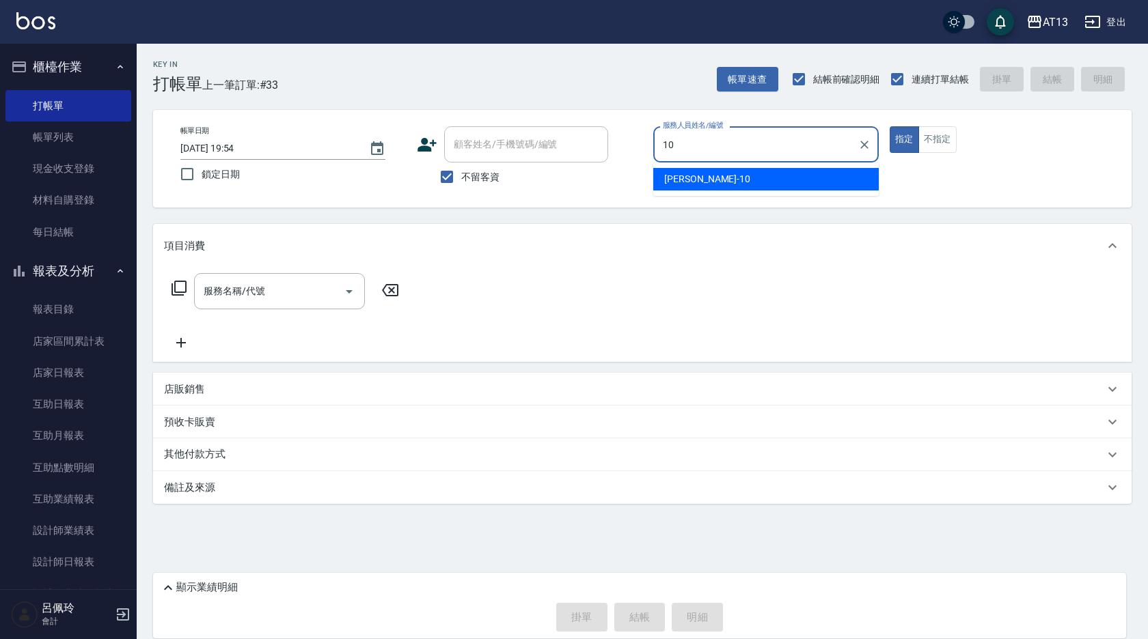
click at [829, 177] on div "[PERSON_NAME] -10" at bounding box center [765, 179] width 225 height 23
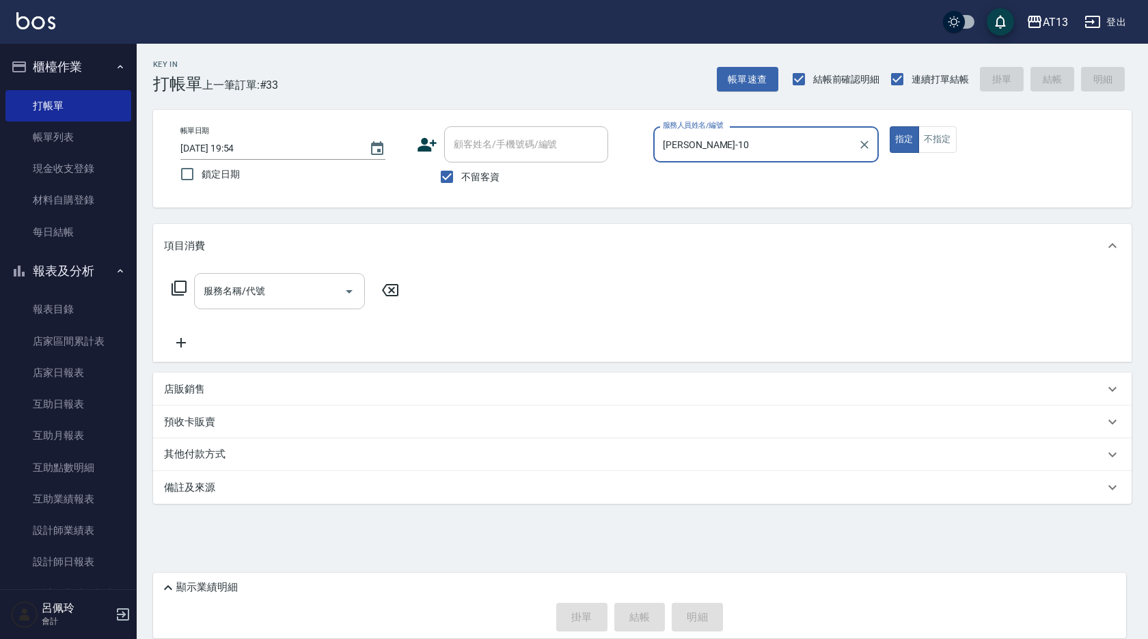
type input "[PERSON_NAME]-10"
click at [308, 281] on input "服務名稱/代號" at bounding box center [269, 291] width 138 height 24
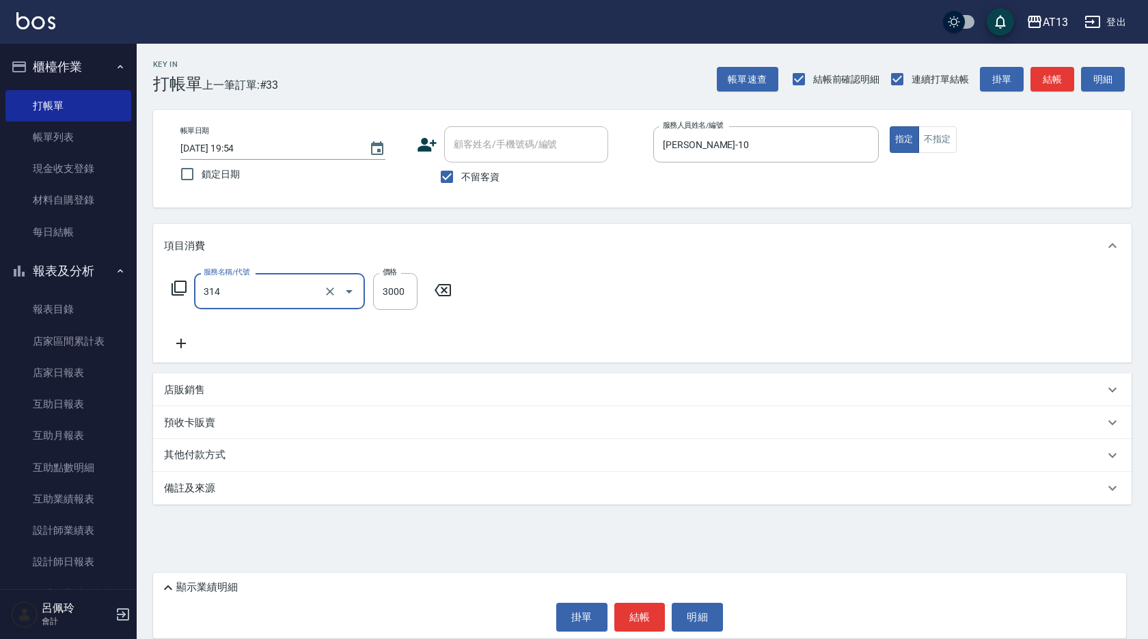
type input "CYA水質感2500UP(314)"
type input "2550"
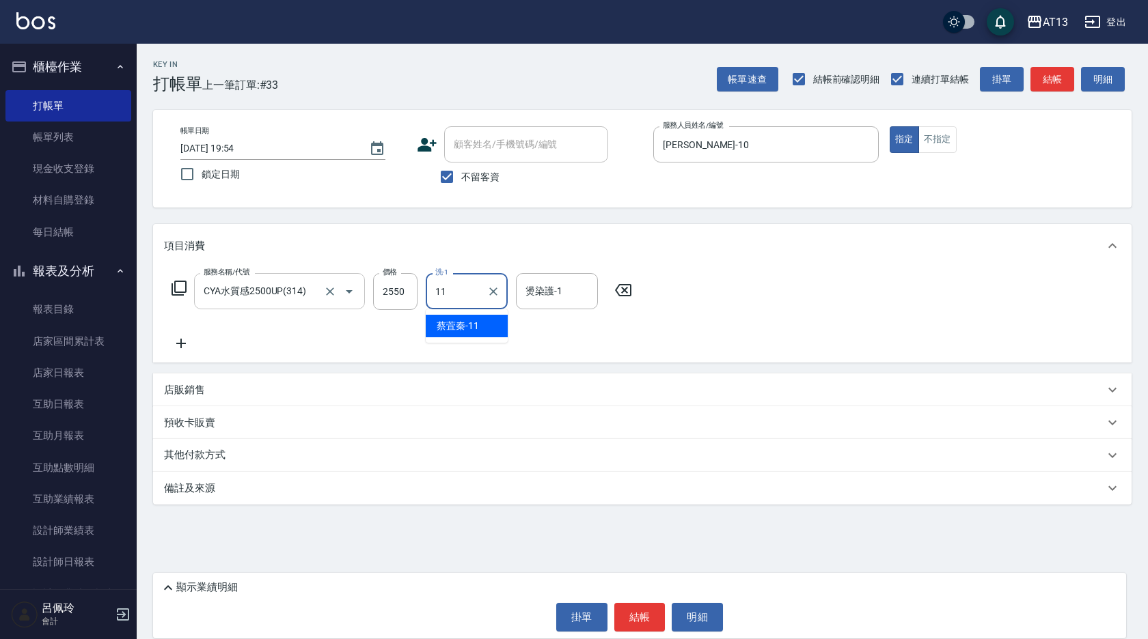
type input "[PERSON_NAME]-11"
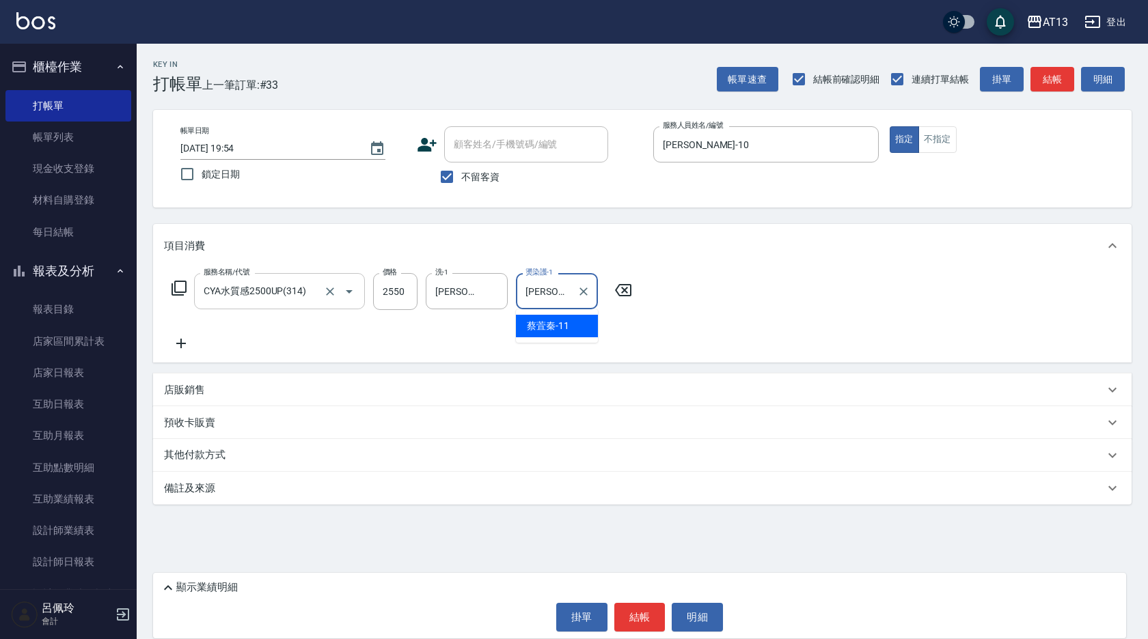
type input "[PERSON_NAME]-11"
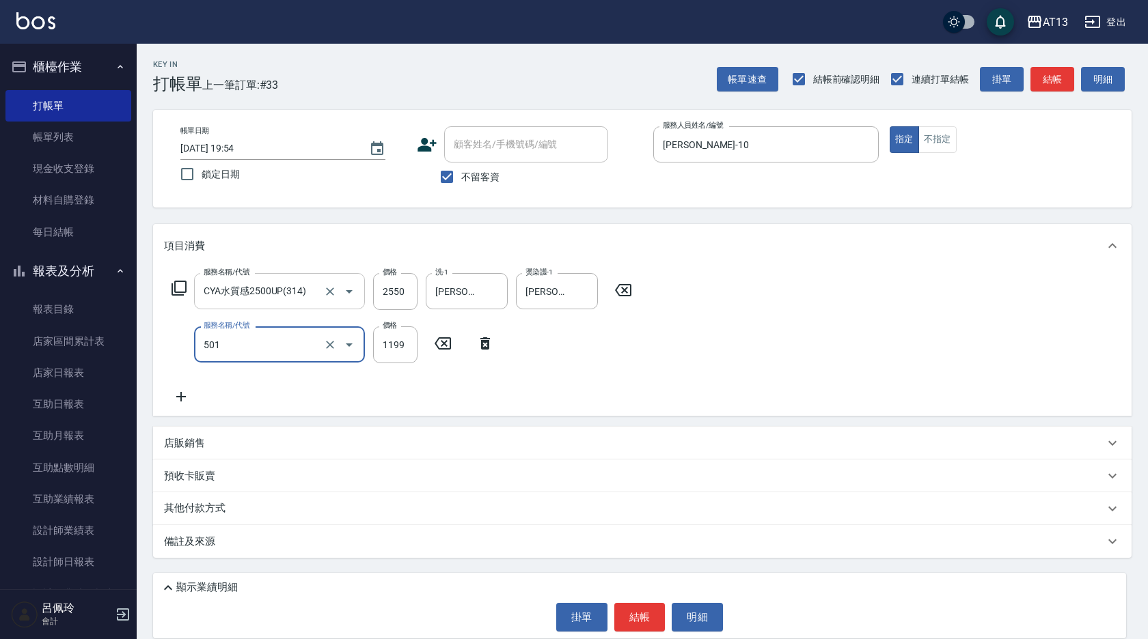
type input "染髮(501)"
type input "1200"
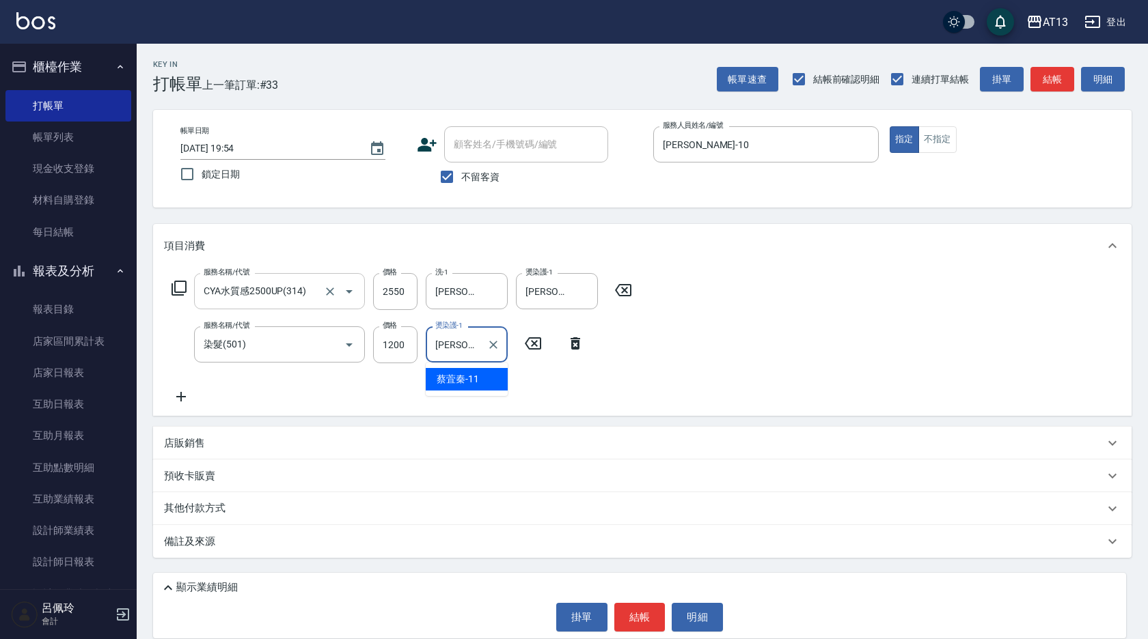
type input "[PERSON_NAME]-11"
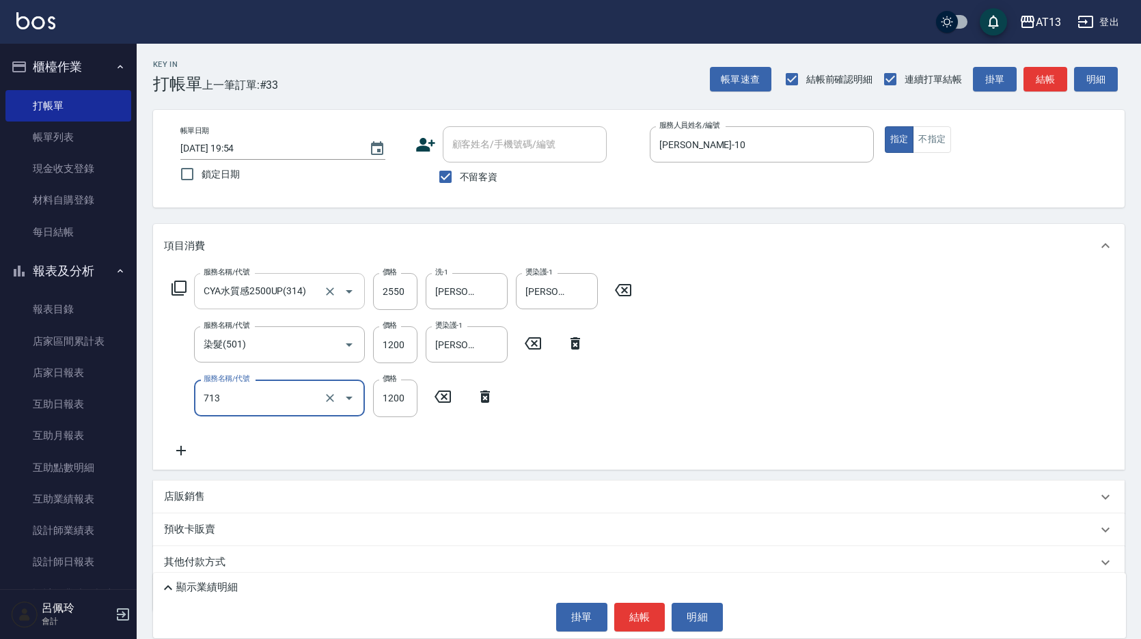
type input "水樣結構式1200(713)"
type input "840"
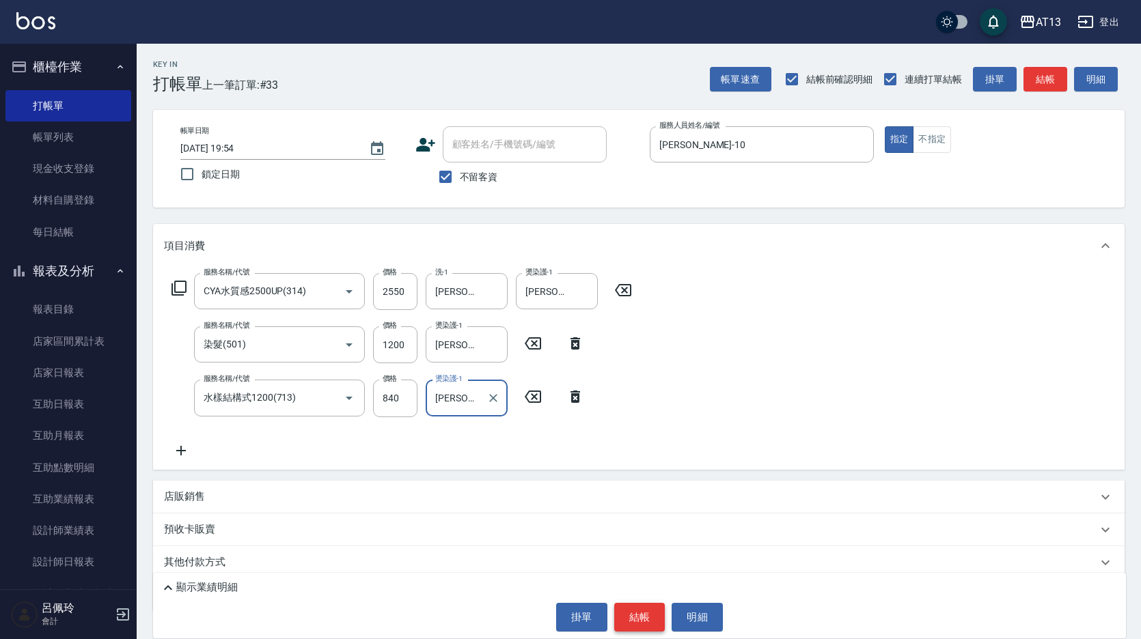
type input "[PERSON_NAME]-11"
drag, startPoint x: 659, startPoint y: 617, endPoint x: 621, endPoint y: 576, distance: 56.1
click at [659, 618] on button "結帳" at bounding box center [639, 617] width 51 height 29
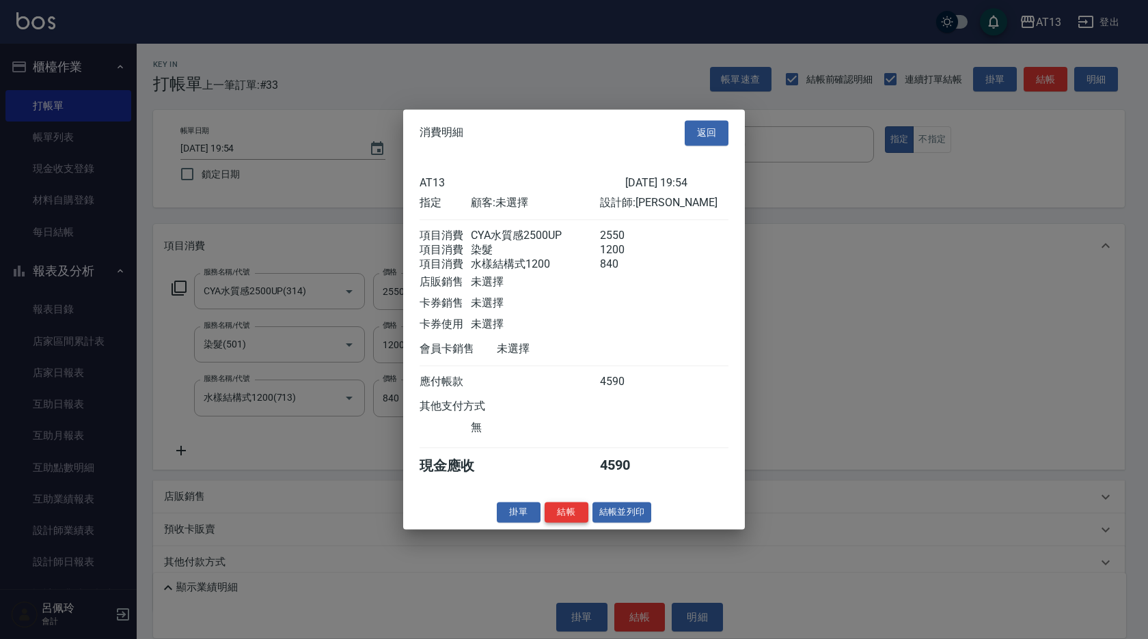
click at [561, 523] on button "結帳" at bounding box center [566, 512] width 44 height 21
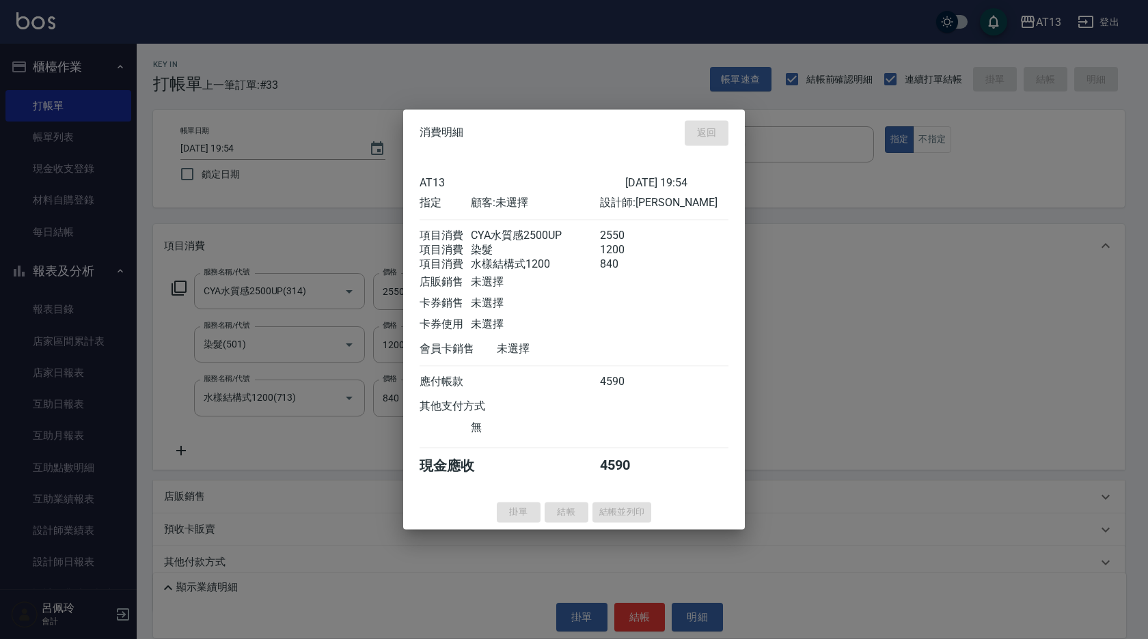
type input "[DATE] 20:06"
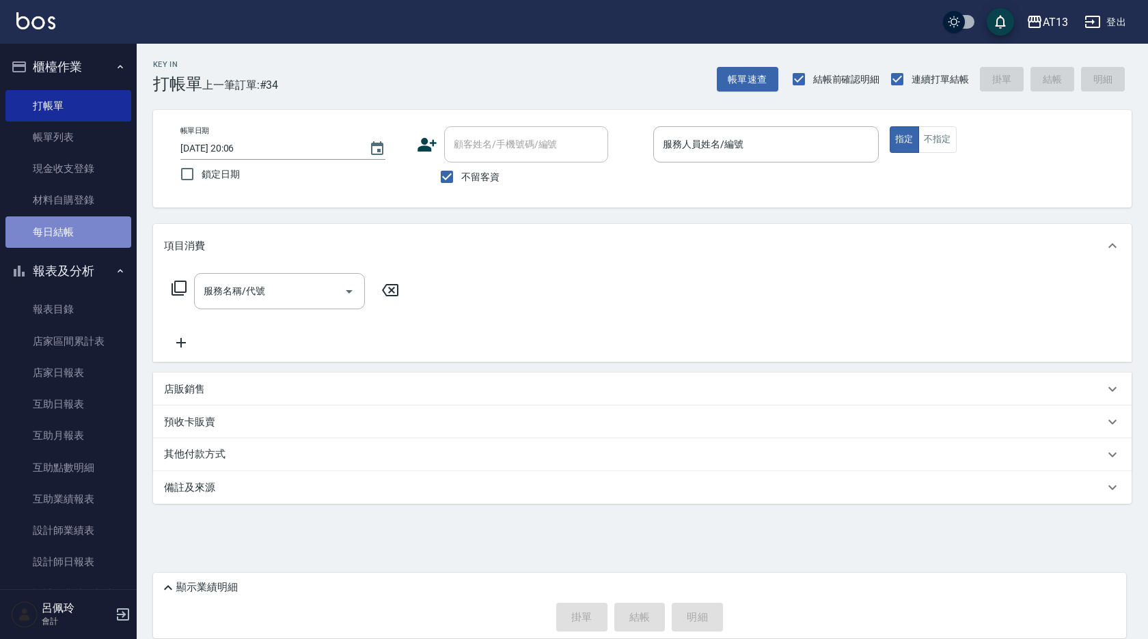
click at [80, 237] on link "每日結帳" at bounding box center [68, 232] width 126 height 31
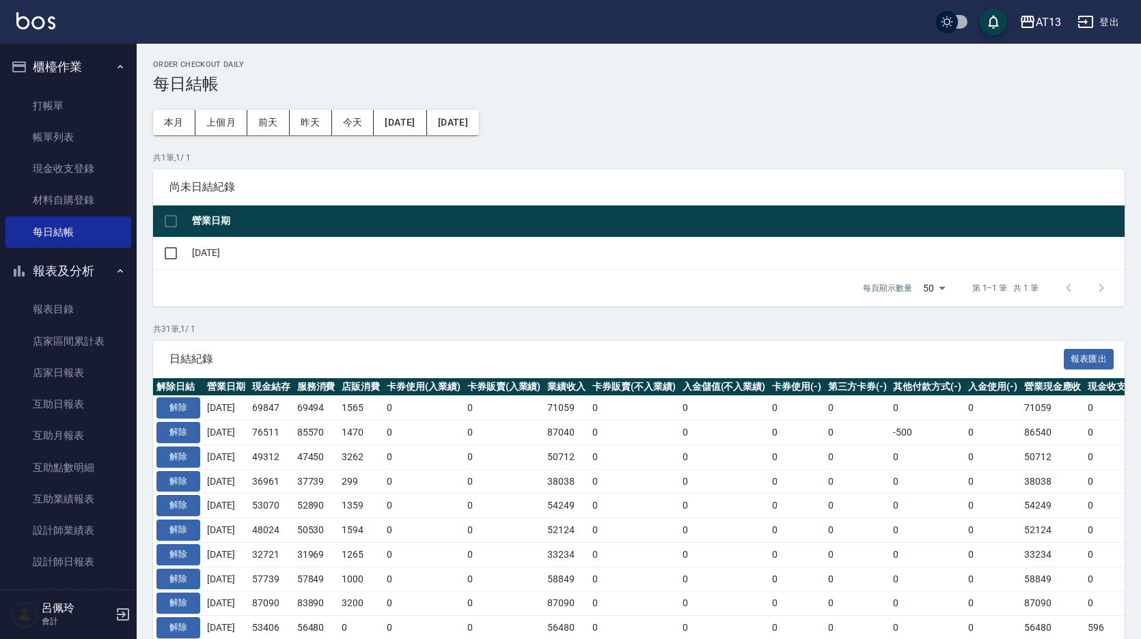
click at [171, 227] on input "checkbox" at bounding box center [170, 221] width 29 height 29
checkbox input "true"
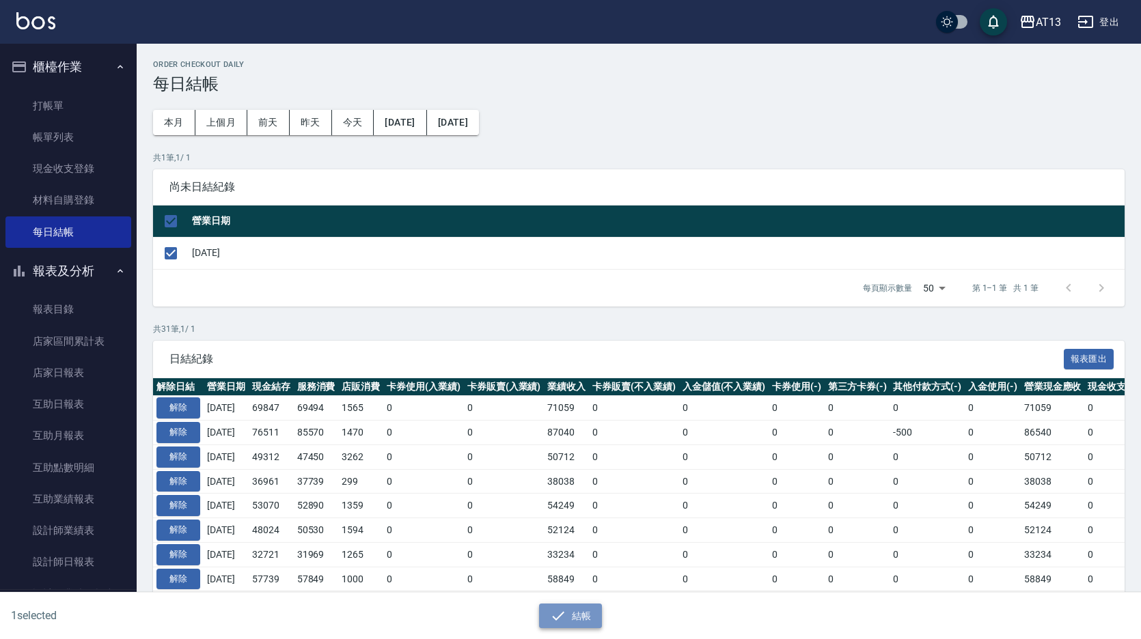
click at [559, 610] on icon "button" at bounding box center [558, 616] width 16 height 16
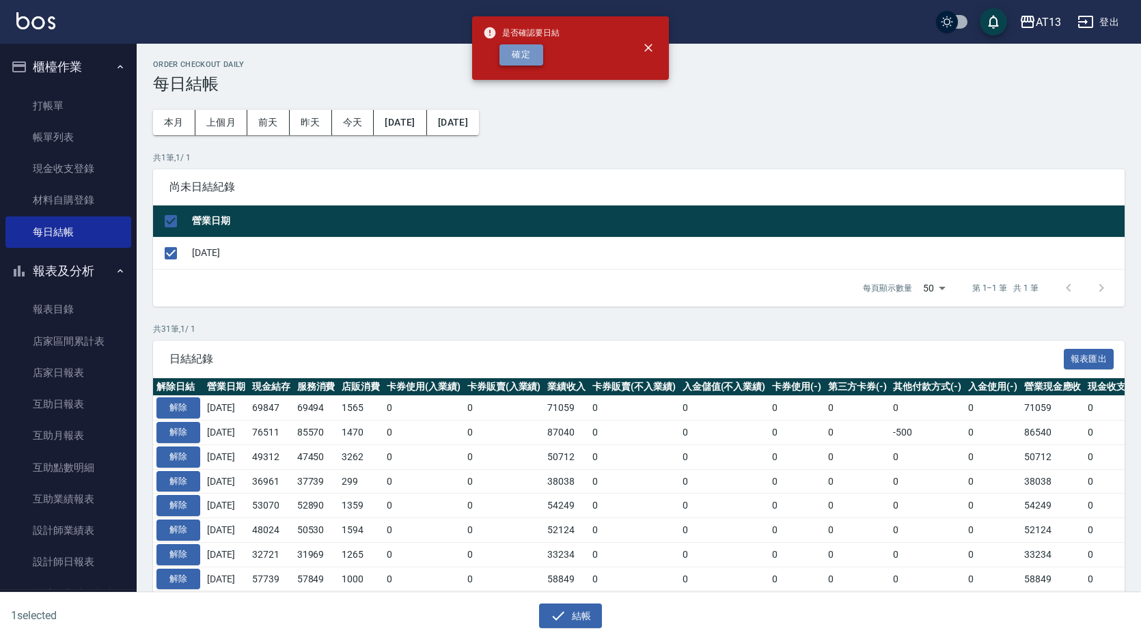
click at [528, 58] on button "確定" at bounding box center [521, 54] width 44 height 21
checkbox input "false"
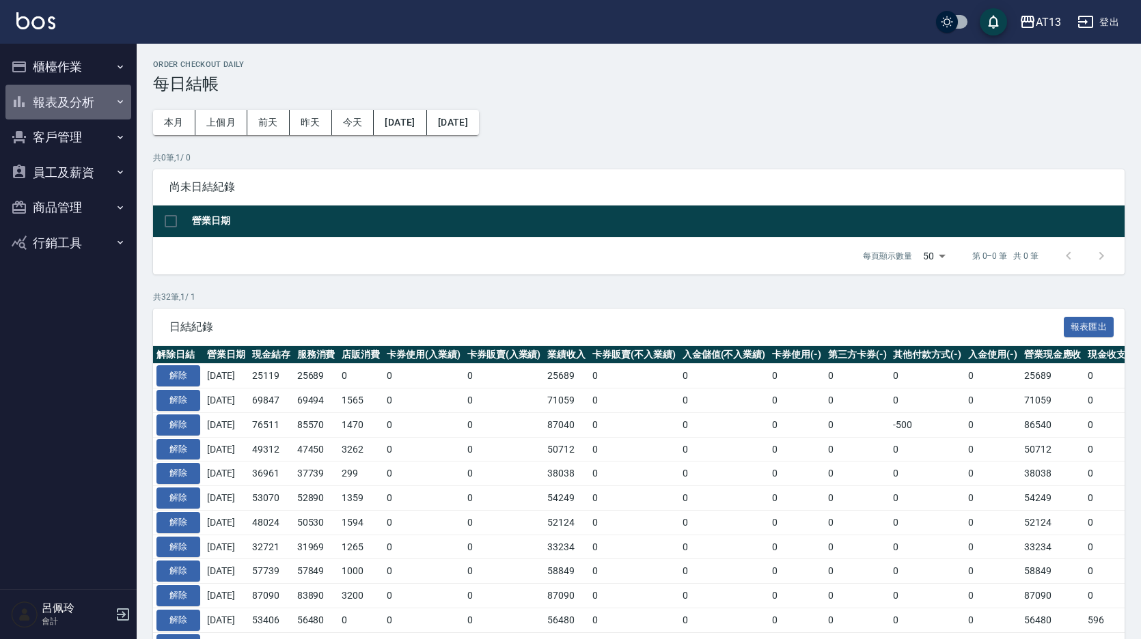
click at [83, 98] on button "報表及分析" at bounding box center [68, 103] width 126 height 36
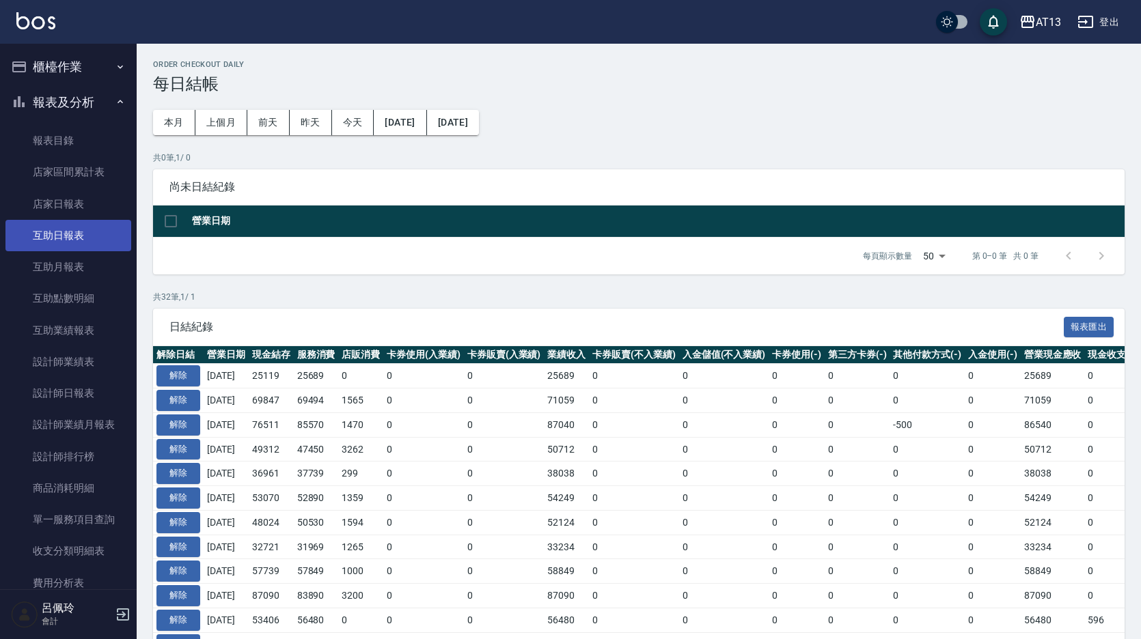
click at [74, 234] on link "互助日報表" at bounding box center [68, 235] width 126 height 31
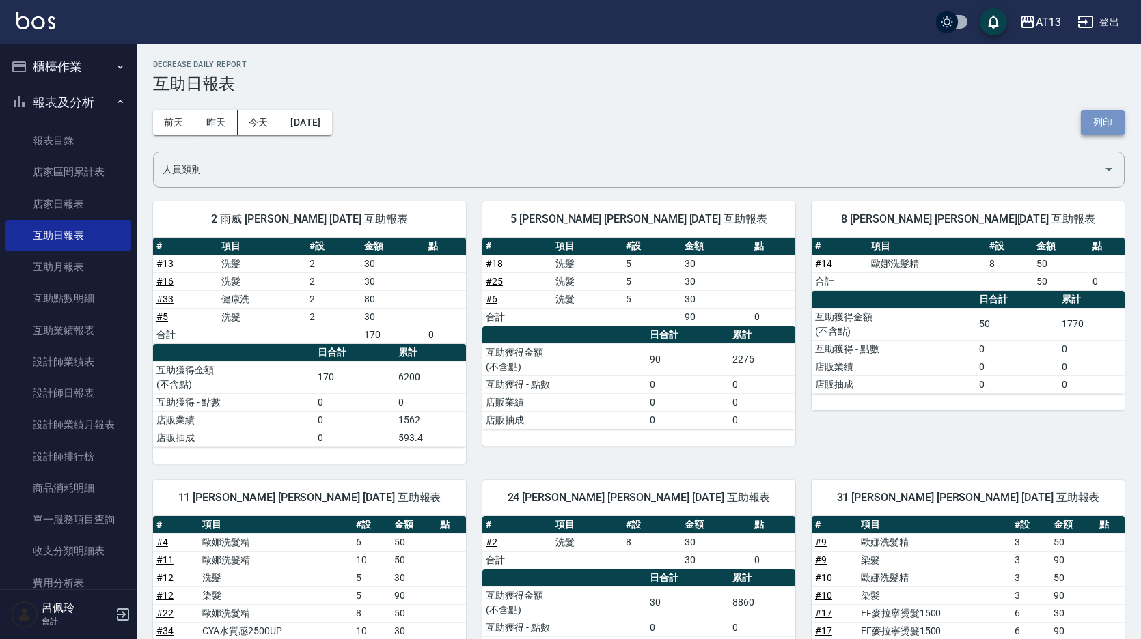
click at [1117, 124] on button "列印" at bounding box center [1103, 122] width 44 height 25
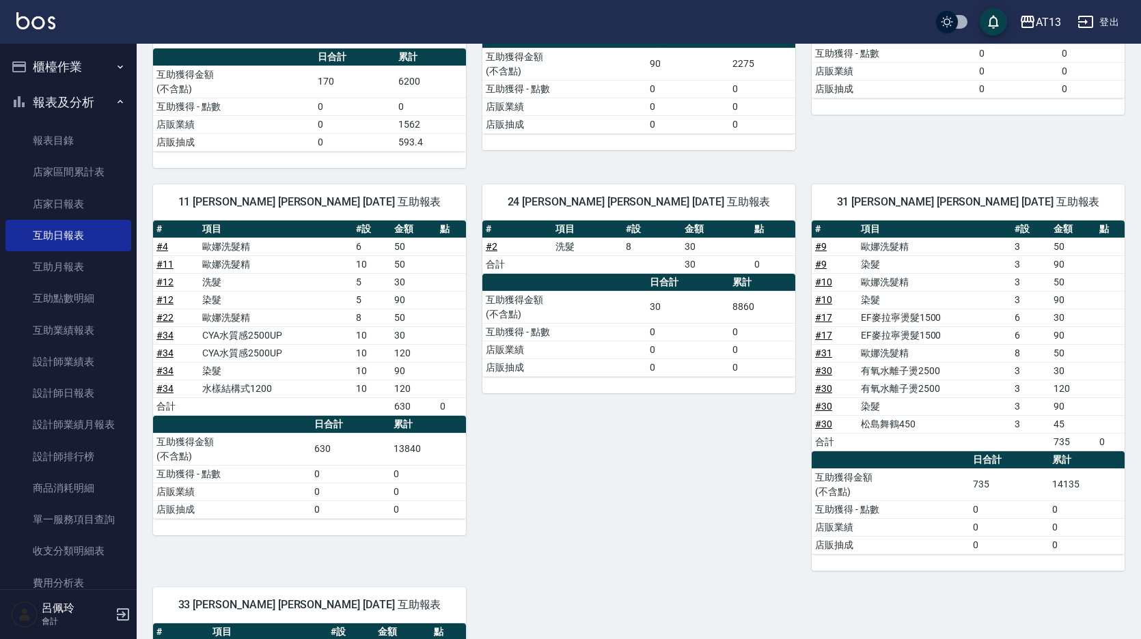
scroll to position [273, 0]
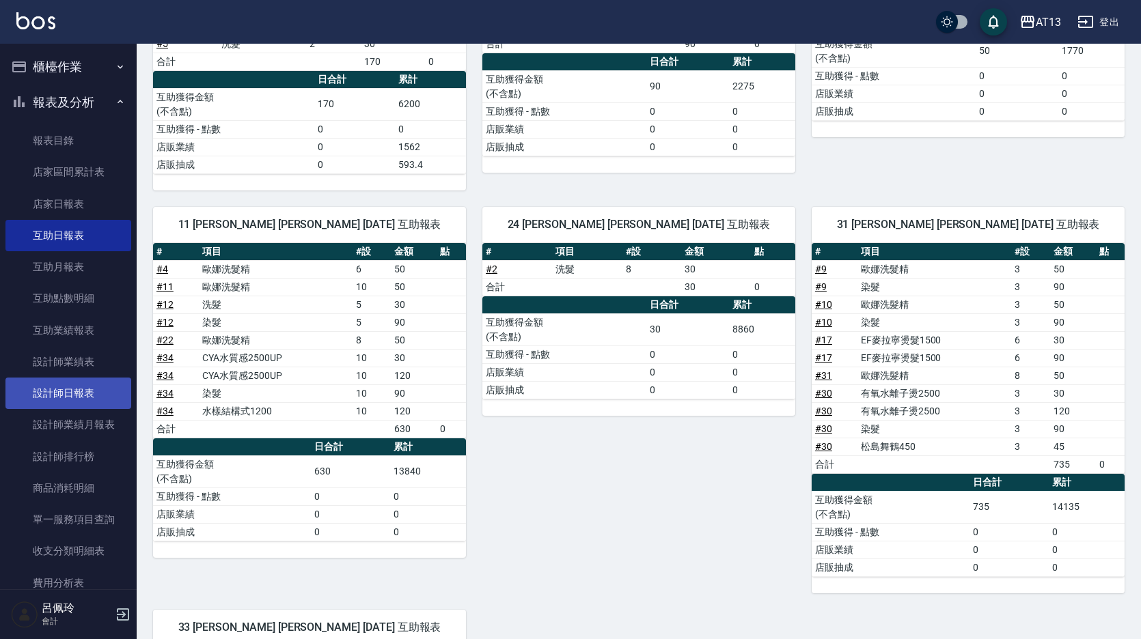
click at [61, 400] on link "設計師日報表" at bounding box center [68, 393] width 126 height 31
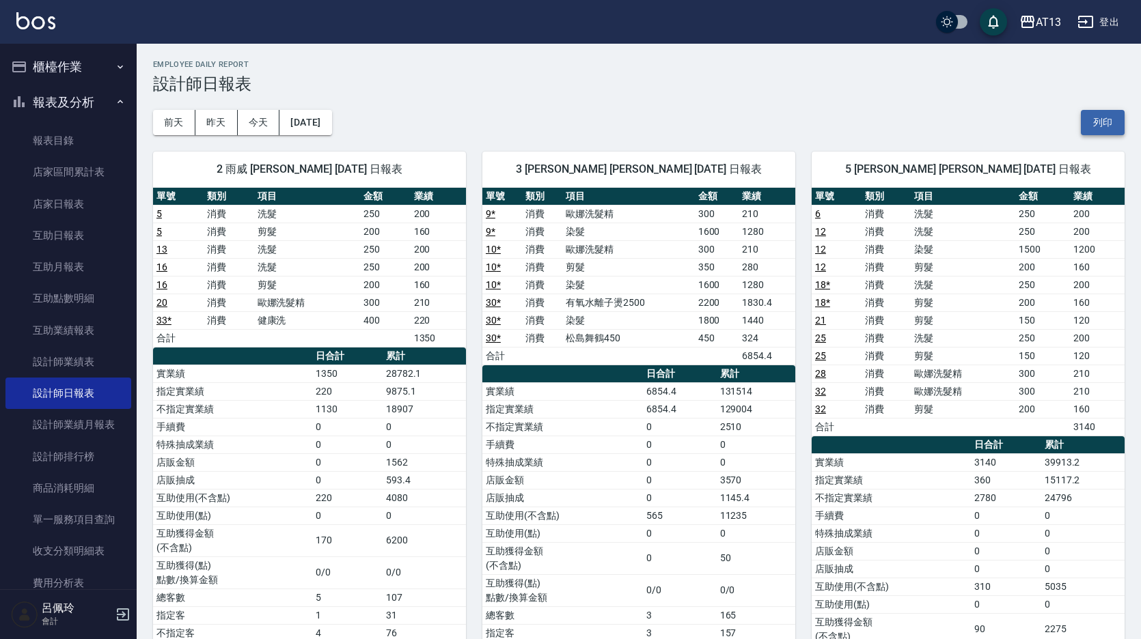
click at [1118, 117] on button "列印" at bounding box center [1103, 122] width 44 height 25
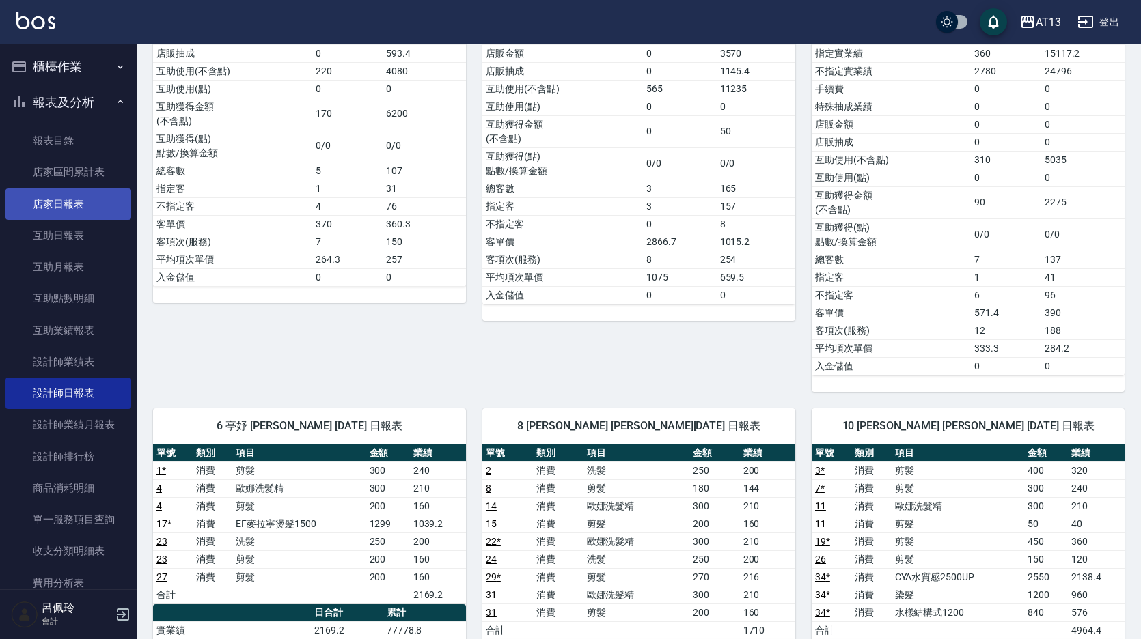
scroll to position [410, 0]
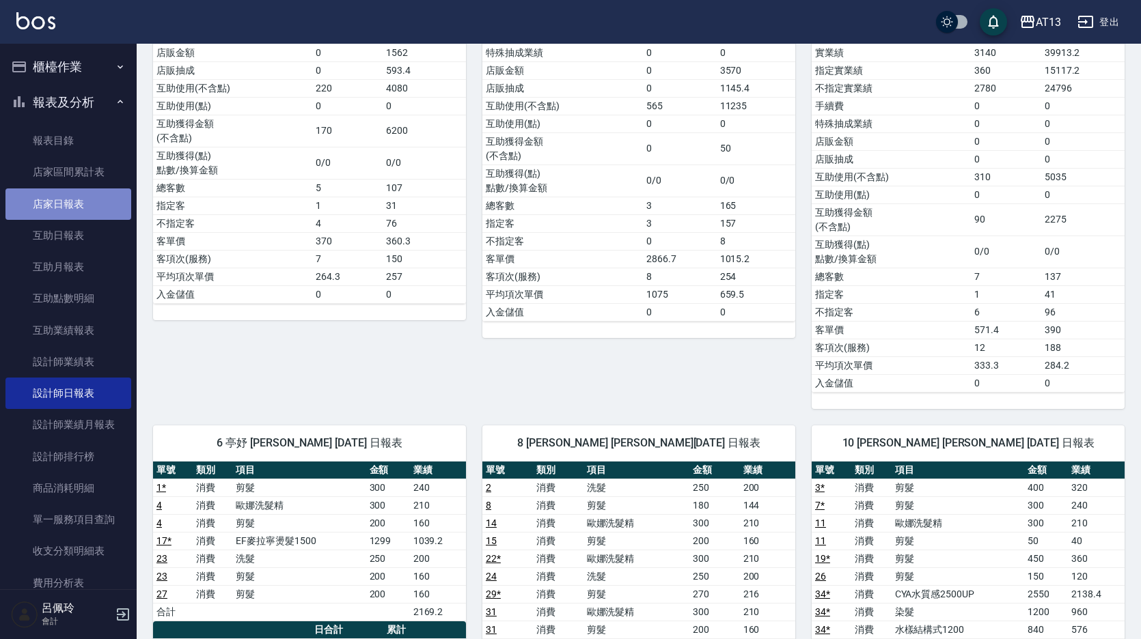
click at [72, 206] on link "店家日報表" at bounding box center [68, 204] width 126 height 31
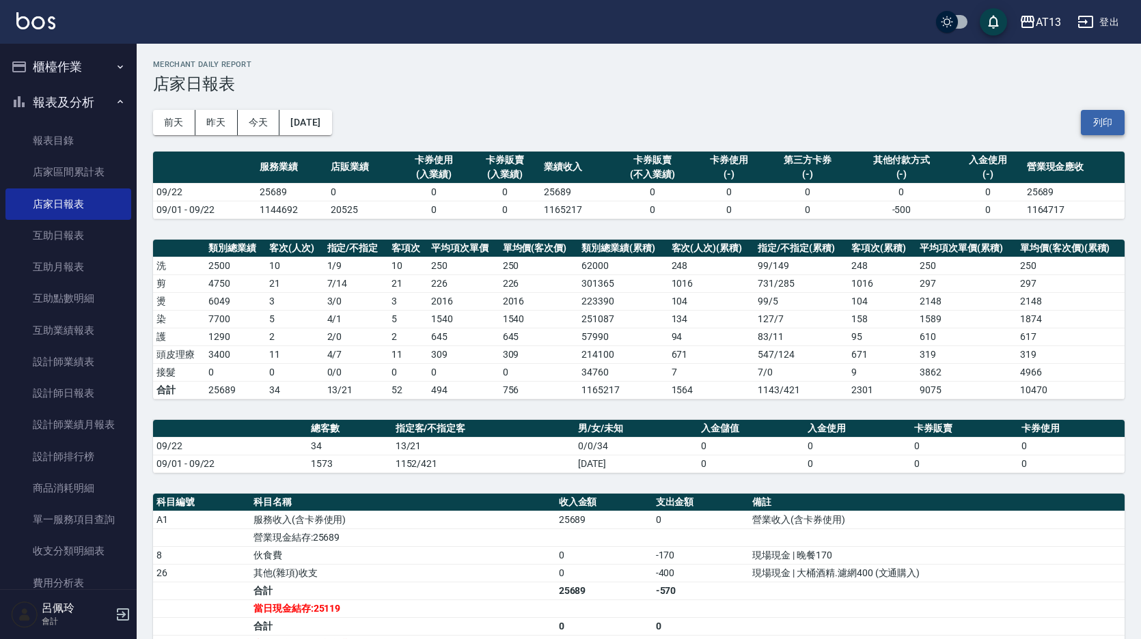
click at [1098, 115] on button "列印" at bounding box center [1103, 122] width 44 height 25
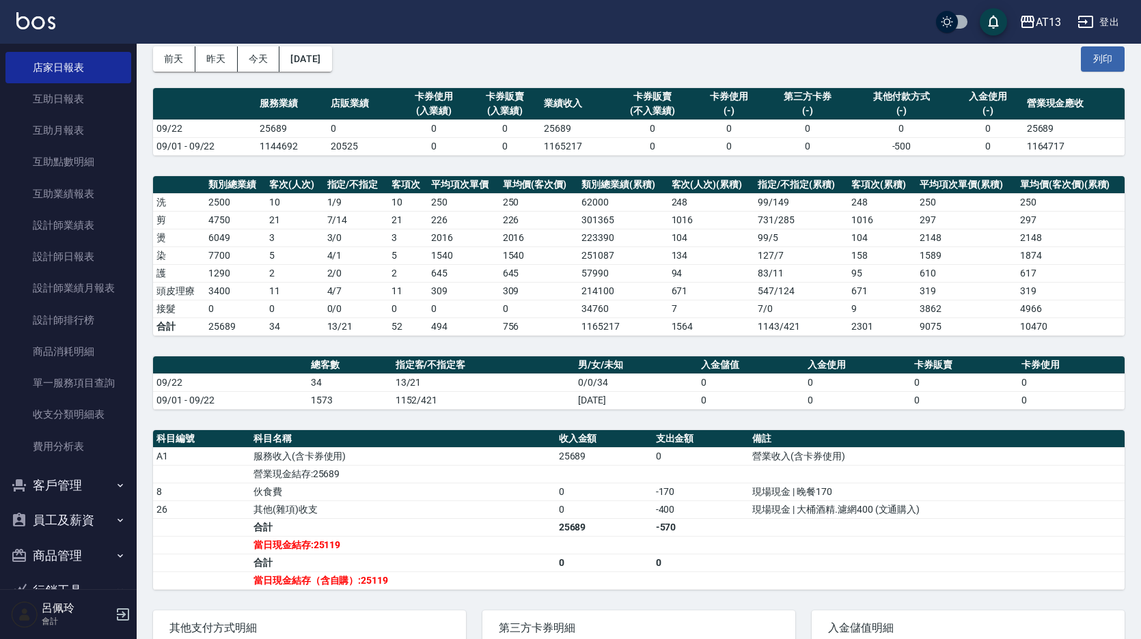
scroll to position [175, 0]
